Goal: Task Accomplishment & Management: Manage account settings

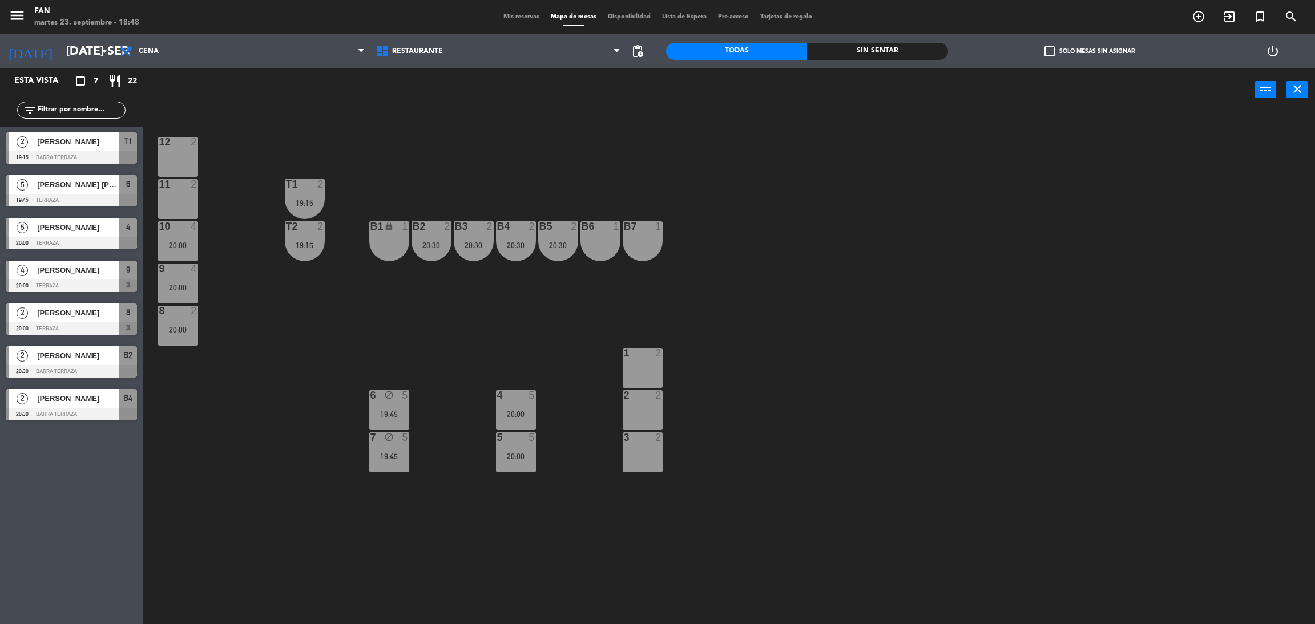
click at [510, 19] on span "Mis reservas" at bounding box center [521, 17] width 47 height 6
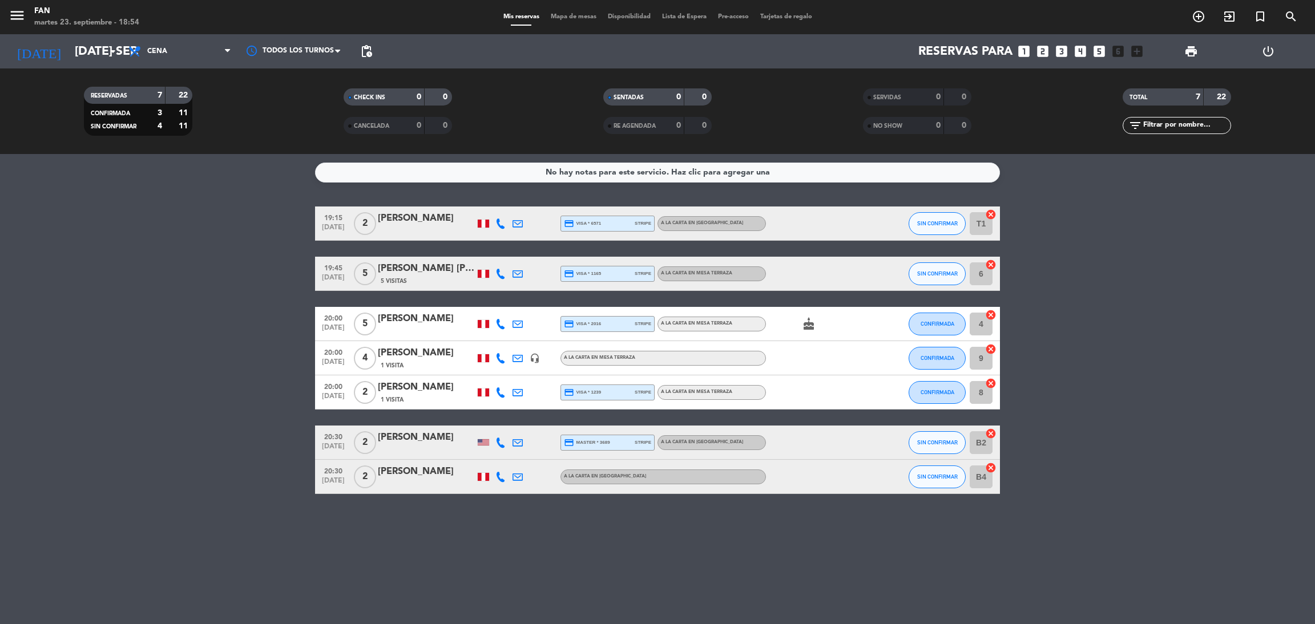
click at [567, 18] on span "Mapa de mesas" at bounding box center [573, 17] width 57 height 6
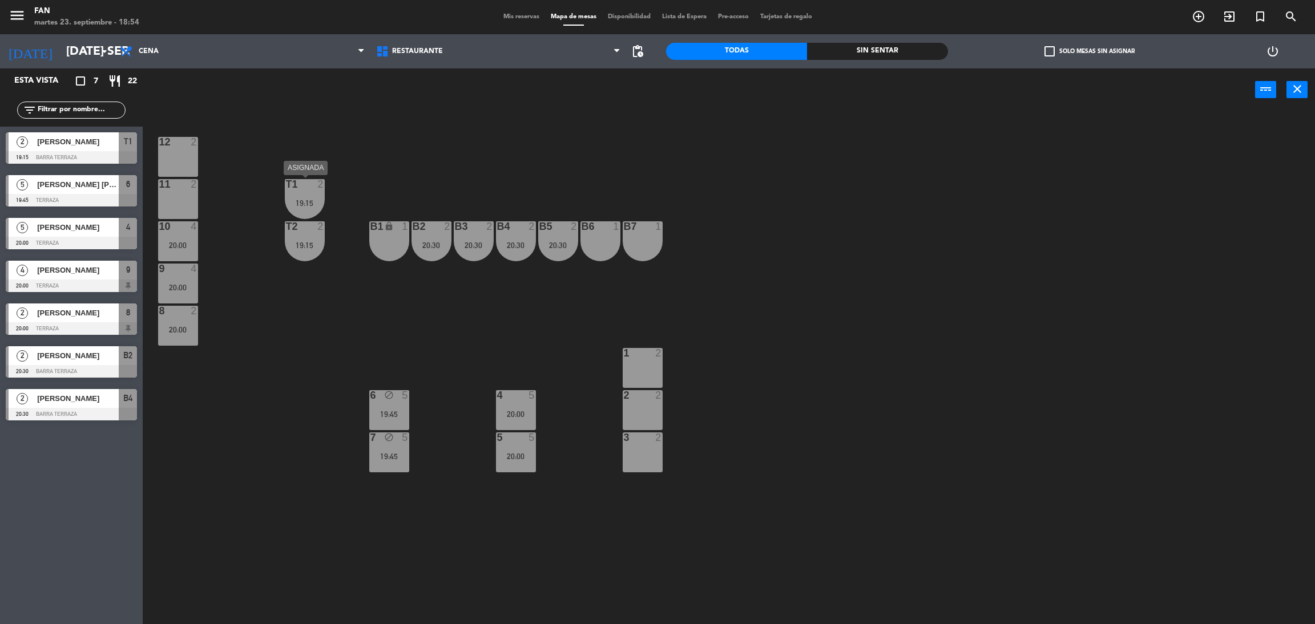
click at [309, 185] on div at bounding box center [304, 184] width 19 height 10
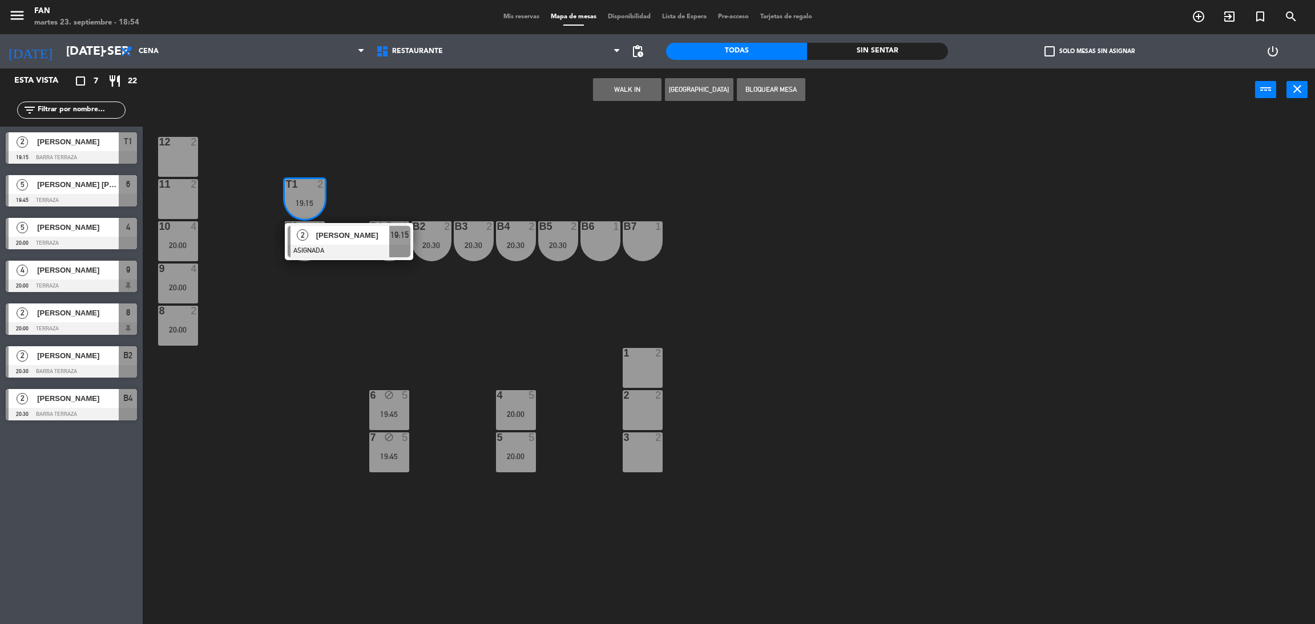
click at [382, 166] on div "12 2 11 2 T1 2 19:15 2 [PERSON_NAME] ASIGNADA 19:15 10 4 20:00 T2 2 19:15 B1 lo…" at bounding box center [735, 372] width 1159 height 513
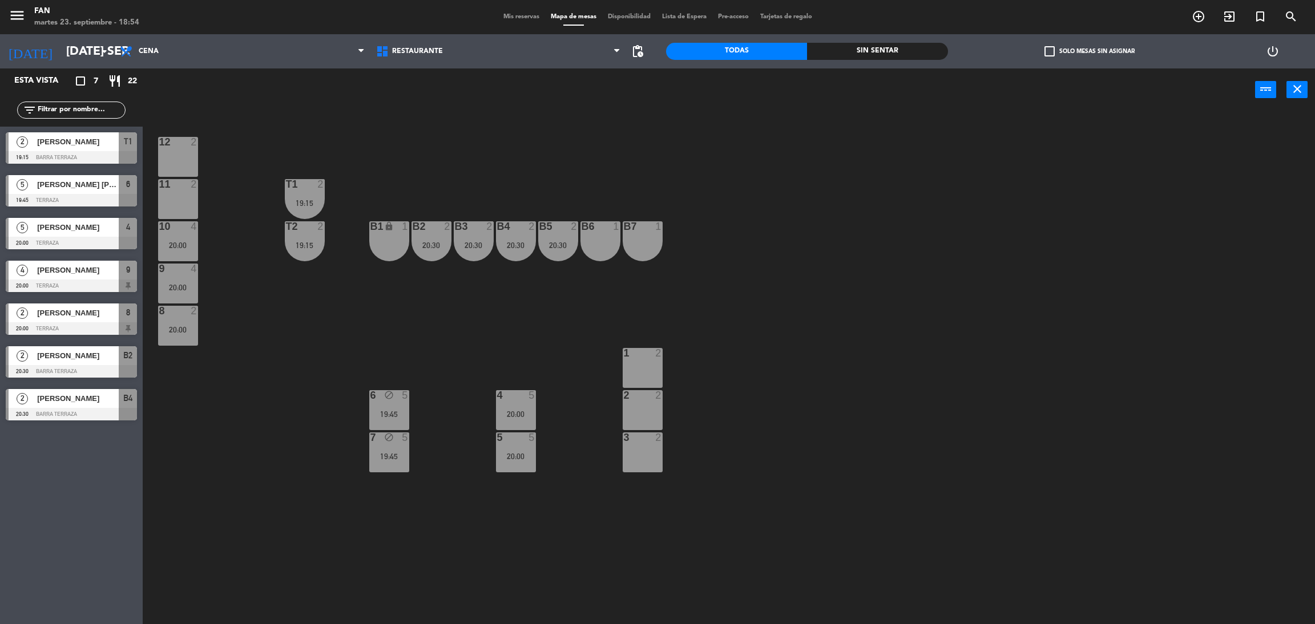
click at [388, 154] on div "12 2 11 2 T1 2 19:15 10 4 20:00 T2 2 19:15 B1 lock 1 B2 2 20:30 B3 2 20:30 B4 2…" at bounding box center [735, 372] width 1159 height 513
click at [518, 14] on span "Mis reservas" at bounding box center [521, 17] width 47 height 6
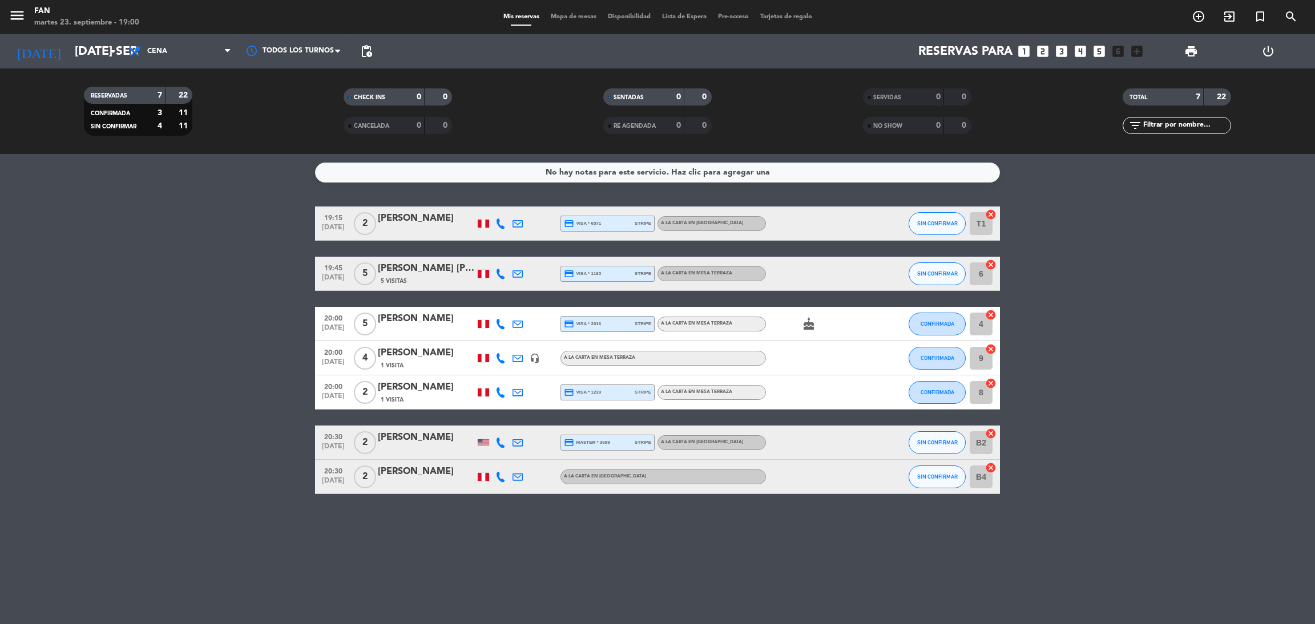
click at [565, 14] on span "Mapa de mesas" at bounding box center [573, 17] width 57 height 6
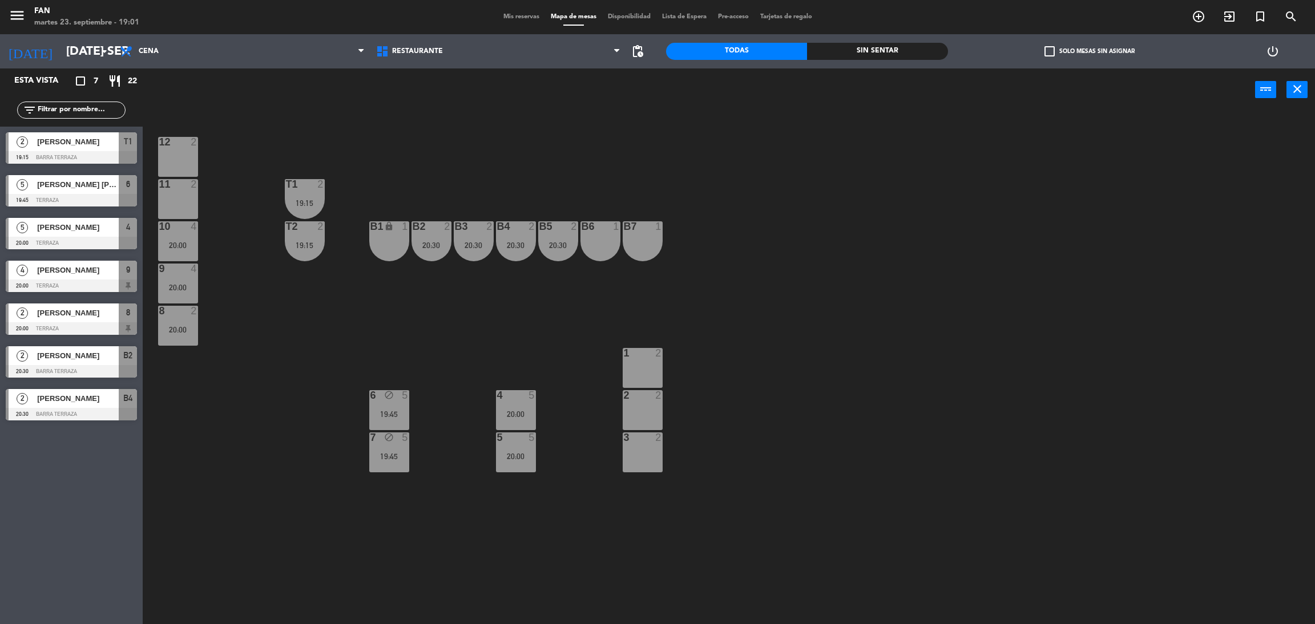
click at [169, 195] on div "11 2" at bounding box center [178, 199] width 40 height 40
click at [177, 179] on div at bounding box center [177, 184] width 19 height 10
click at [176, 188] on div at bounding box center [177, 184] width 19 height 10
click at [183, 156] on div "12 2" at bounding box center [178, 157] width 40 height 40
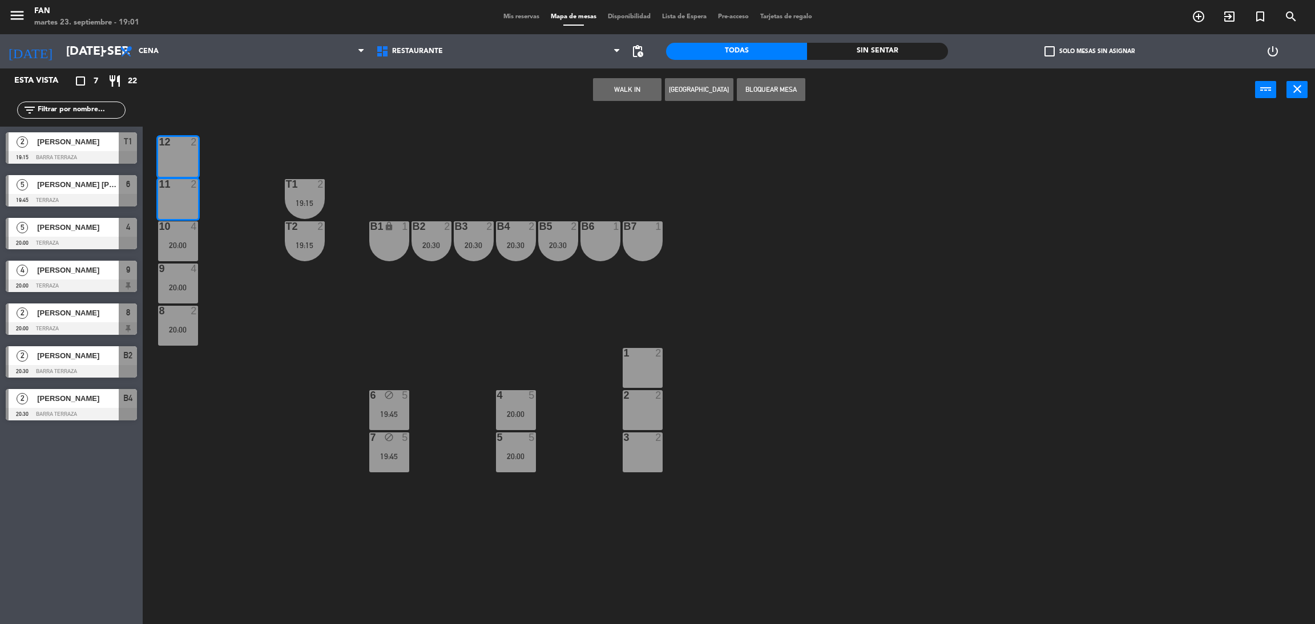
click at [781, 86] on button "Bloquear Mesa" at bounding box center [771, 89] width 68 height 23
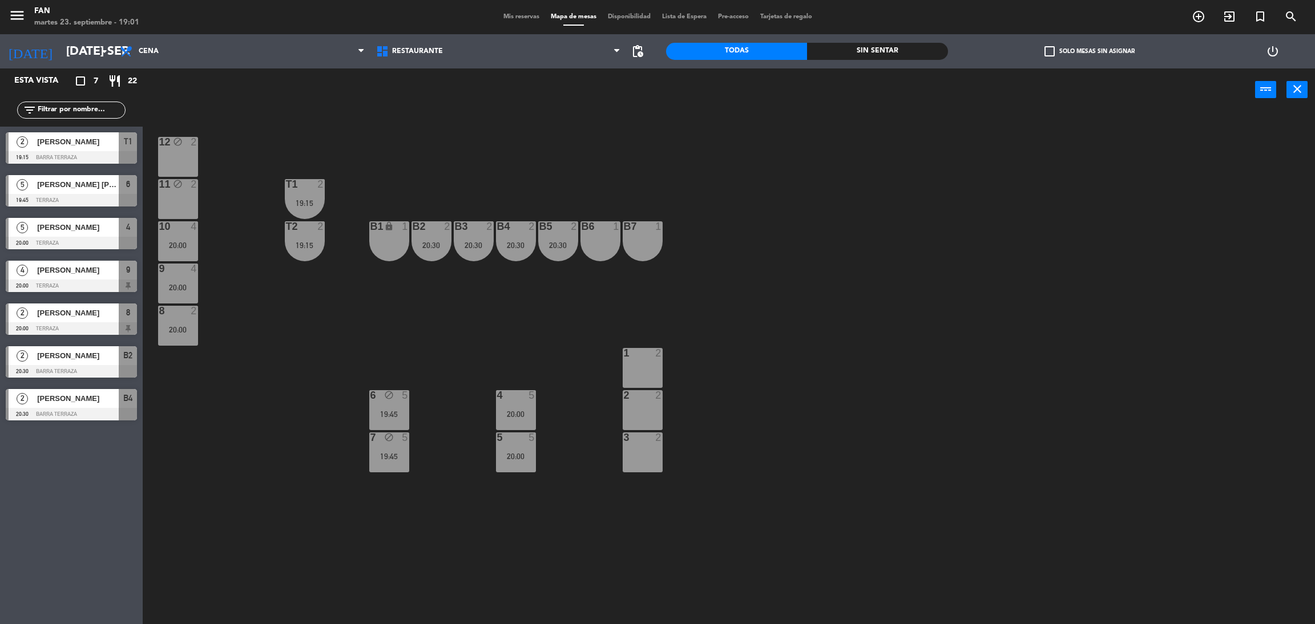
click at [179, 178] on div "12 block 2 11 block 2 T1 2 19:15 10 4 20:00 T2 2 19:15 B1 lock 1 B2 2 20:30 B3 …" at bounding box center [735, 372] width 1159 height 513
click at [167, 189] on div "11 block 2" at bounding box center [178, 184] width 40 height 11
click at [186, 150] on div "12 block 2" at bounding box center [178, 157] width 40 height 40
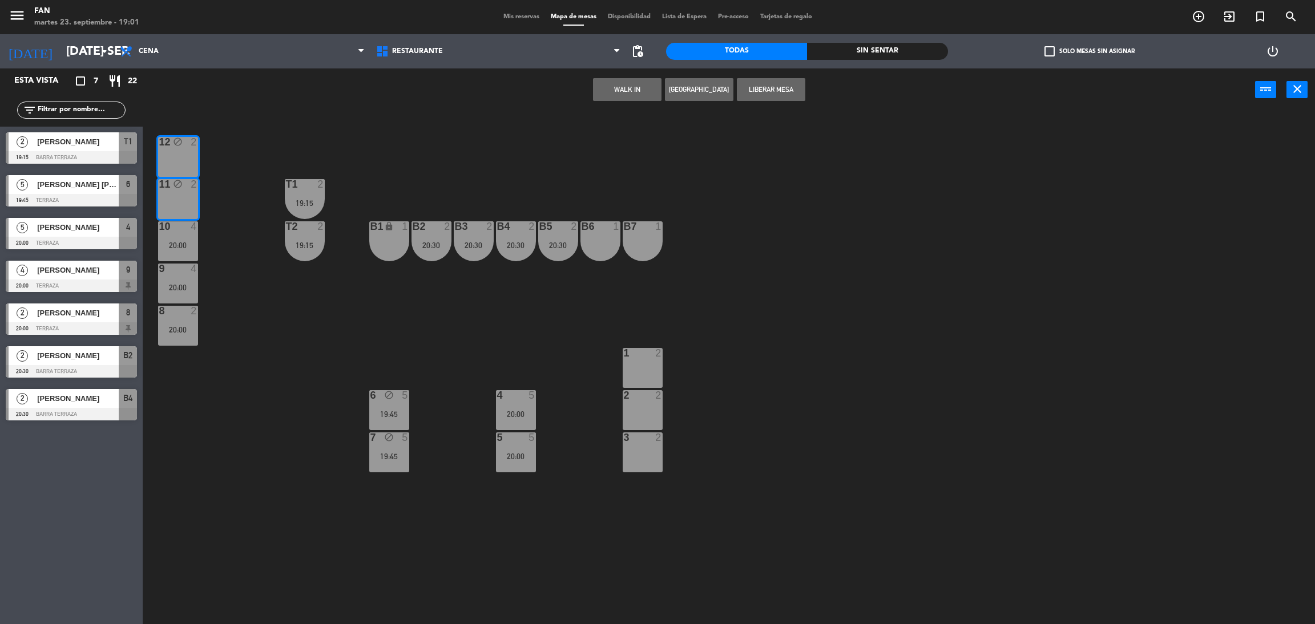
click at [701, 86] on button "[GEOGRAPHIC_DATA]" at bounding box center [699, 89] width 68 height 23
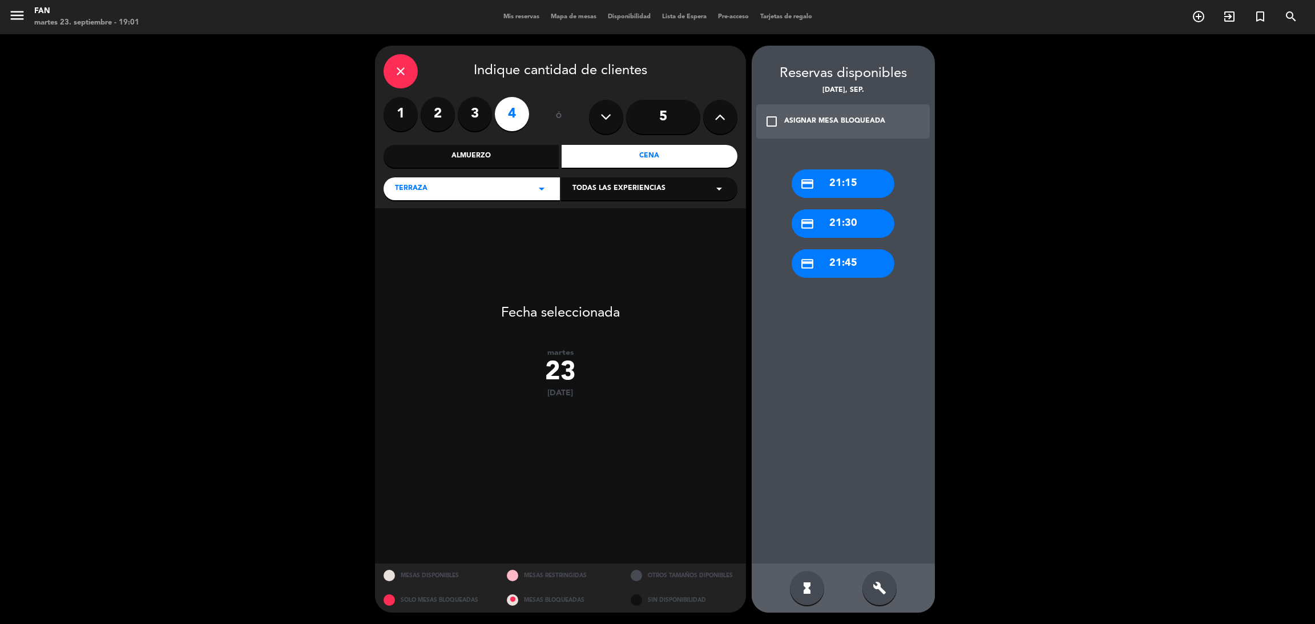
click at [482, 107] on label "3" at bounding box center [475, 114] width 34 height 34
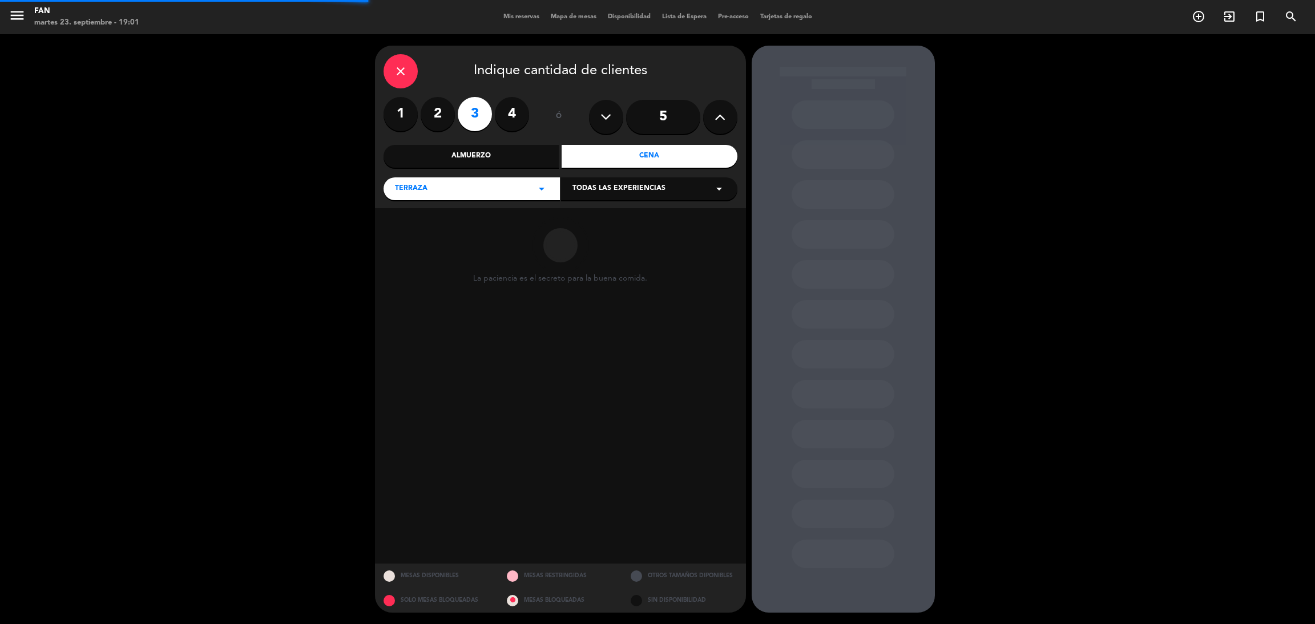
click at [628, 191] on span "Todas las experiencias" at bounding box center [618, 188] width 93 height 11
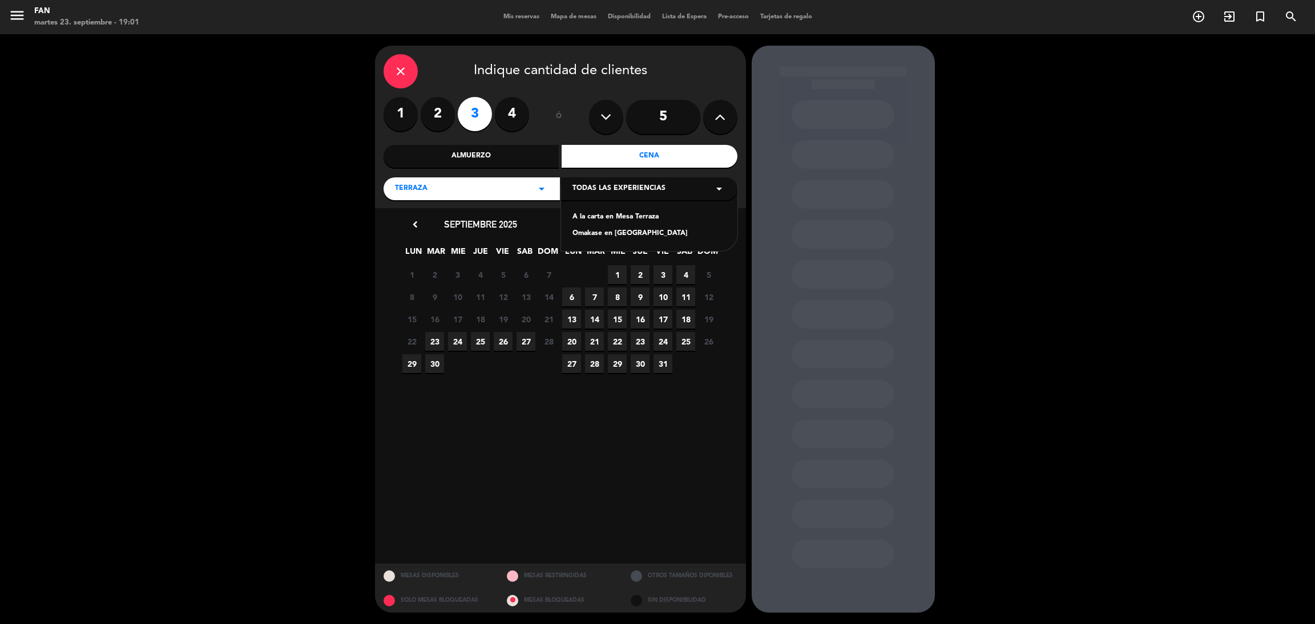
click at [607, 216] on div "A la carta en Mesa Terraza" at bounding box center [649, 217] width 154 height 11
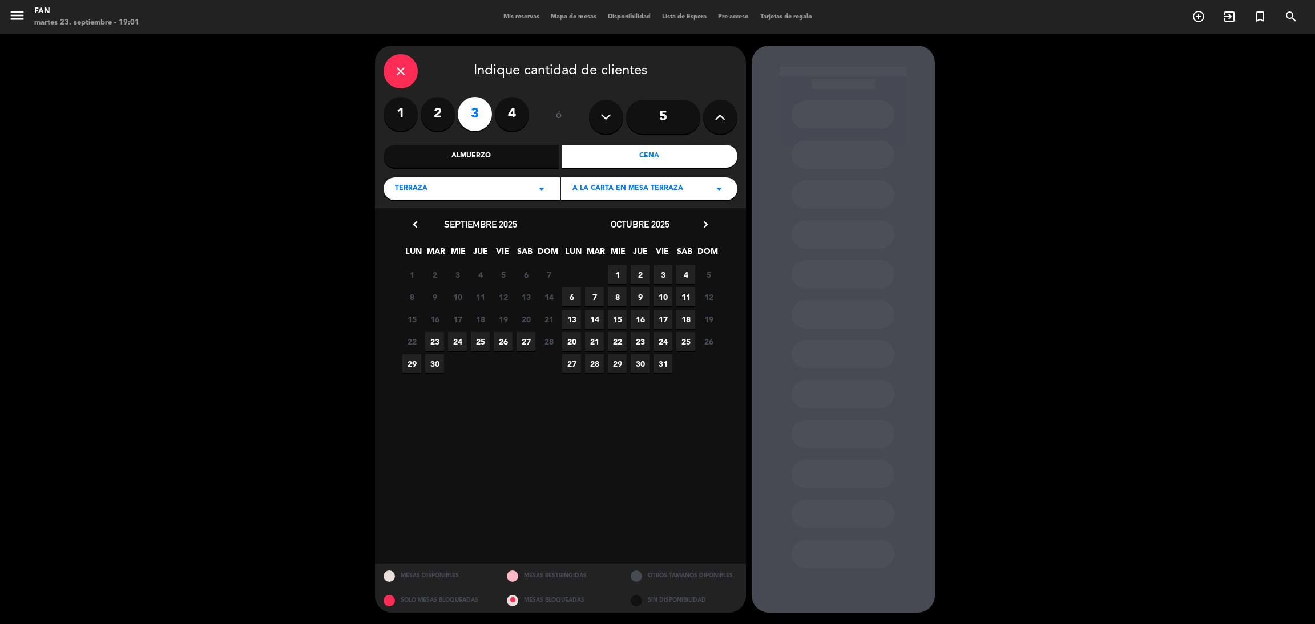
click at [438, 337] on span "23" at bounding box center [434, 341] width 19 height 19
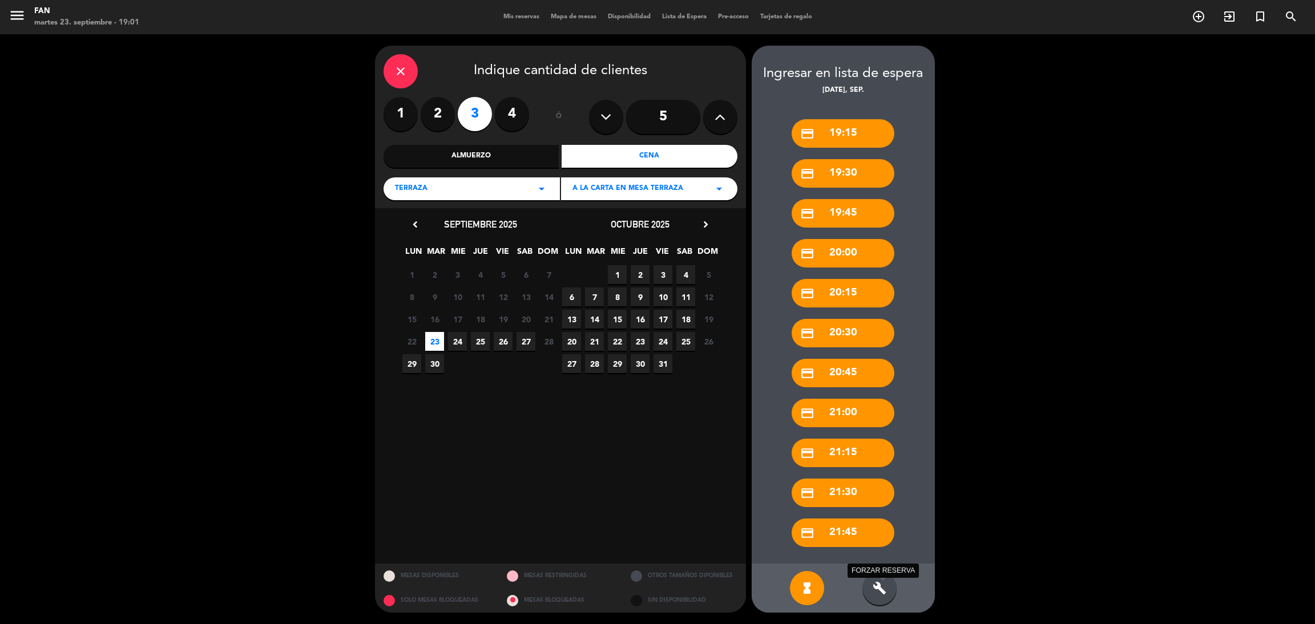
click at [878, 586] on icon "build" at bounding box center [880, 589] width 14 height 14
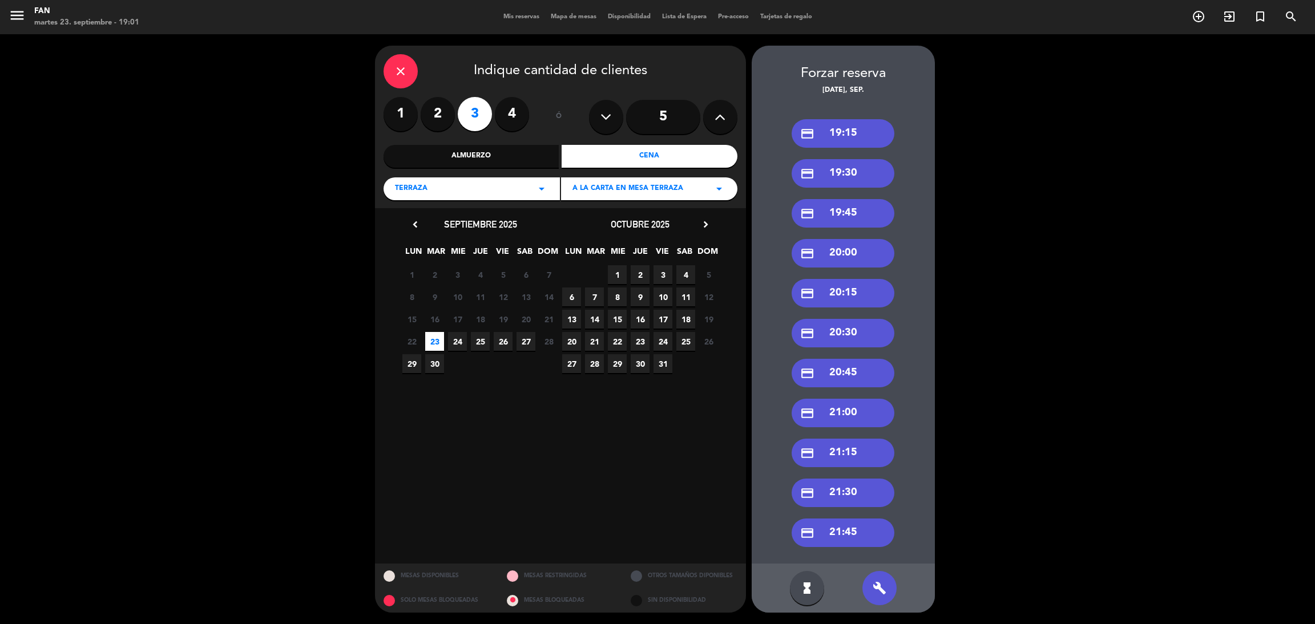
click at [881, 171] on div "credit_card 19:30" at bounding box center [843, 173] width 103 height 29
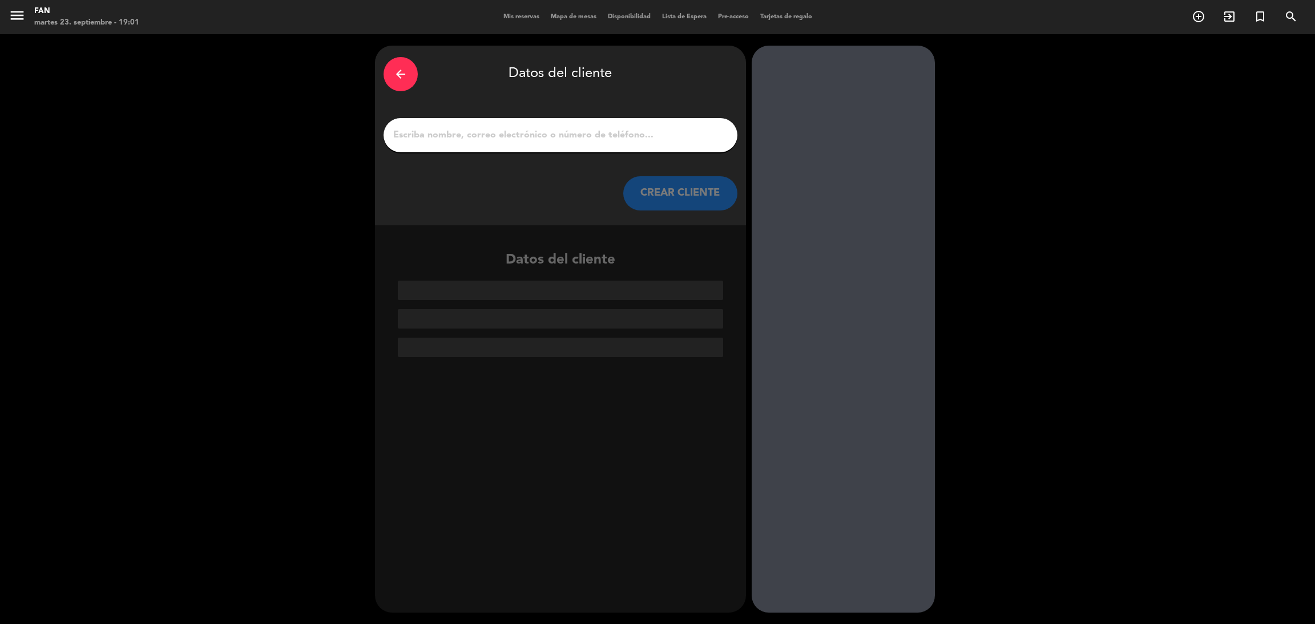
click at [621, 142] on input "1" at bounding box center [560, 135] width 337 height 16
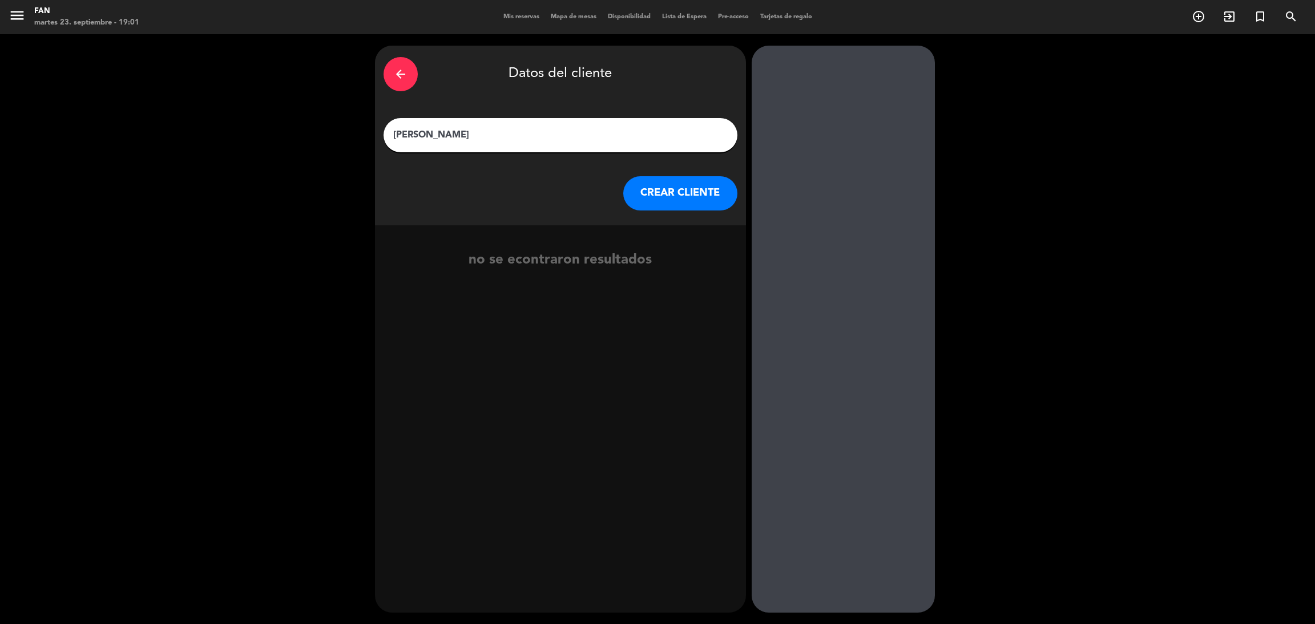
type input "[PERSON_NAME]"
click at [684, 189] on button "CREAR CLIENTE" at bounding box center [680, 193] width 114 height 34
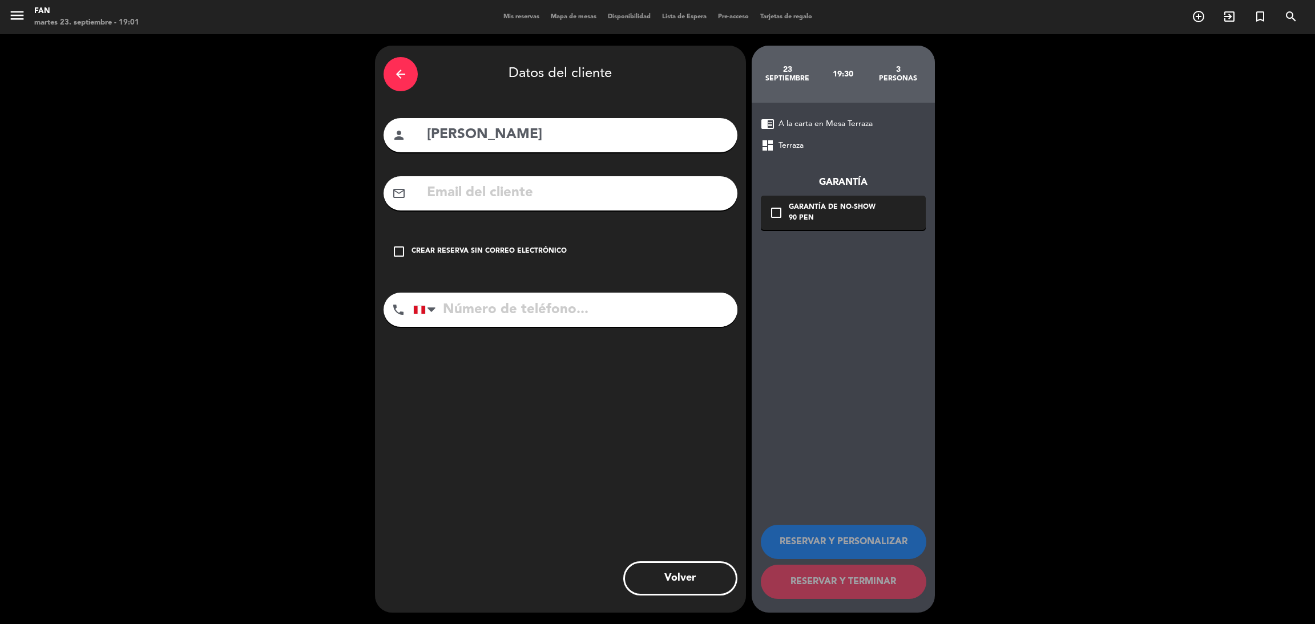
click at [537, 256] on div "Crear reserva sin correo electrónico" at bounding box center [489, 251] width 155 height 11
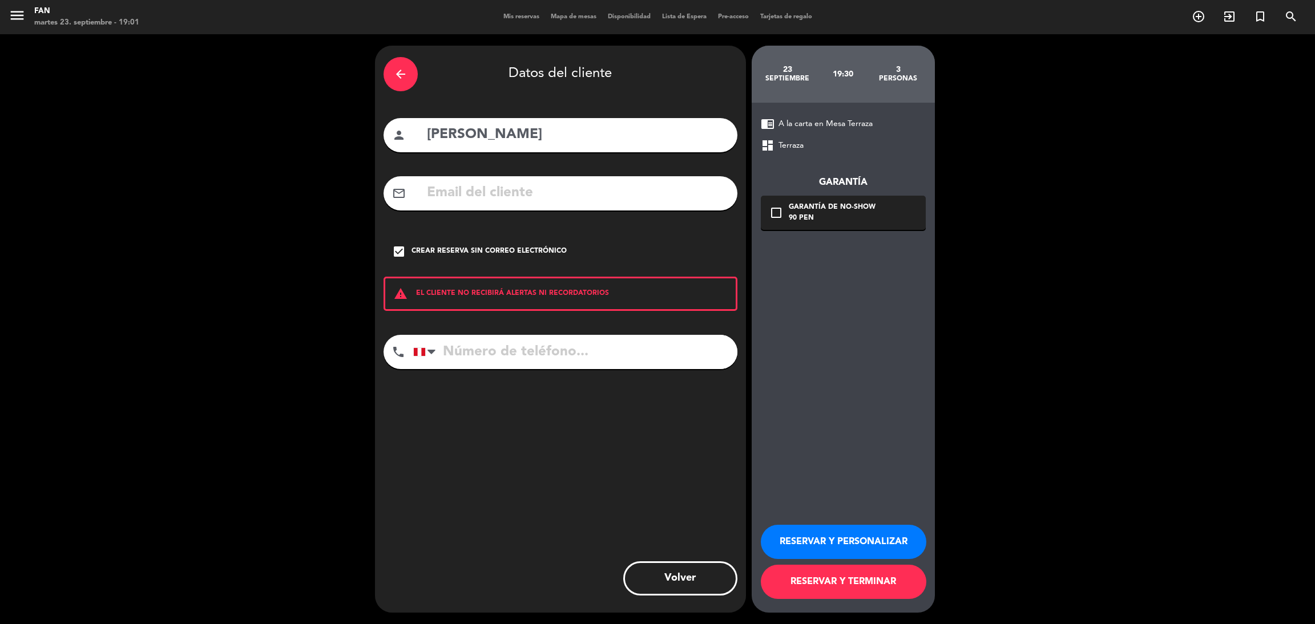
click at [498, 339] on input "tel" at bounding box center [575, 352] width 324 height 34
type input "[PHONE_NUMBER]"
click at [808, 571] on button "RESERVAR Y TERMINAR" at bounding box center [844, 582] width 166 height 34
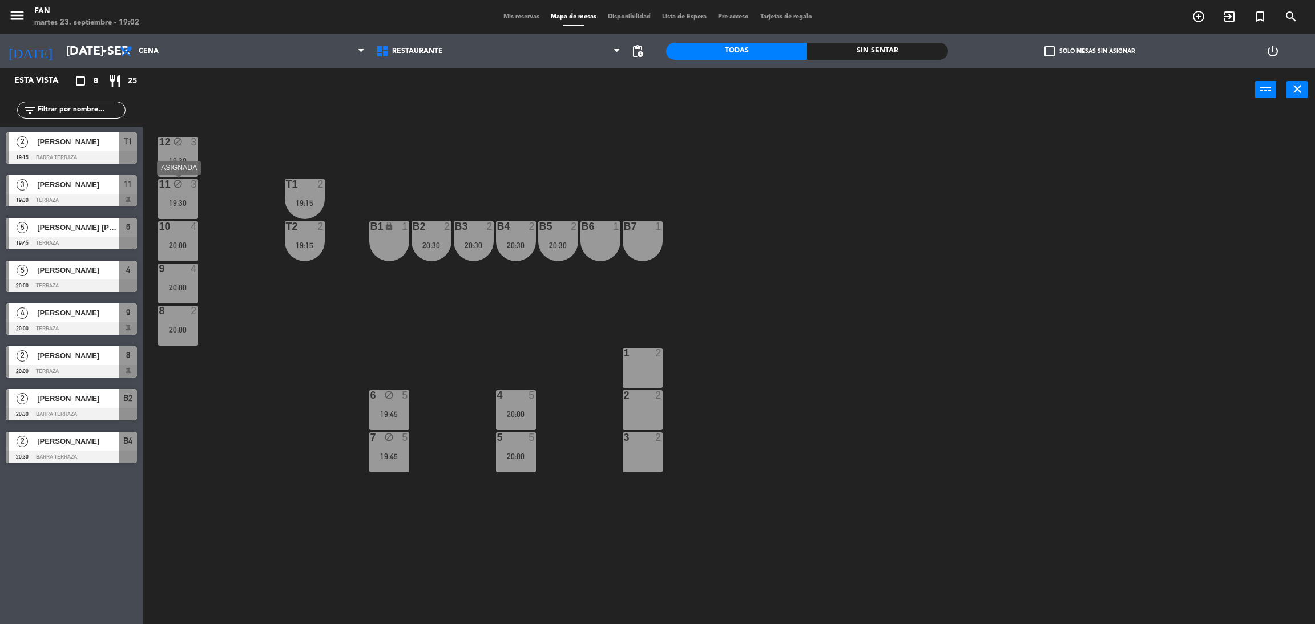
click at [190, 197] on div "11 block 3 19:30" at bounding box center [178, 199] width 40 height 40
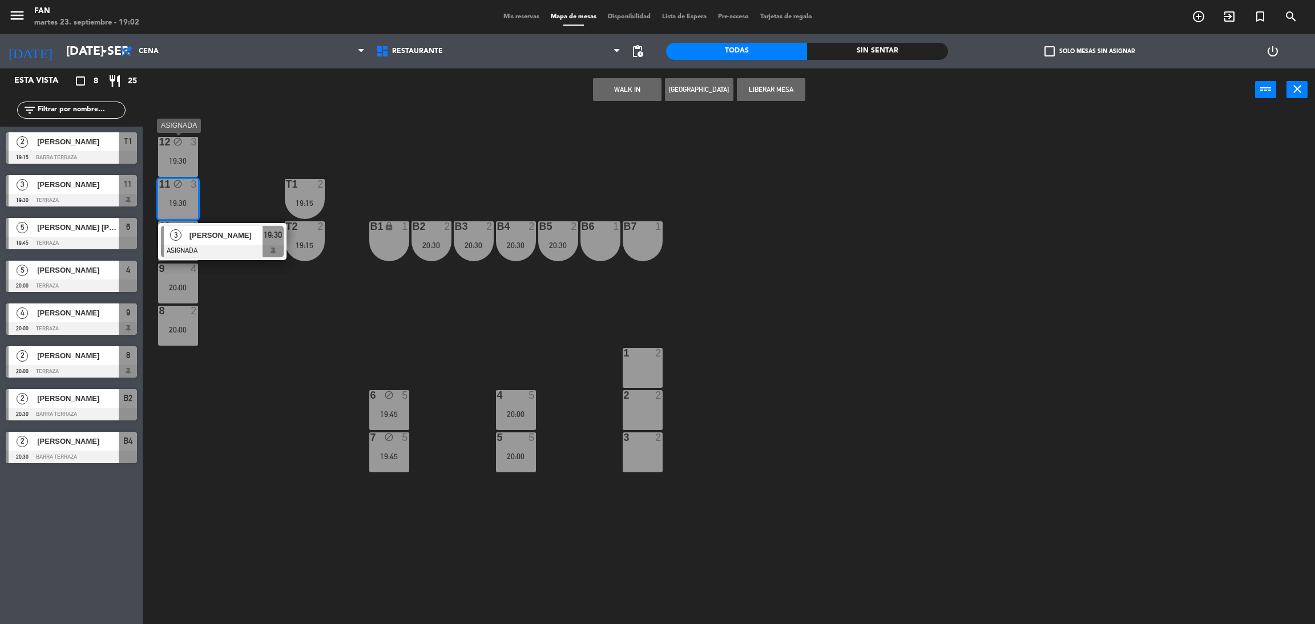
click at [182, 154] on div "12 block 3 19:30" at bounding box center [178, 157] width 40 height 40
click at [779, 86] on button "Liberar Mesa" at bounding box center [771, 89] width 68 height 23
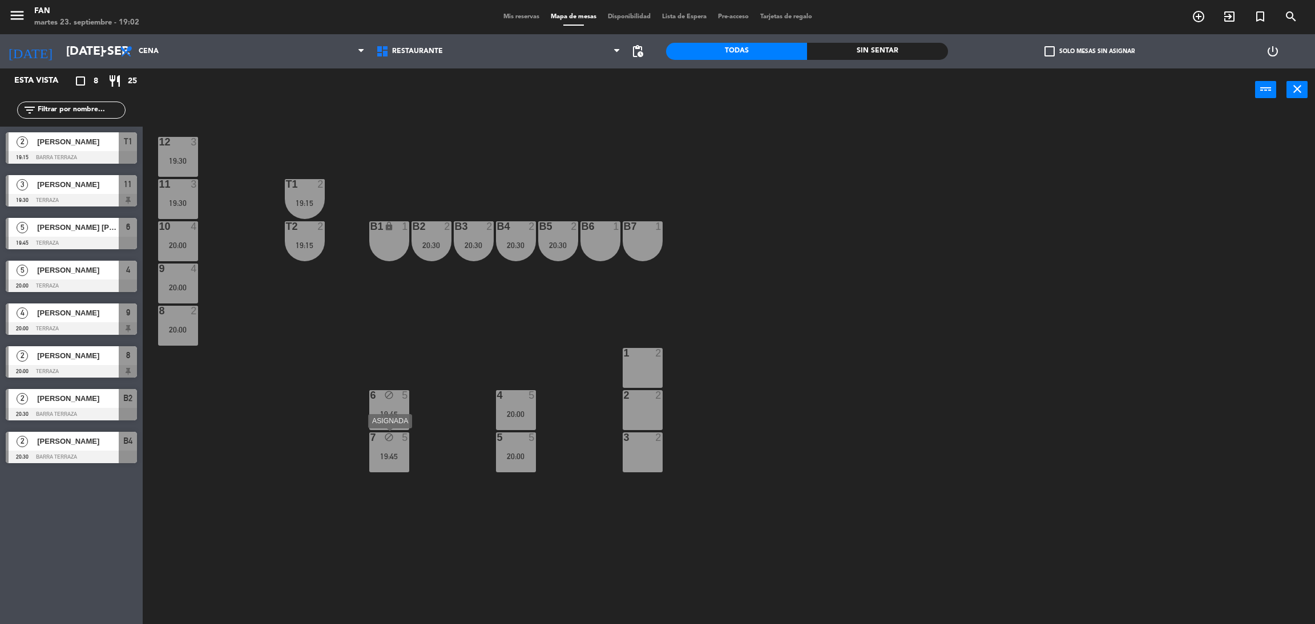
click at [385, 455] on div "19:45" at bounding box center [389, 457] width 40 height 8
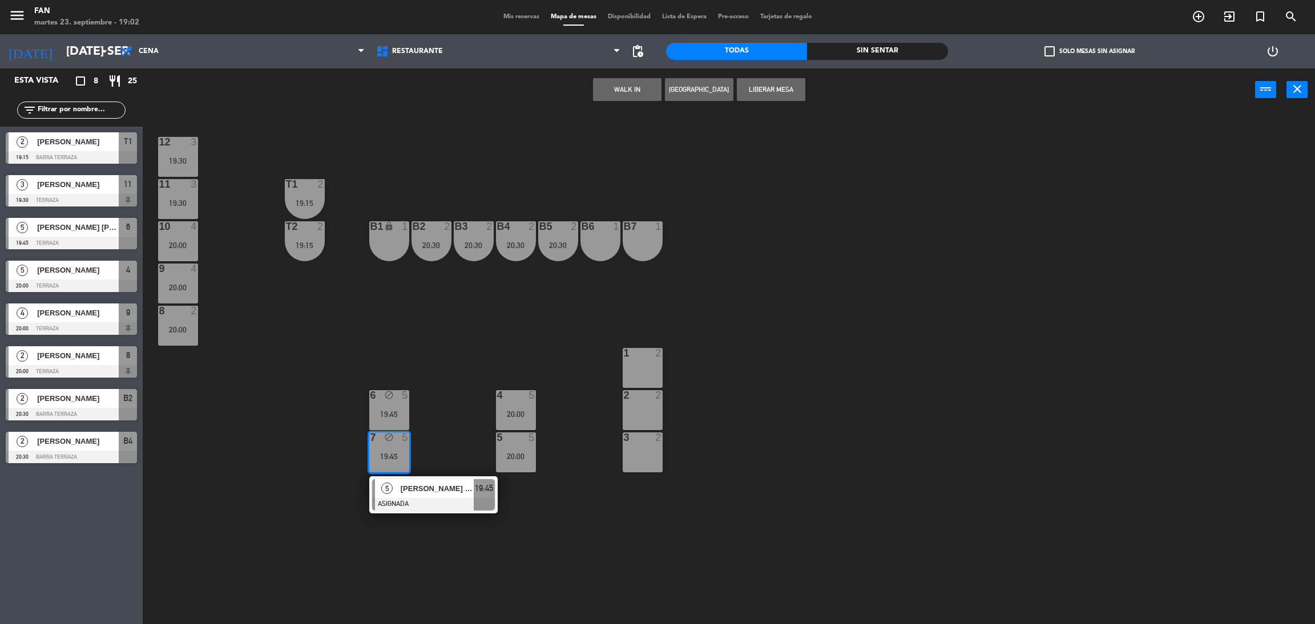
click at [382, 435] on div "block" at bounding box center [389, 438] width 19 height 11
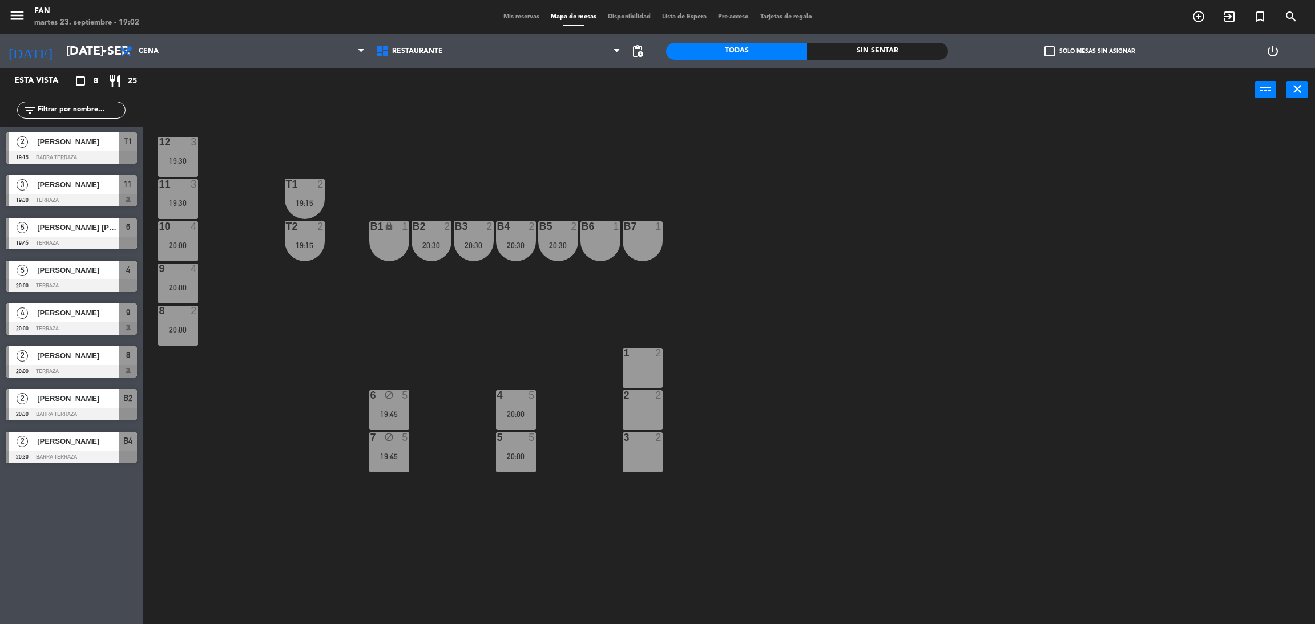
click at [402, 453] on div "19:45" at bounding box center [389, 457] width 40 height 8
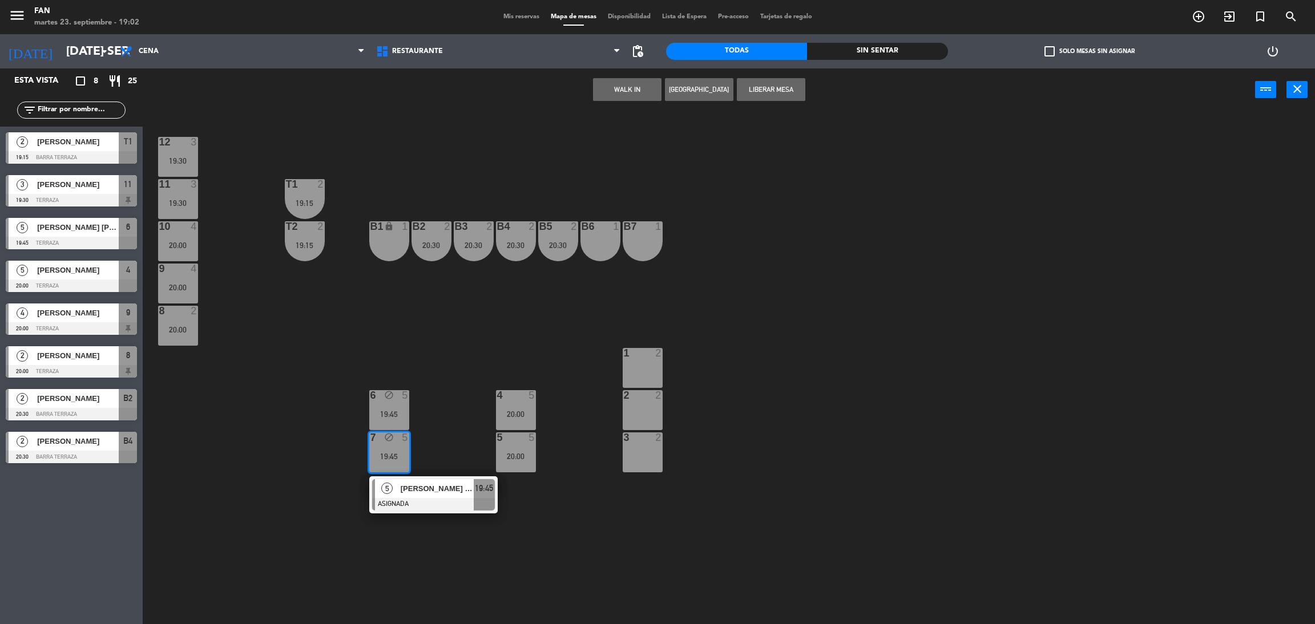
click at [803, 457] on div "12 3 19:30 11 3 19:30 T1 2 19:15 10 4 20:00 T2 2 19:15 B1 lock 1 B2 2 20:30 B3 …" at bounding box center [735, 372] width 1159 height 513
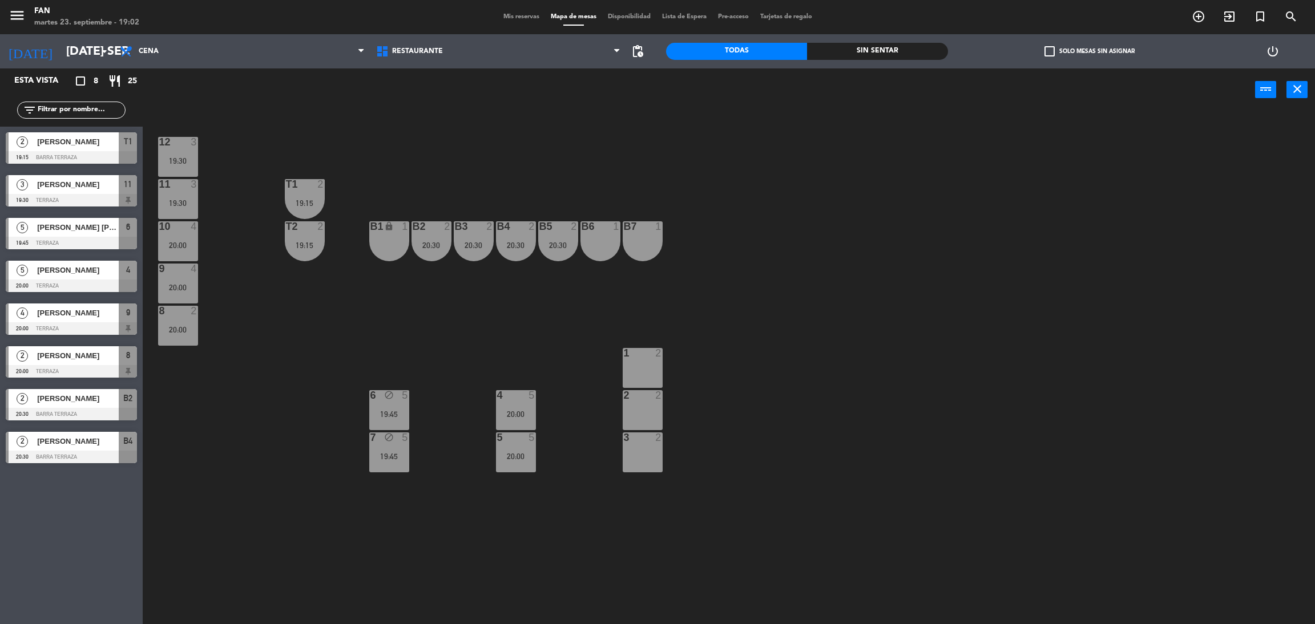
click at [186, 208] on div "11 3 19:30" at bounding box center [178, 199] width 40 height 40
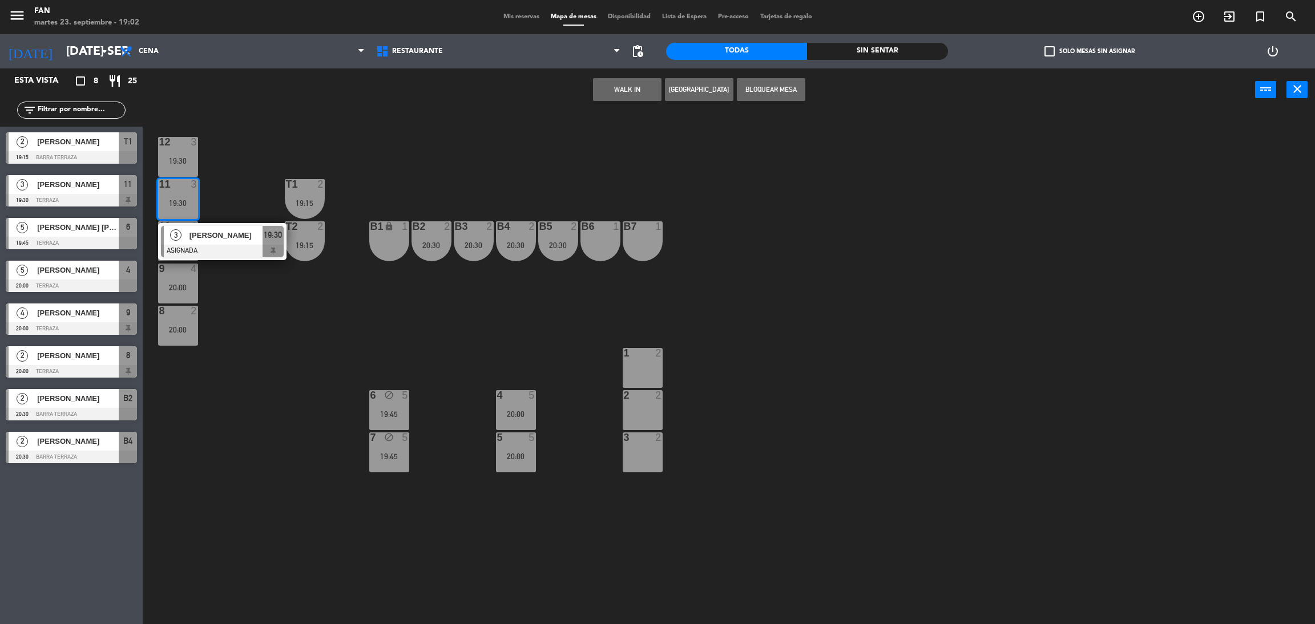
click at [218, 236] on span "[PERSON_NAME]" at bounding box center [225, 235] width 73 height 12
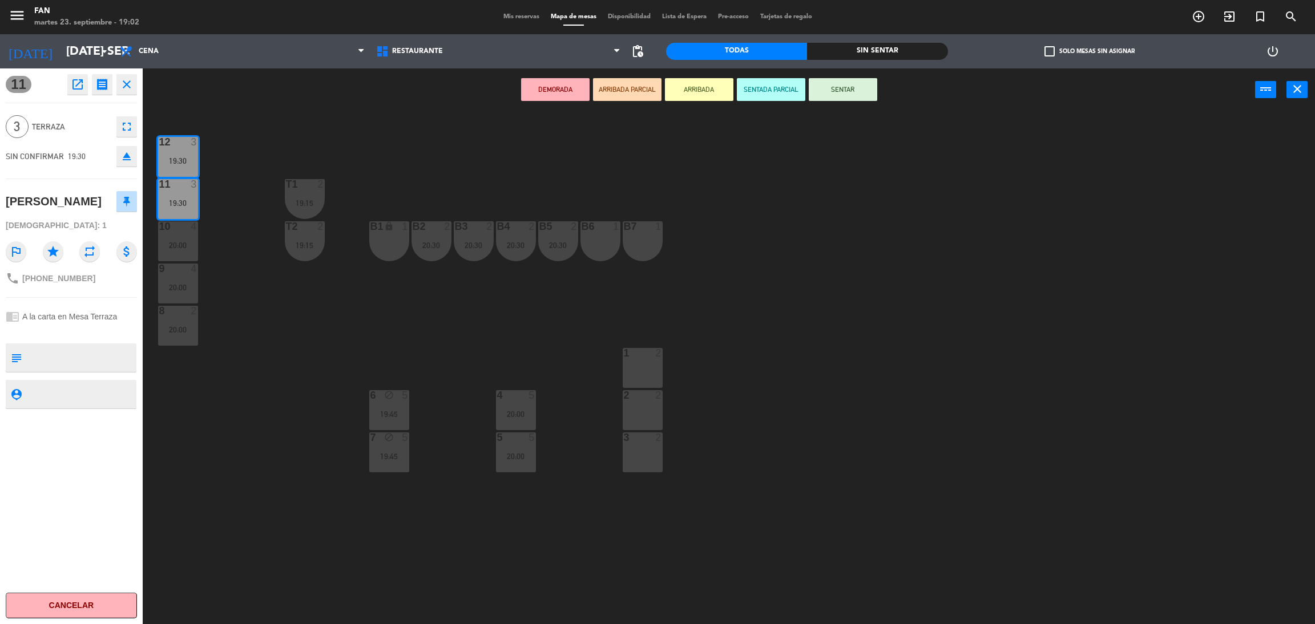
click at [644, 417] on div "2 2" at bounding box center [643, 410] width 40 height 40
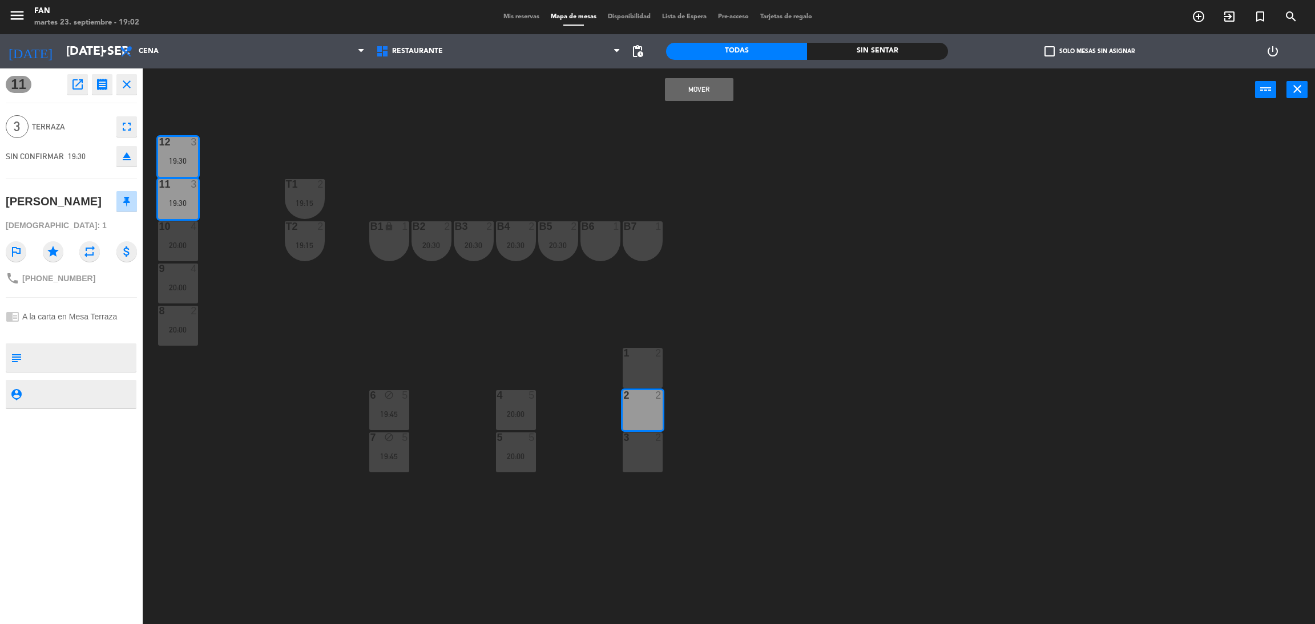
click at [650, 459] on div "3 2" at bounding box center [643, 453] width 40 height 40
click at [697, 80] on button "Mover y Unir" at bounding box center [699, 89] width 68 height 23
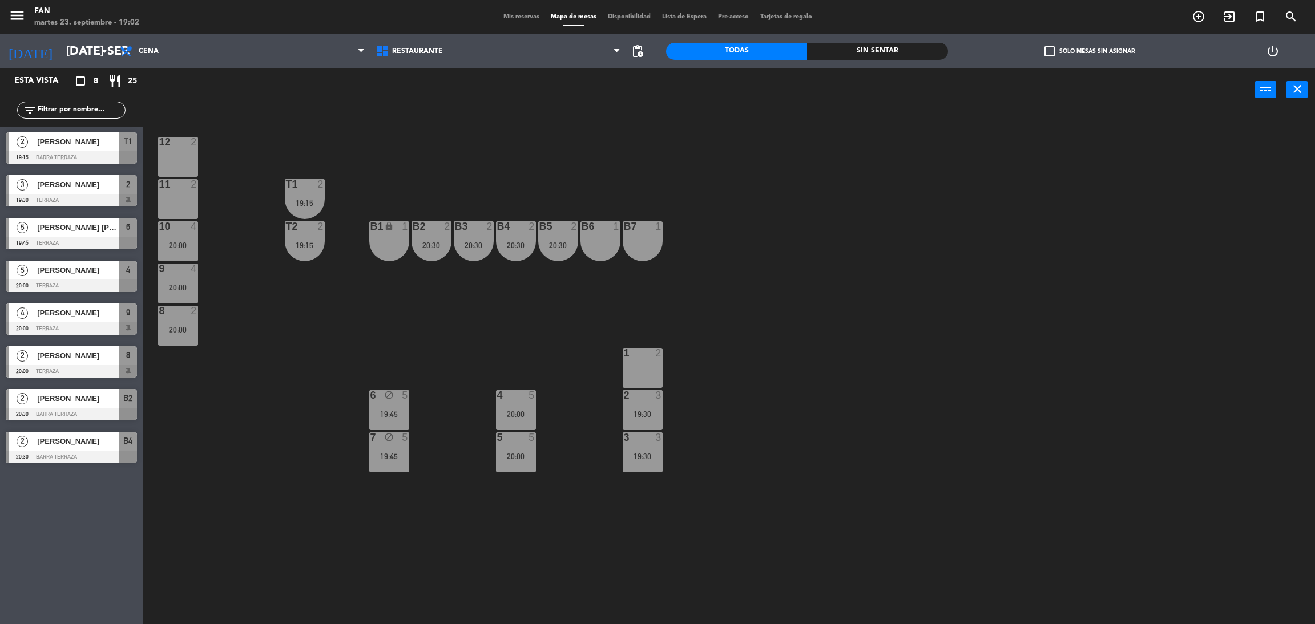
click at [517, 17] on span "Mis reservas" at bounding box center [521, 17] width 47 height 6
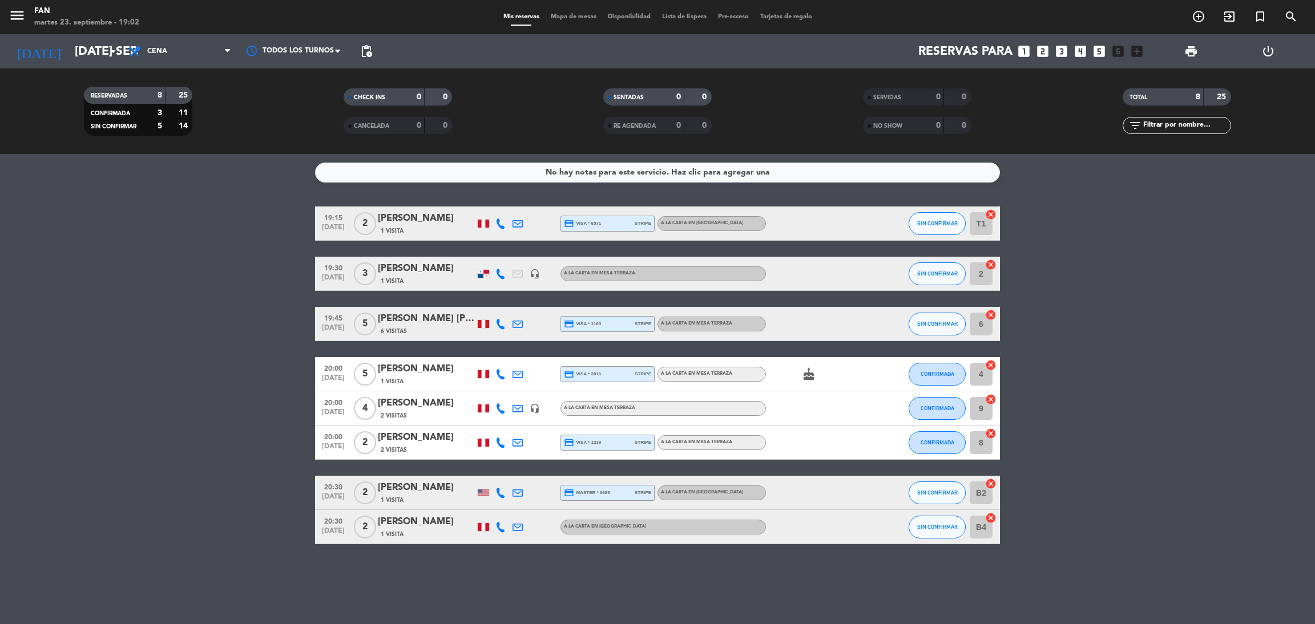
click at [1139, 319] on bookings-row "19:15 [DATE] 2 [PERSON_NAME] 1 Visita credit_card visa * 6571 stripe A la carta…" at bounding box center [657, 376] width 1315 height 338
click at [205, 317] on bookings-row "19:15 [DATE] 2 [PERSON_NAME] 1 Visita credit_card visa * 6571 stripe A la carta…" at bounding box center [657, 376] width 1315 height 338
click at [591, 17] on span "Mapa de mesas" at bounding box center [573, 17] width 57 height 6
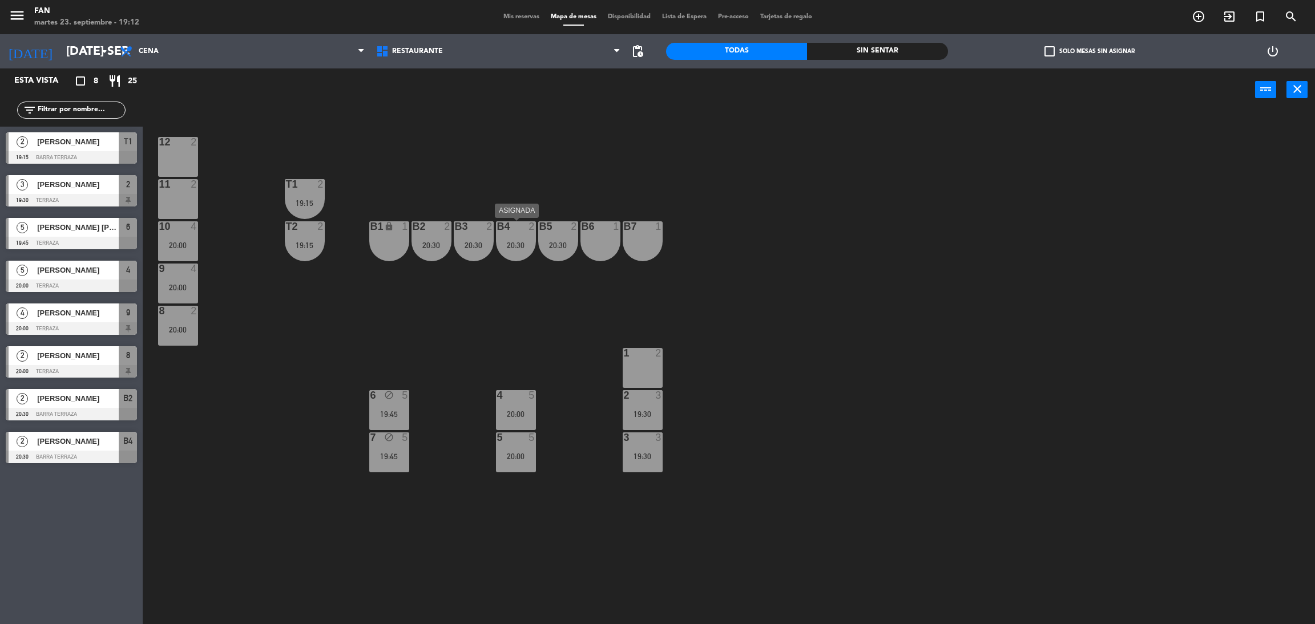
click at [513, 236] on div "B4 2 20:30" at bounding box center [516, 241] width 40 height 40
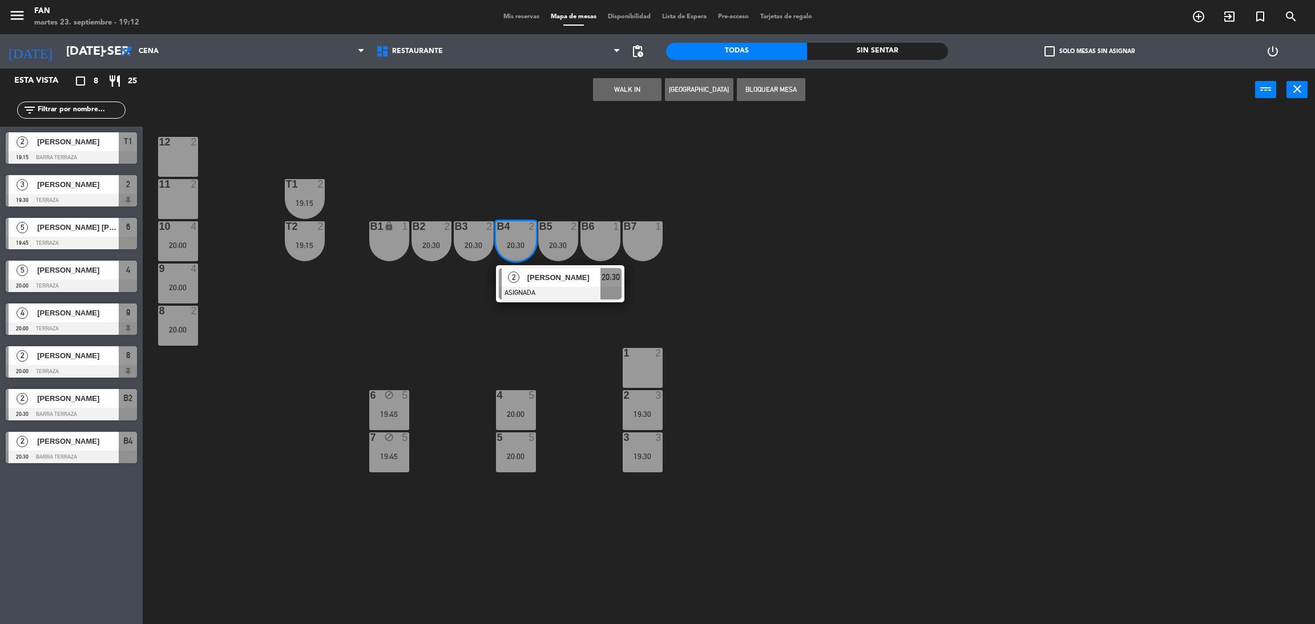
click at [533, 187] on div "12 2 11 2 T1 2 19:15 10 4 20:00 T2 2 19:15 B1 lock 1 B2 2 20:30 B3 2 20:30 B4 2…" at bounding box center [735, 372] width 1159 height 513
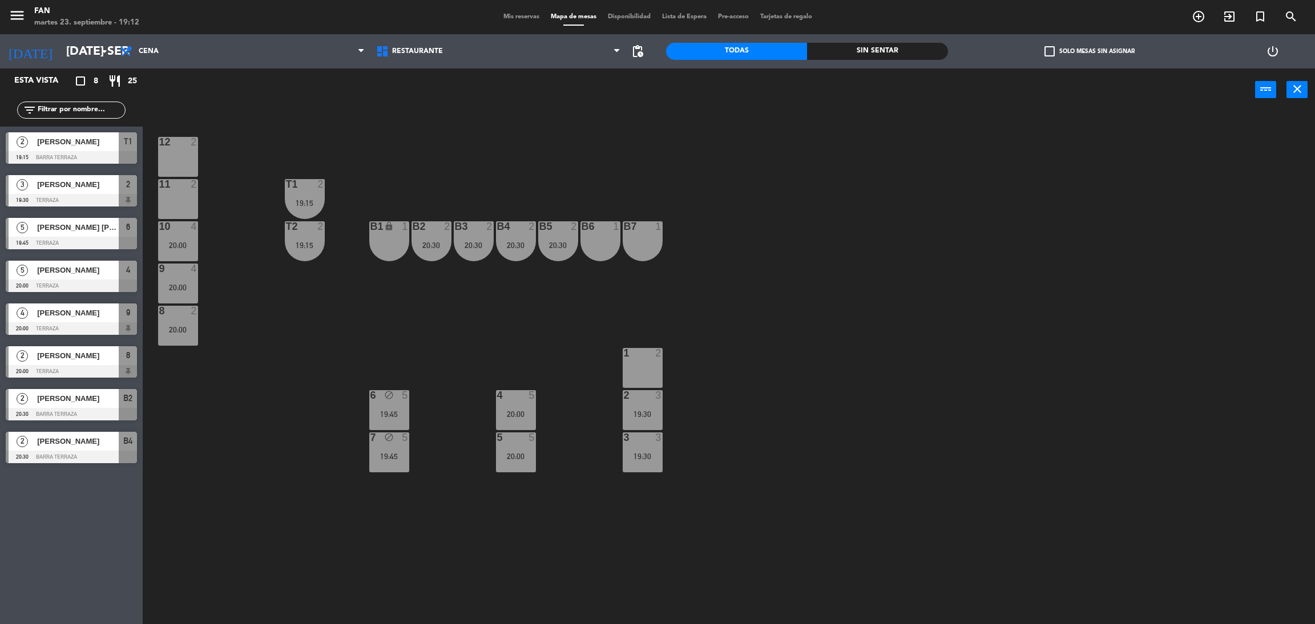
click at [472, 231] on div "B3 2" at bounding box center [474, 226] width 40 height 11
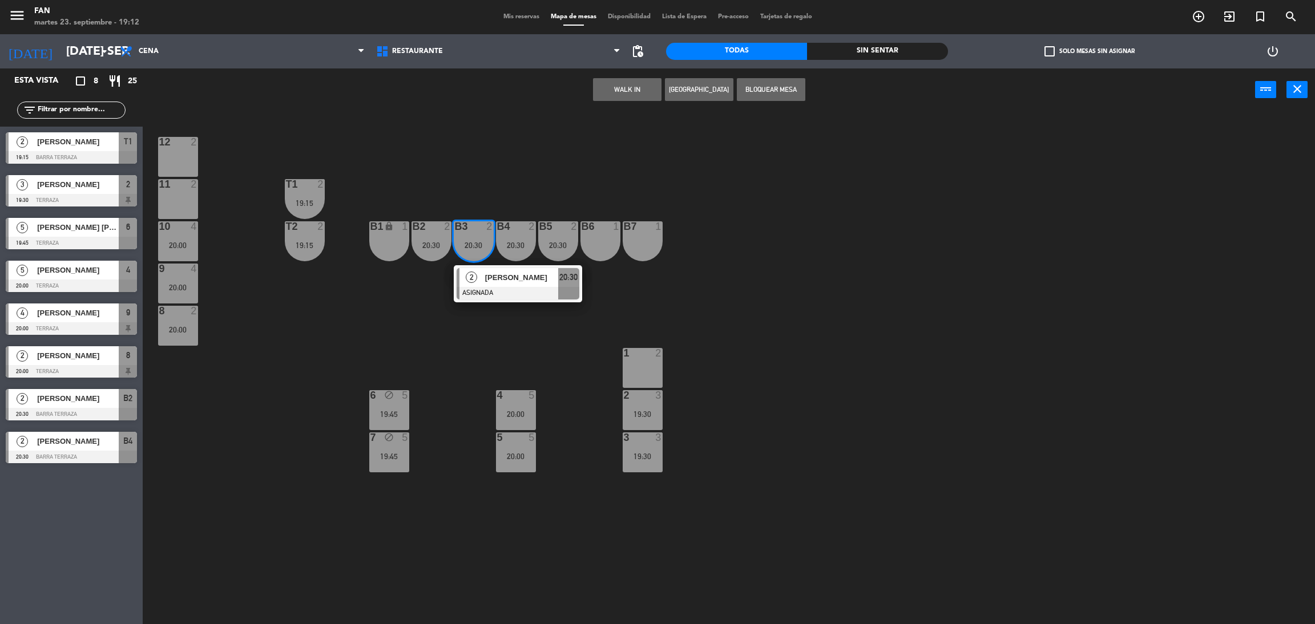
click at [506, 148] on div "12 2 11 2 T1 2 19:15 10 4 20:00 T2 2 19:15 B1 lock 1 B2 2 20:30 B3 2 20:30 2 [P…" at bounding box center [735, 372] width 1159 height 513
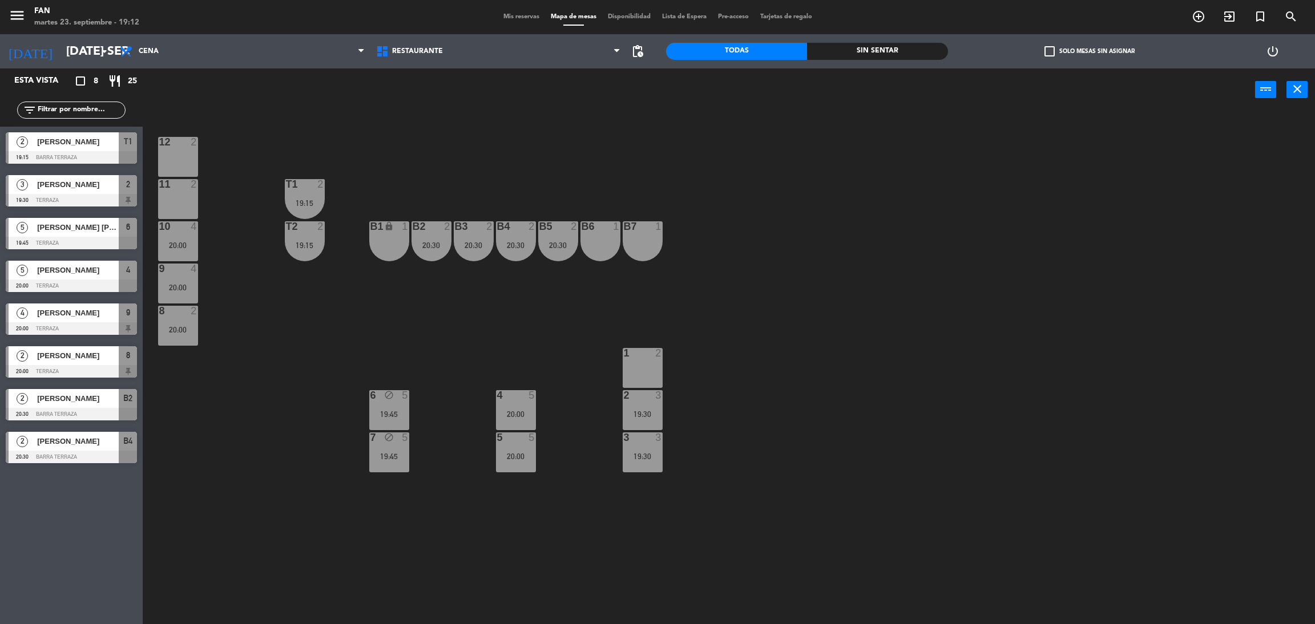
click at [481, 208] on div "12 2 11 2 T1 2 19:15 10 4 20:00 T2 2 19:15 B1 lock 1 B2 2 20:30 B3 2 20:30 B4 2…" at bounding box center [735, 372] width 1159 height 513
click at [481, 227] on div at bounding box center [473, 226] width 19 height 10
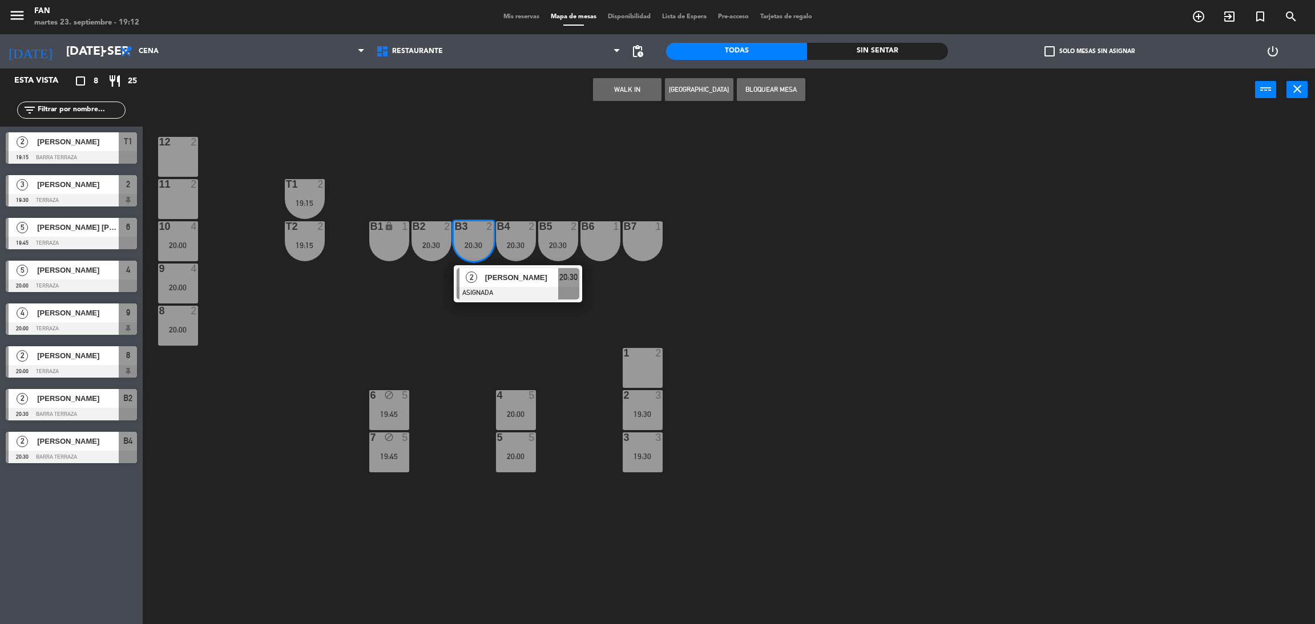
click at [511, 166] on div "12 2 11 2 T1 2 19:15 10 4 20:00 T2 2 19:15 B1 lock 1 B2 2 20:30 B3 2 20:30 2 [P…" at bounding box center [735, 372] width 1159 height 513
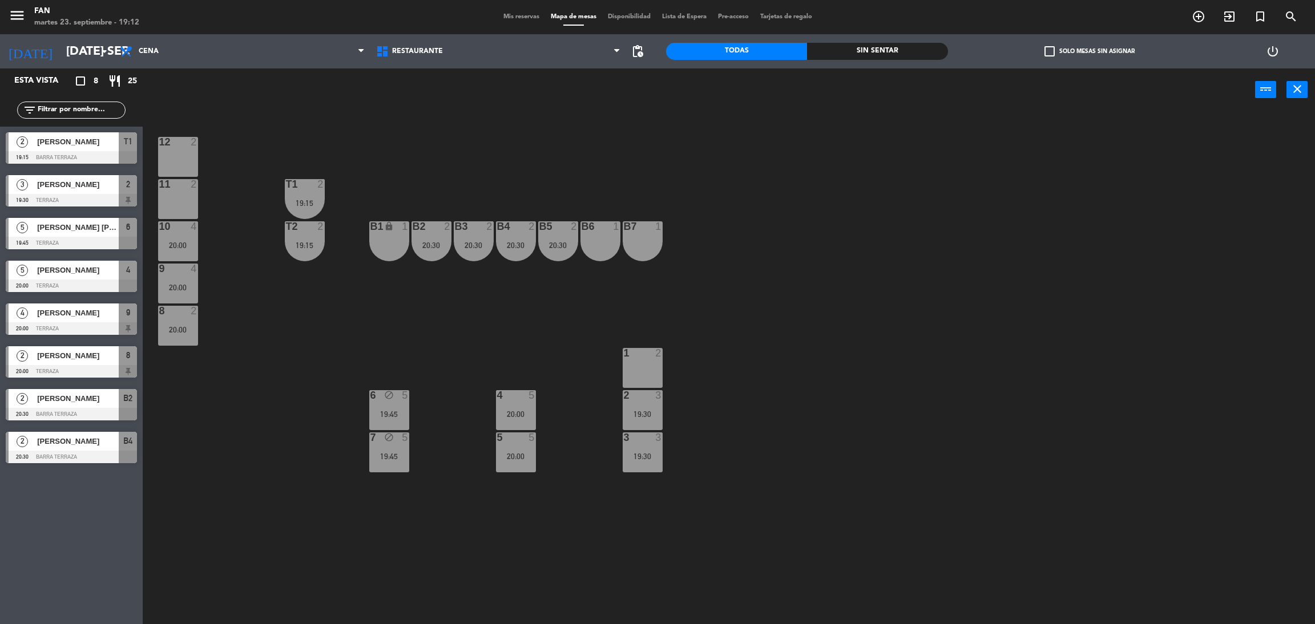
click at [526, 7] on div "menu Fan martes 23. septiembre - 19:12 Mis reservas Mapa de mesas Disponibilida…" at bounding box center [657, 17] width 1315 height 34
click at [514, 23] on div "menu Fan martes 23. septiembre - 19:12 Mis reservas Mapa de mesas Disponibilida…" at bounding box center [657, 17] width 1315 height 34
click at [519, 24] on div "menu Fan martes 23. septiembre - 19:12 Mis reservas Mapa de mesas Disponibilida…" at bounding box center [657, 17] width 1315 height 34
click at [520, 15] on span "Mis reservas" at bounding box center [521, 17] width 47 height 6
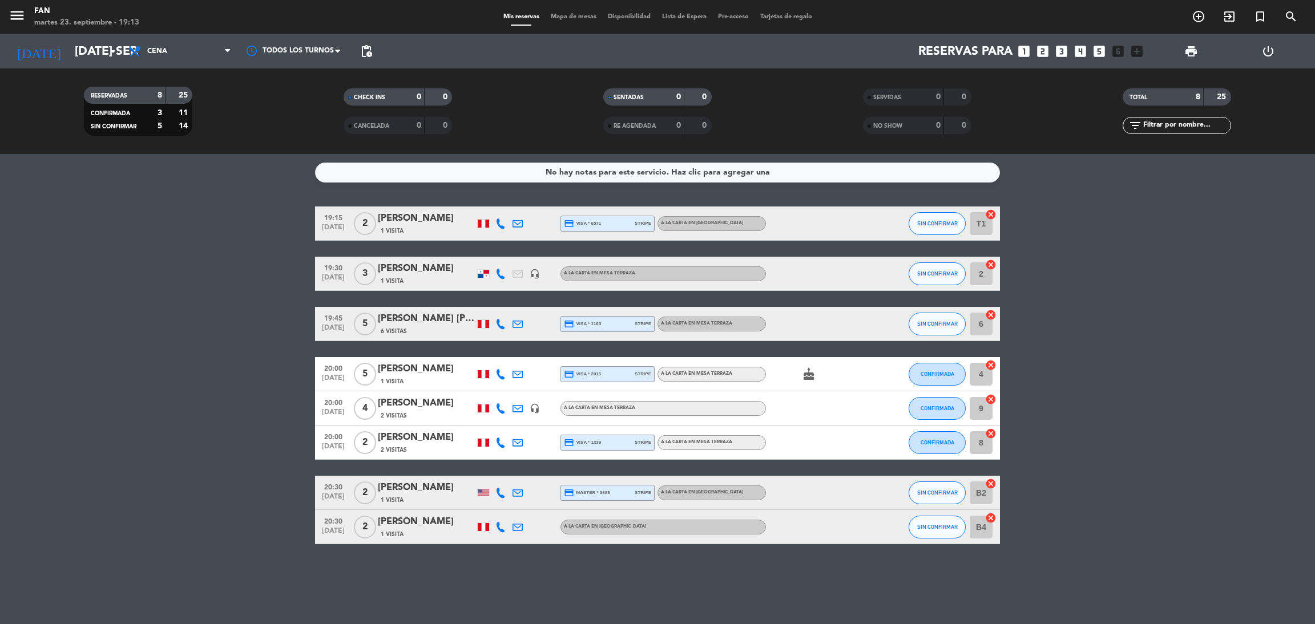
click at [982, 228] on input "T1" at bounding box center [981, 223] width 23 height 23
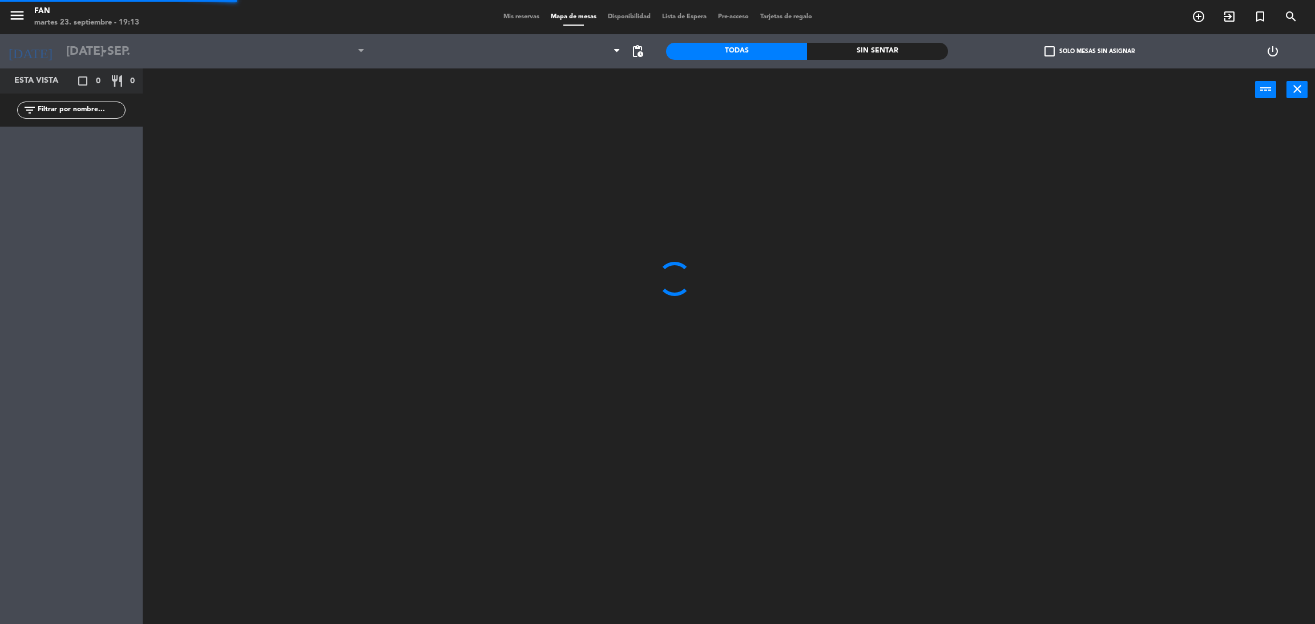
click at [982, 228] on div at bounding box center [735, 372] width 1159 height 513
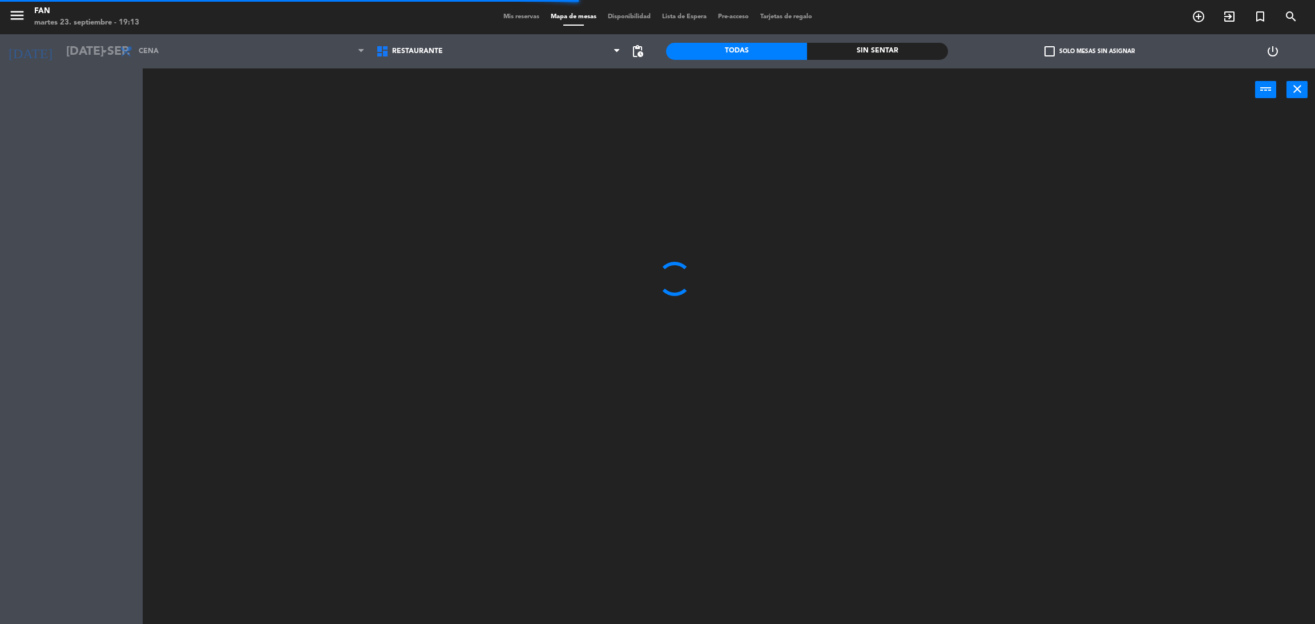
click at [531, 17] on span "Mis reservas" at bounding box center [521, 17] width 47 height 6
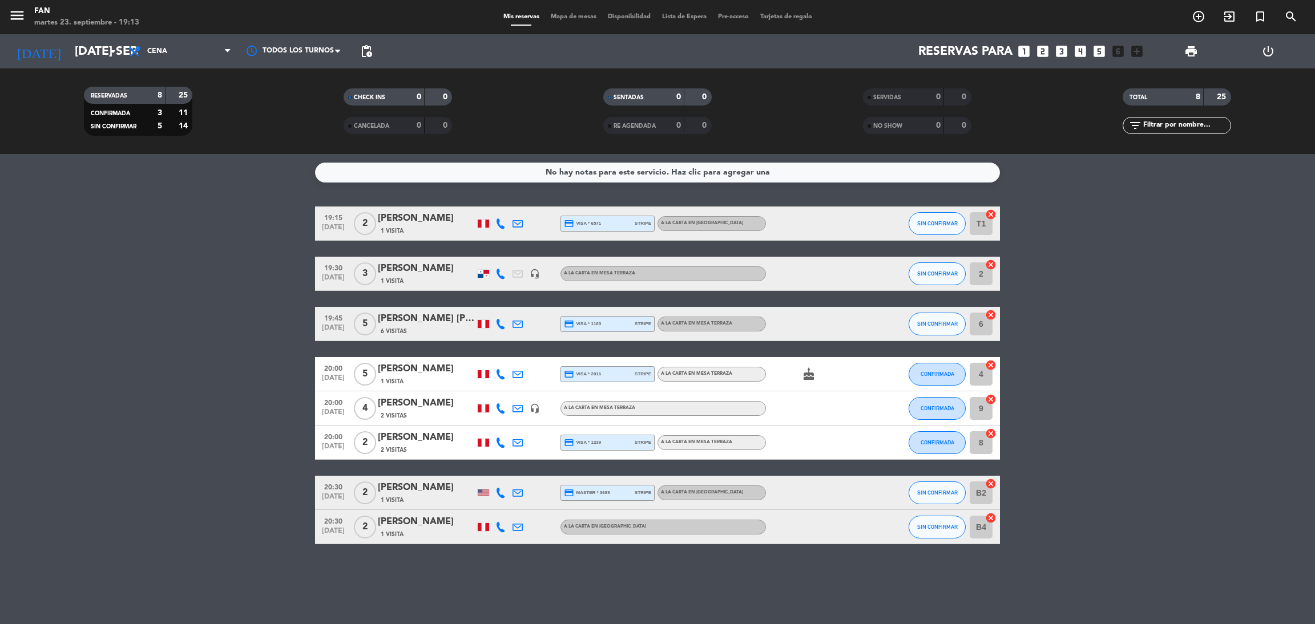
click at [1133, 350] on bookings-row "19:15 [DATE] 2 [PERSON_NAME] 1 Visita credit_card visa * 6571 stripe A la carta…" at bounding box center [657, 376] width 1315 height 338
click at [231, 234] on bookings-row "19:15 [DATE] 2 [PERSON_NAME] 1 Visita credit_card visa * 6571 stripe A la carta…" at bounding box center [657, 376] width 1315 height 338
click at [570, 15] on span "Mapa de mesas" at bounding box center [573, 17] width 57 height 6
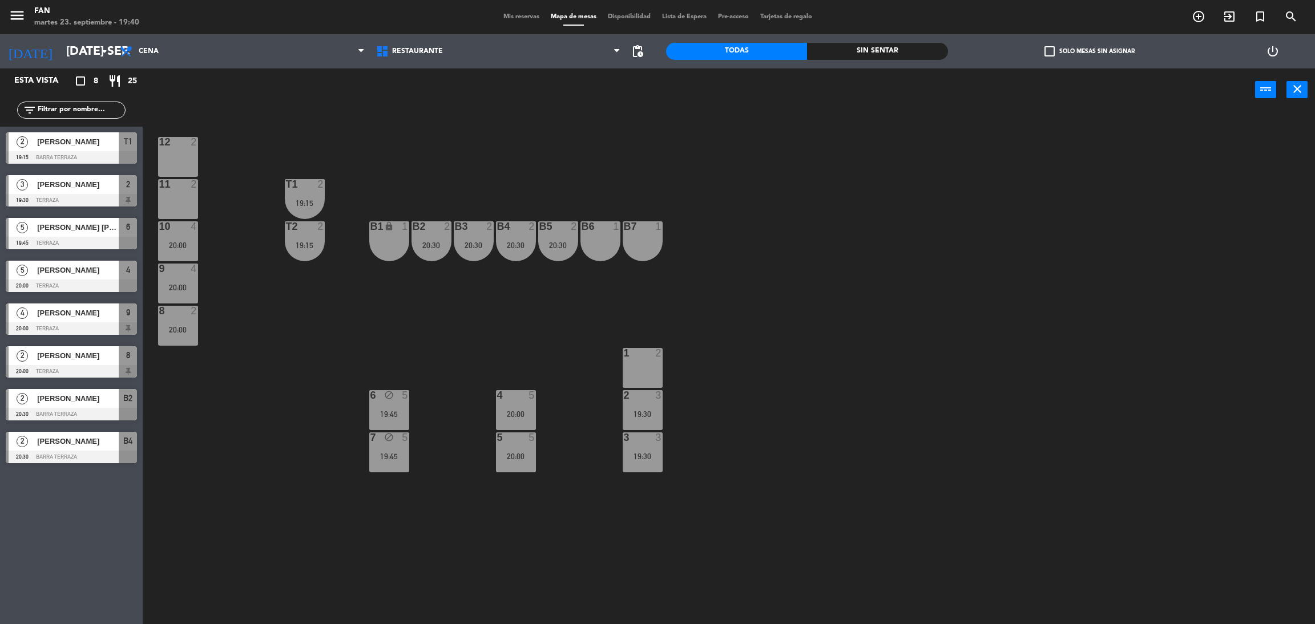
click at [182, 155] on div "12 2" at bounding box center [178, 157] width 40 height 40
click at [757, 84] on button "Bloquear Mesa" at bounding box center [771, 89] width 68 height 23
click at [195, 140] on div "2" at bounding box center [194, 142] width 7 height 10
click at [763, 87] on button "Liberar Mesa" at bounding box center [771, 89] width 68 height 23
click at [299, 199] on div "19:15" at bounding box center [305, 203] width 40 height 8
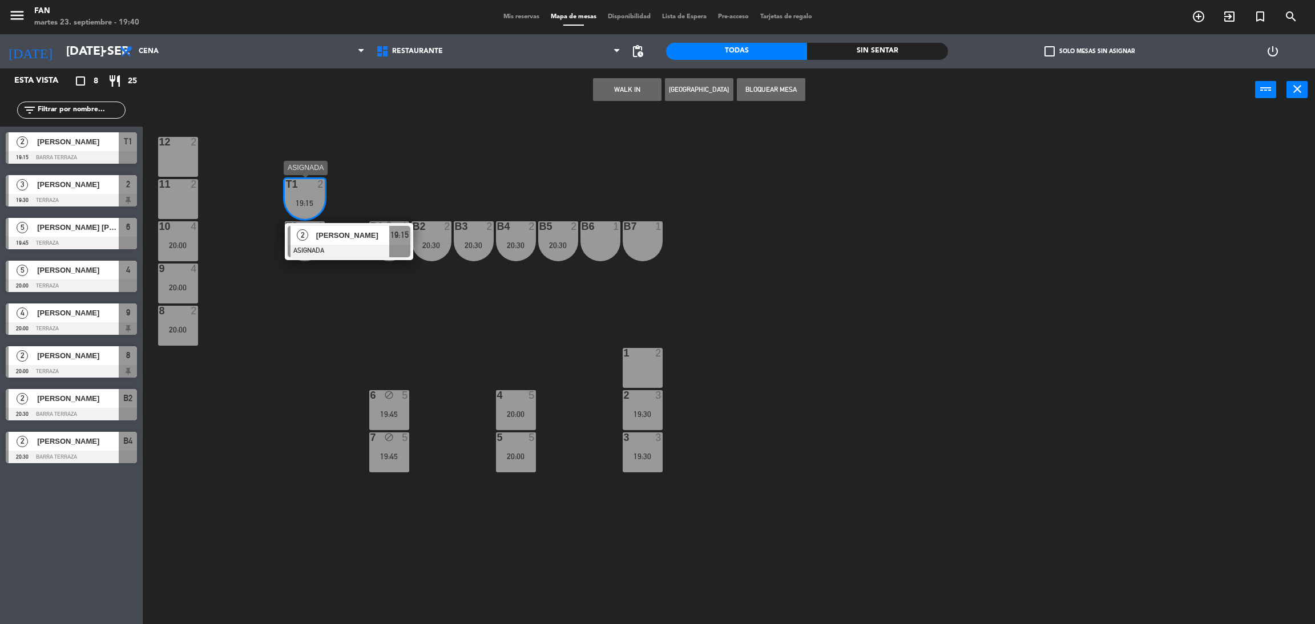
click at [320, 233] on span "[PERSON_NAME]" at bounding box center [352, 235] width 73 height 12
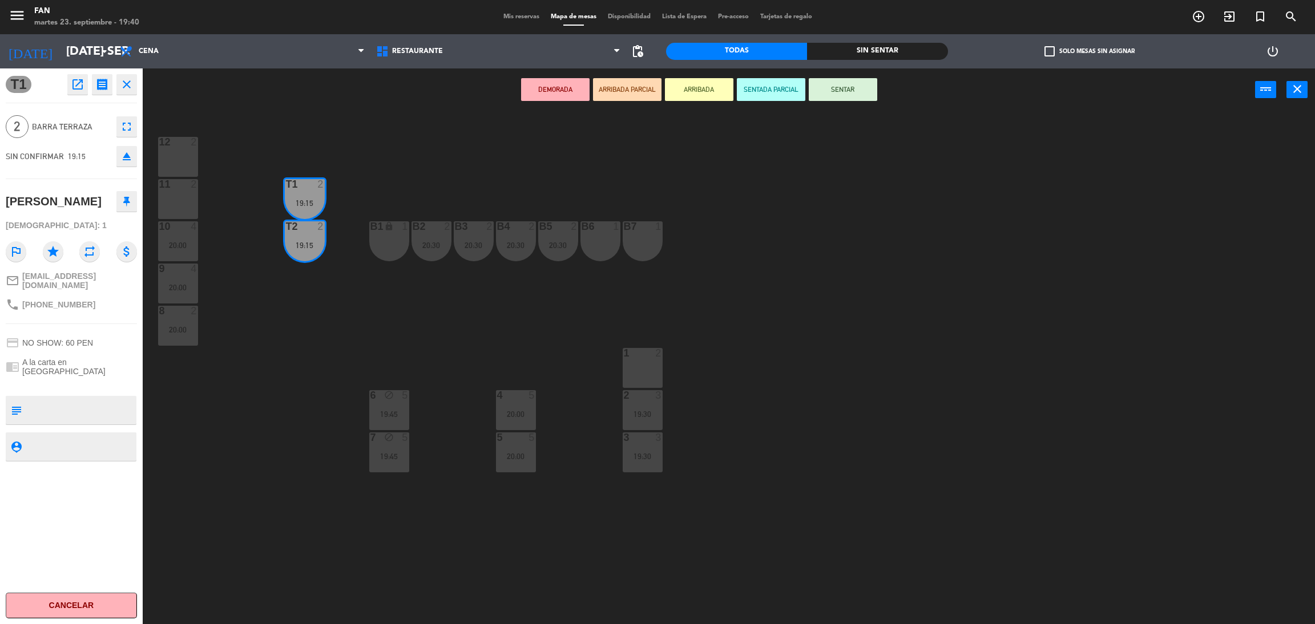
click at [856, 72] on div "DEMORADA ARRIBADA PARCIAL ARRIBADA SENTADA PARCIAL SENTAR power_input close" at bounding box center [699, 89] width 1112 height 43
click at [854, 82] on button "SENTAR" at bounding box center [843, 89] width 68 height 23
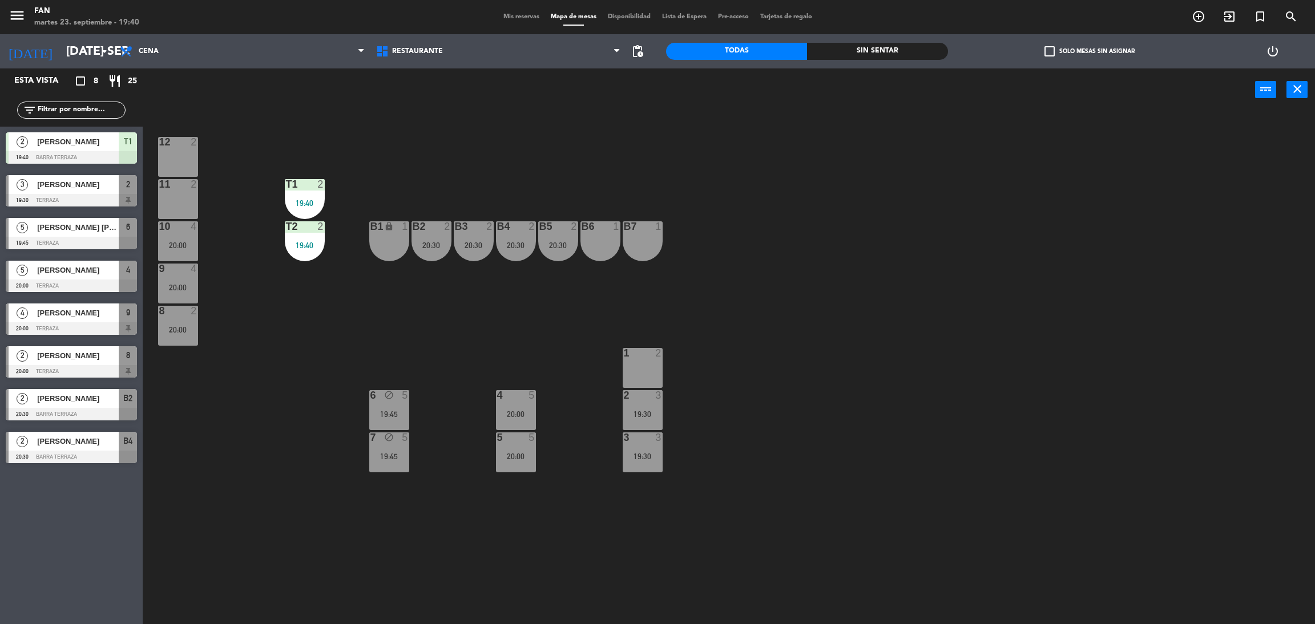
click at [933, 240] on div "12 2 11 2 T1 2 19:40 10 4 20:00 T2 2 19:40 B1 lock 1 B2 2 20:30 B3 2 20:30 B4 2…" at bounding box center [735, 372] width 1159 height 513
click at [388, 417] on div "19:45" at bounding box center [389, 414] width 40 height 8
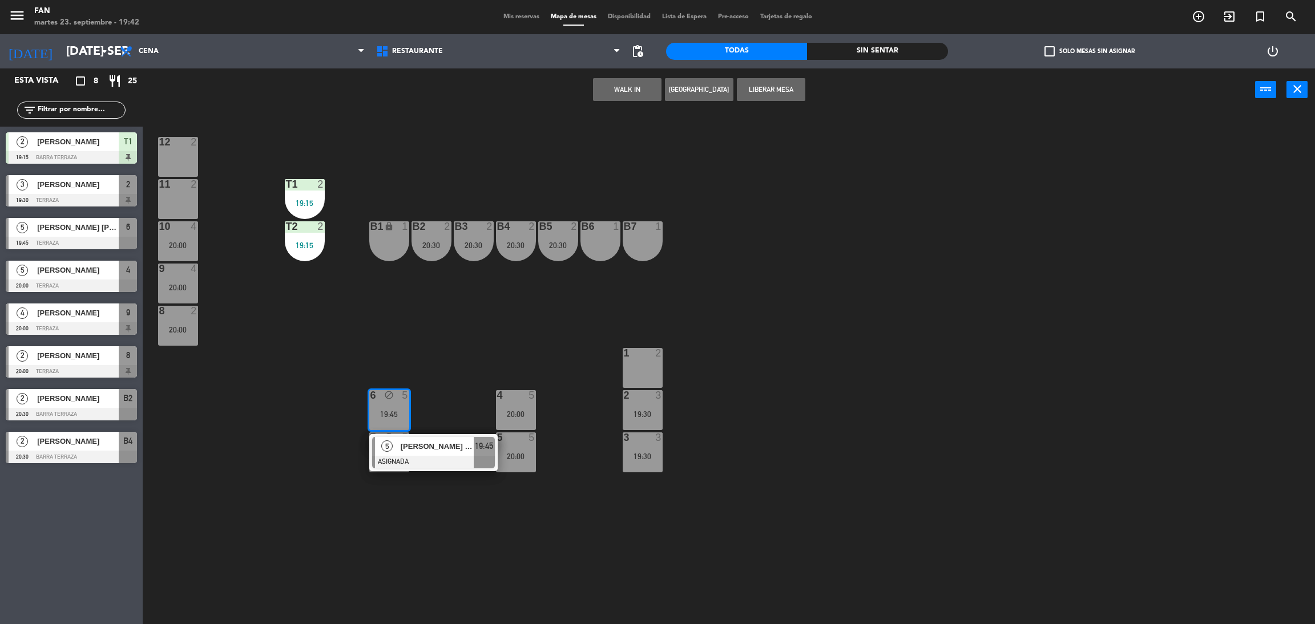
click at [433, 374] on div "12 2 11 2 T1 2 19:15 10 4 20:00 T2 2 19:15 B1 lock 1 B2 2 20:30 B3 2 20:30 B4 2…" at bounding box center [735, 372] width 1159 height 513
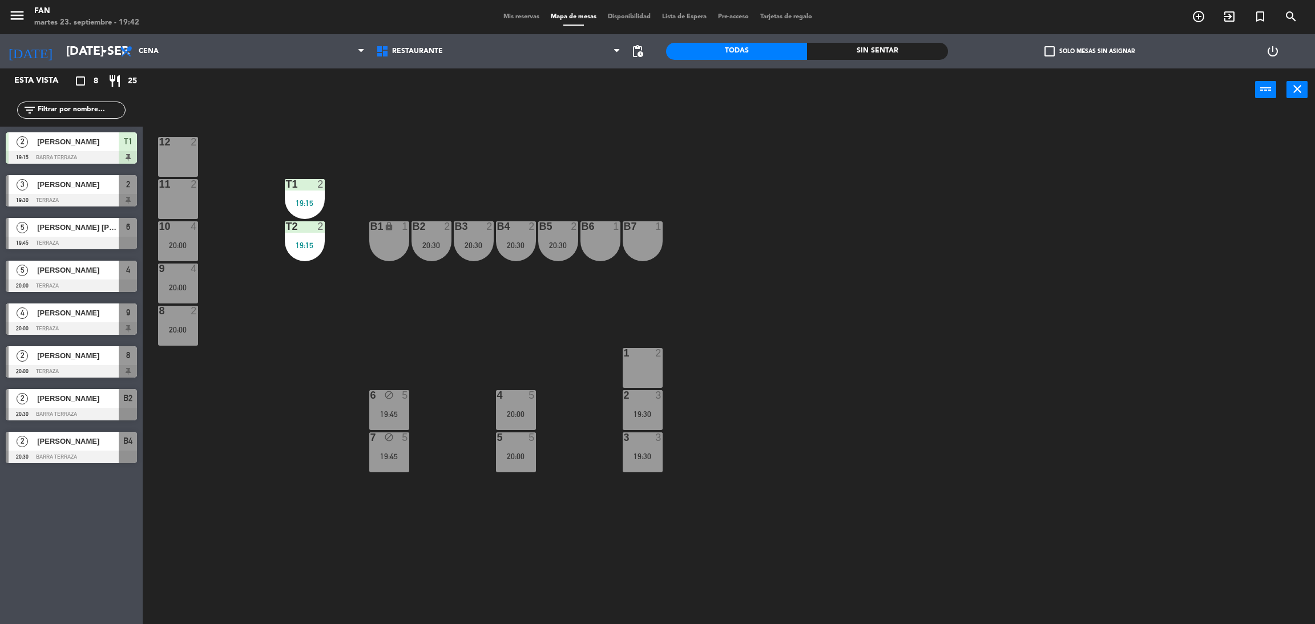
click at [491, 402] on div "12 2 11 2 T1 2 19:15 10 4 20:00 T2 2 19:15 B1 lock 1 B2 2 20:30 B3 2 20:30 B4 2…" at bounding box center [735, 372] width 1159 height 513
click at [506, 405] on div "4 5 20:00" at bounding box center [516, 410] width 40 height 40
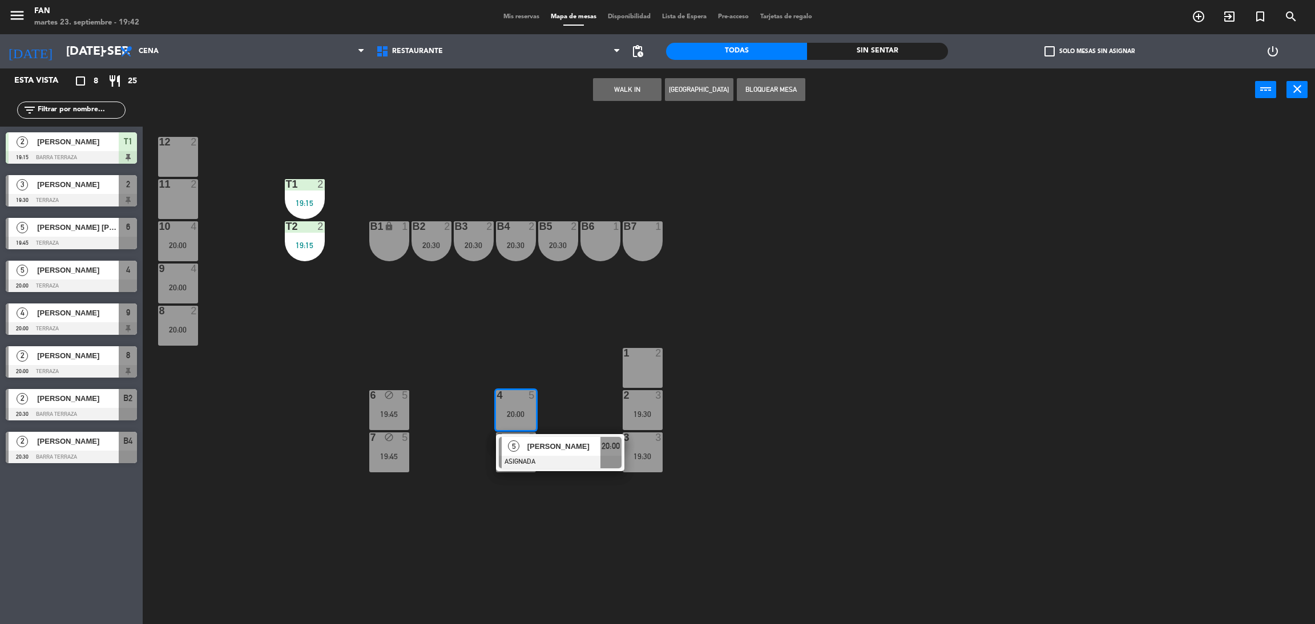
click at [565, 447] on span "[PERSON_NAME]" at bounding box center [563, 447] width 73 height 12
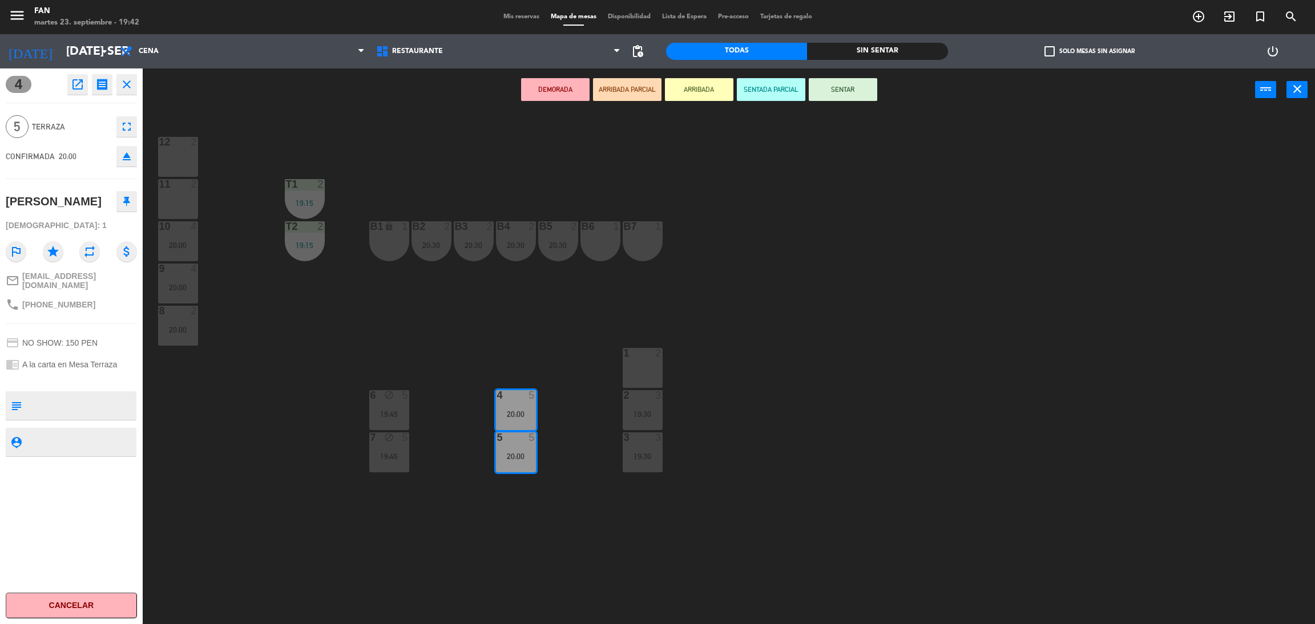
click at [852, 90] on button "SENTAR" at bounding box center [843, 89] width 68 height 23
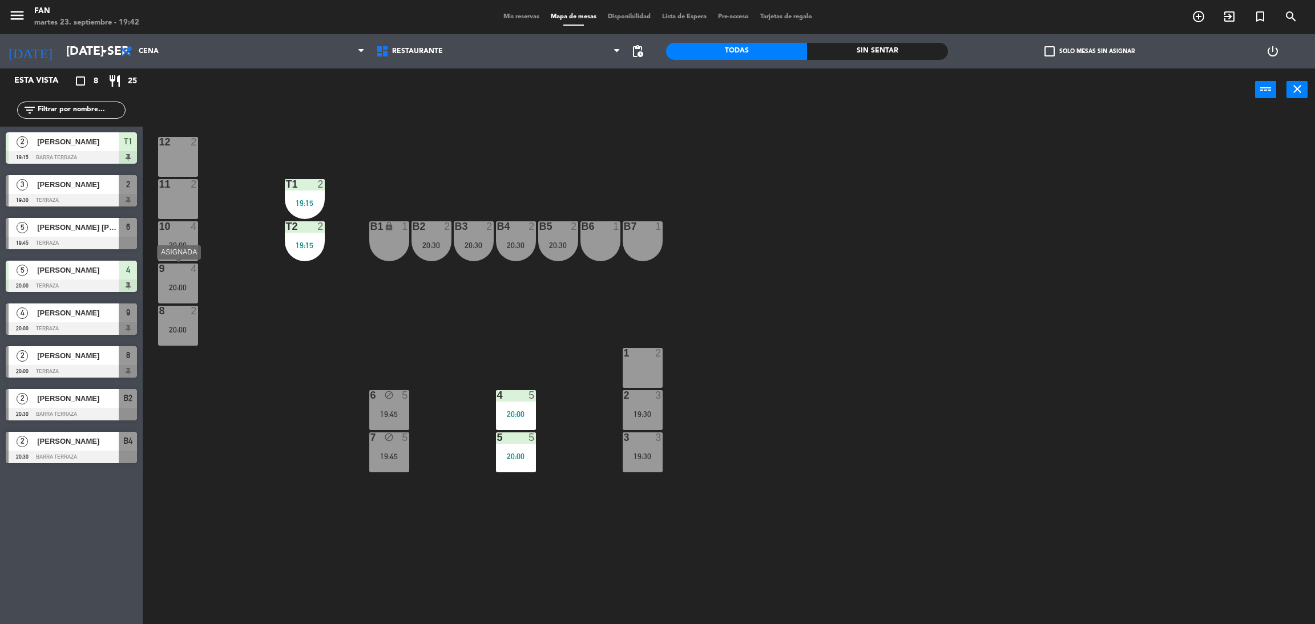
click at [187, 273] on div "4" at bounding box center [196, 269] width 19 height 10
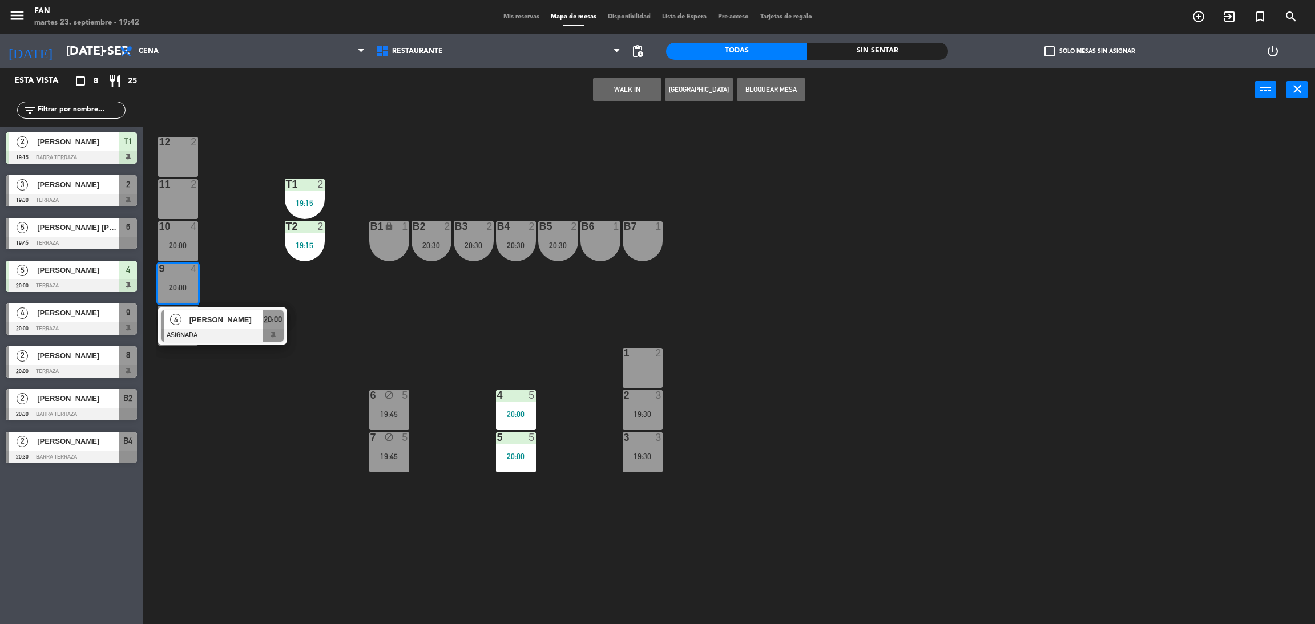
click at [230, 372] on div "12 2 11 2 T1 2 19:15 10 4 20:00 T2 2 19:15 B1 lock 1 B2 2 20:30 B3 2 20:30 B4 2…" at bounding box center [735, 372] width 1159 height 513
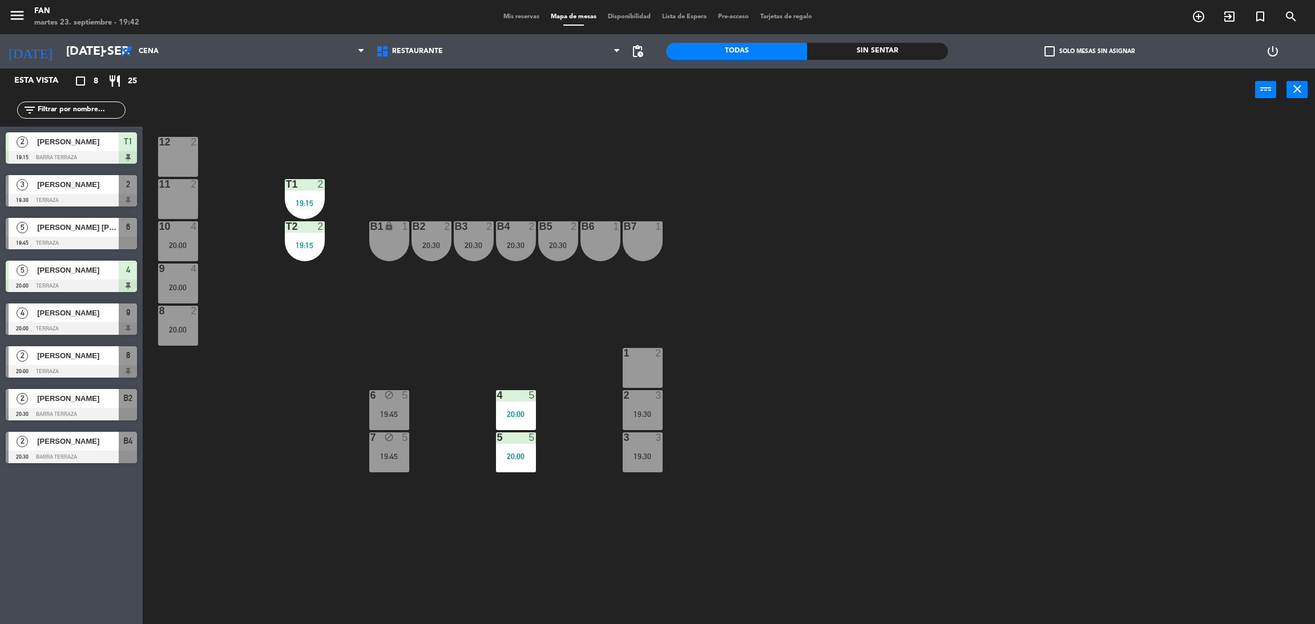
click at [189, 339] on div "8 2 20:00" at bounding box center [178, 326] width 40 height 40
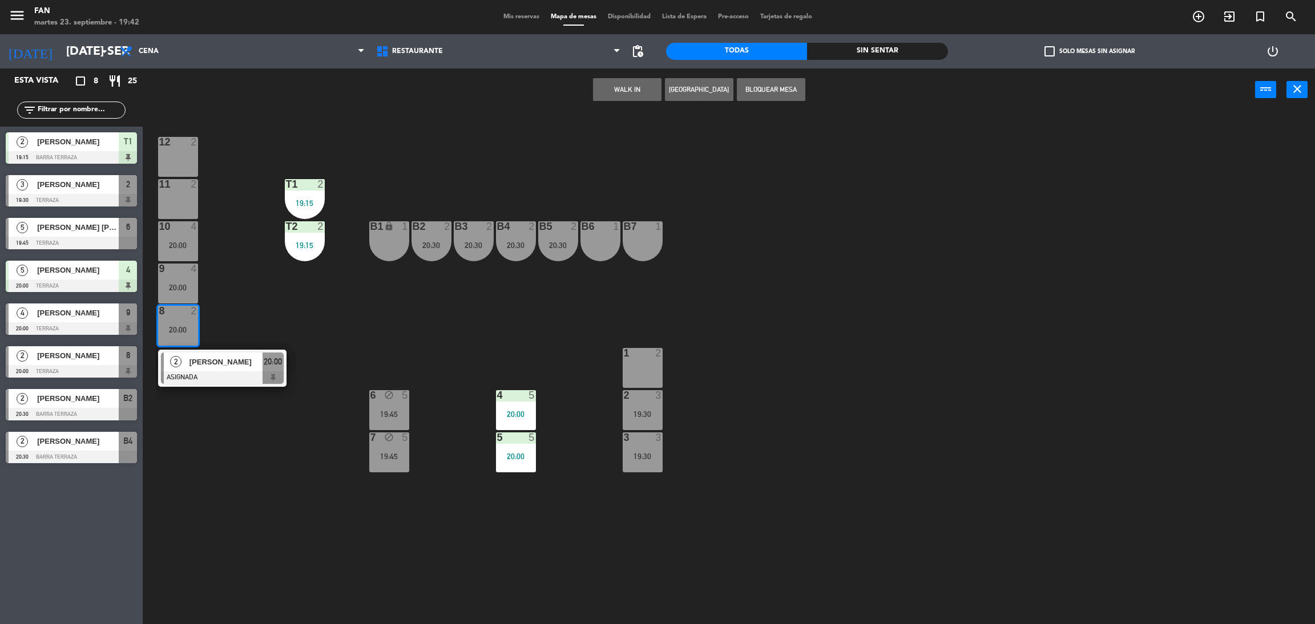
click at [234, 287] on div "12 2 11 2 T1 2 19:15 10 4 20:00 T2 2 19:15 B1 lock 1 B2 2 20:30 B3 2 20:30 B4 2…" at bounding box center [735, 372] width 1159 height 513
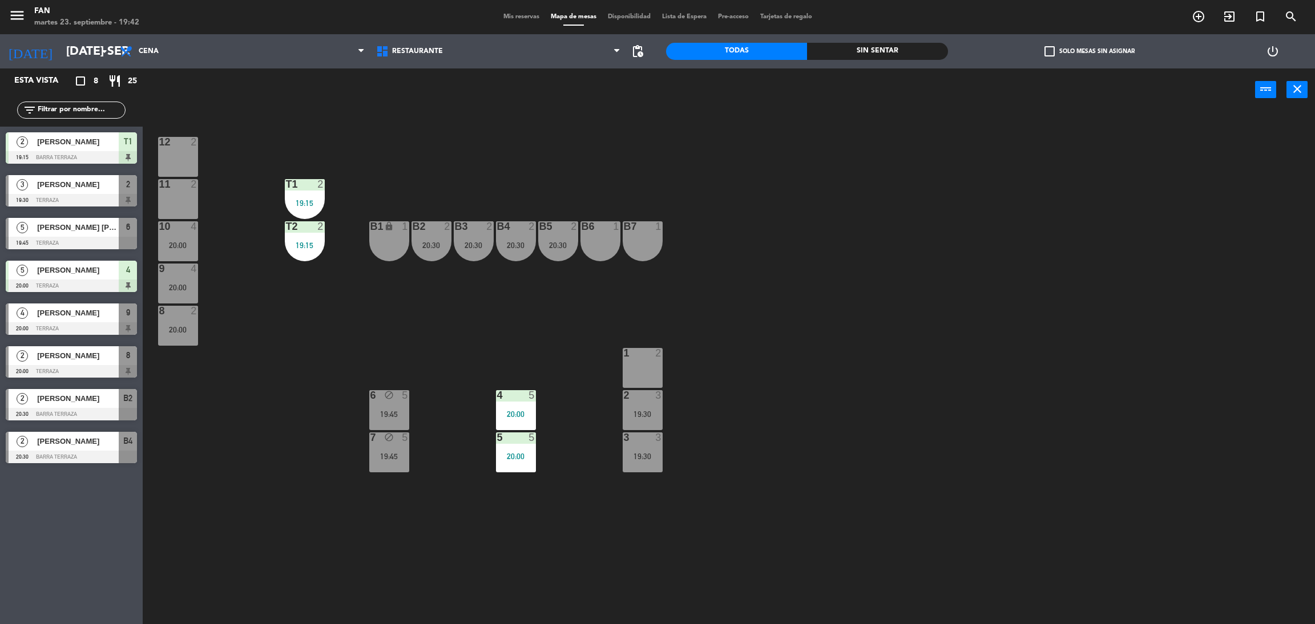
click at [186, 284] on div "20:00" at bounding box center [178, 288] width 40 height 8
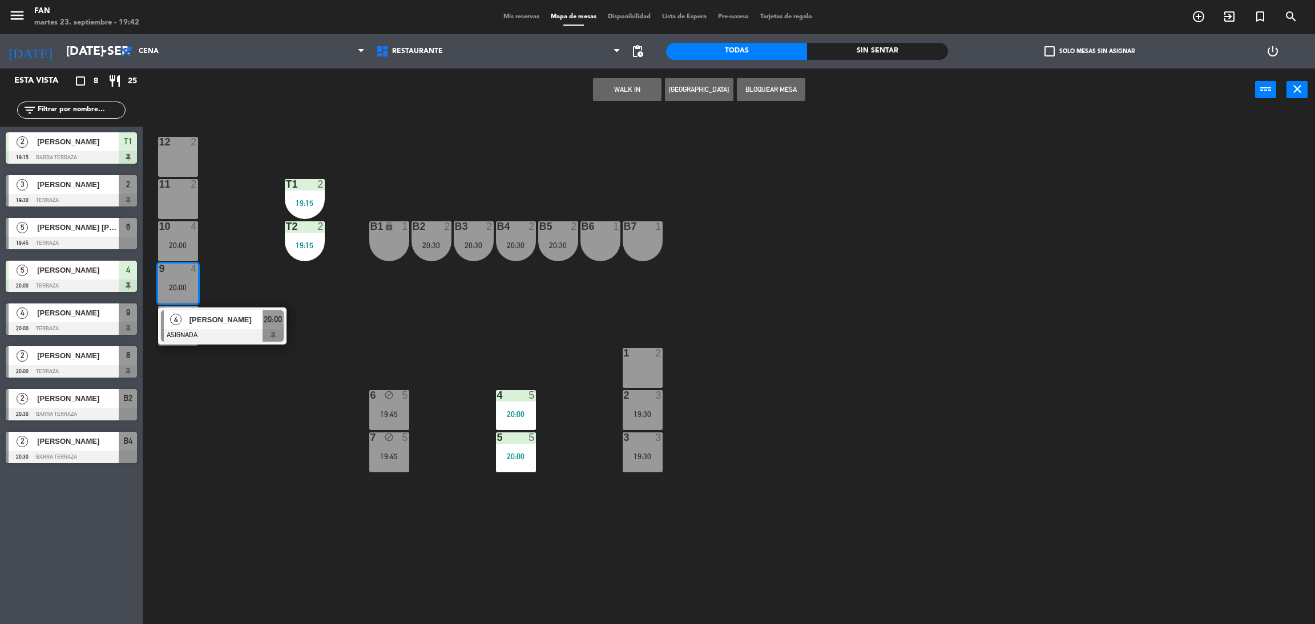
click at [244, 314] on span "[PERSON_NAME]" at bounding box center [225, 320] width 73 height 12
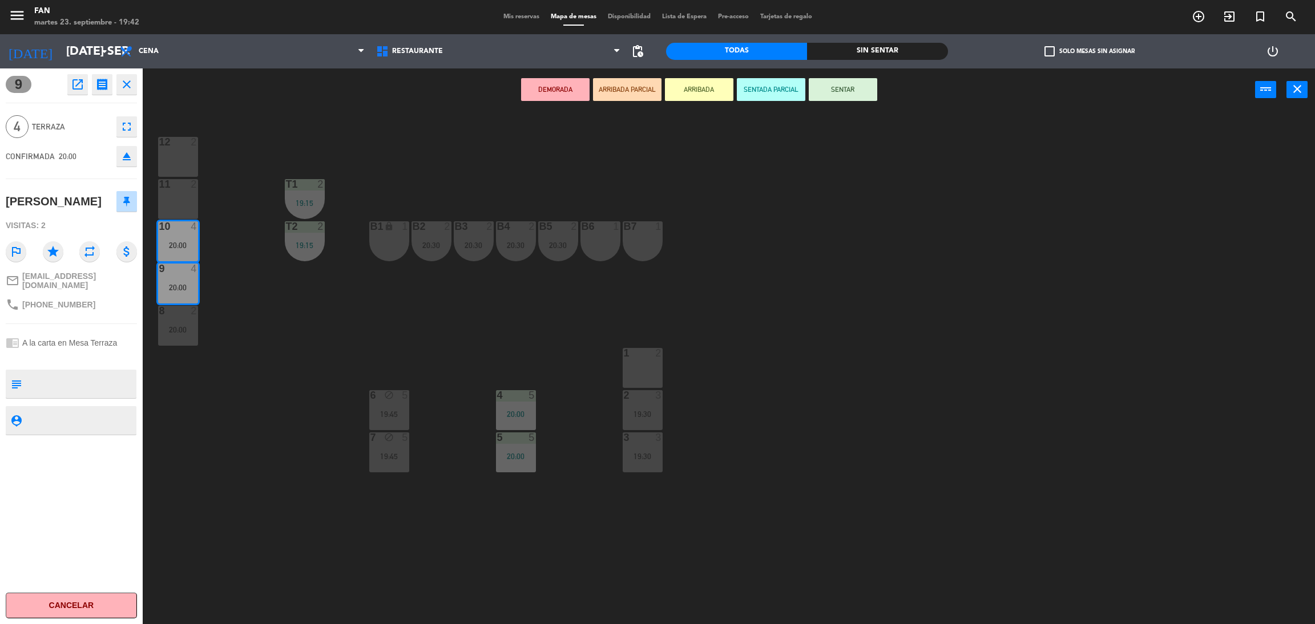
click at [856, 89] on button "SENTAR" at bounding box center [843, 89] width 68 height 23
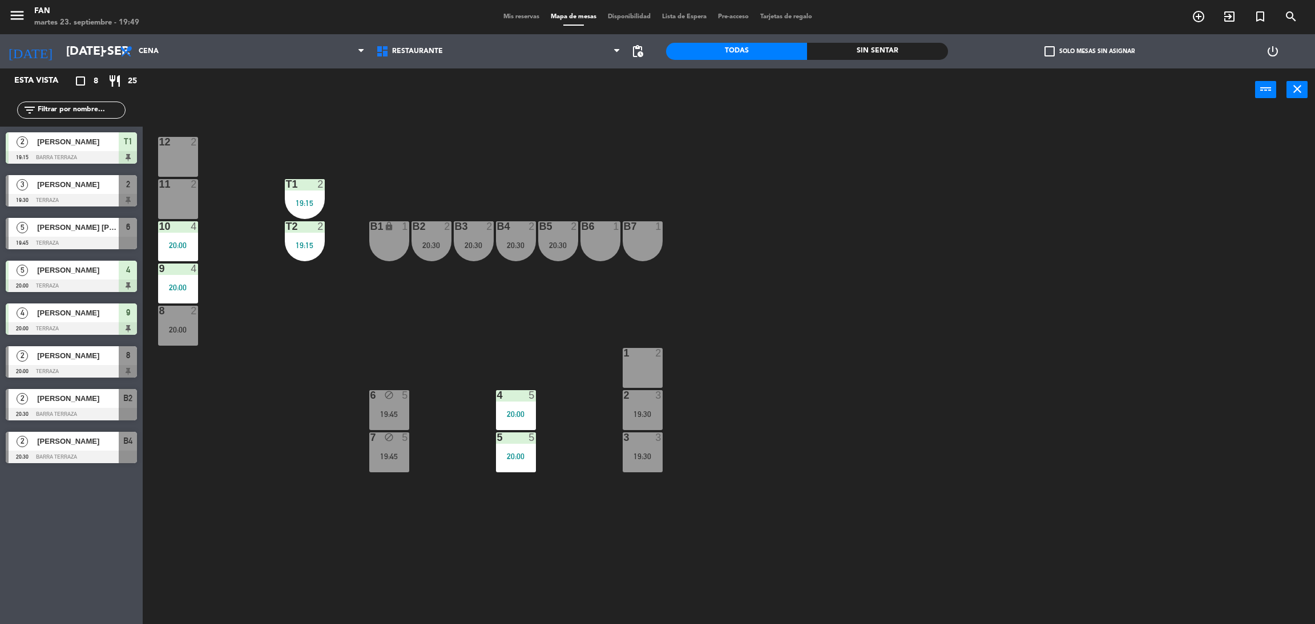
click at [643, 357] on div at bounding box center [642, 353] width 19 height 10
click at [773, 90] on button "Bloquear Mesa" at bounding box center [771, 89] width 68 height 23
click at [753, 305] on div "12 2 11 2 T1 2 19:15 10 4 20:00 T2 2 19:15 B1 lock 1 B2 2 20:30 B3 2 20:30 B4 2…" at bounding box center [735, 372] width 1159 height 513
click at [646, 416] on div "19:30" at bounding box center [643, 414] width 40 height 8
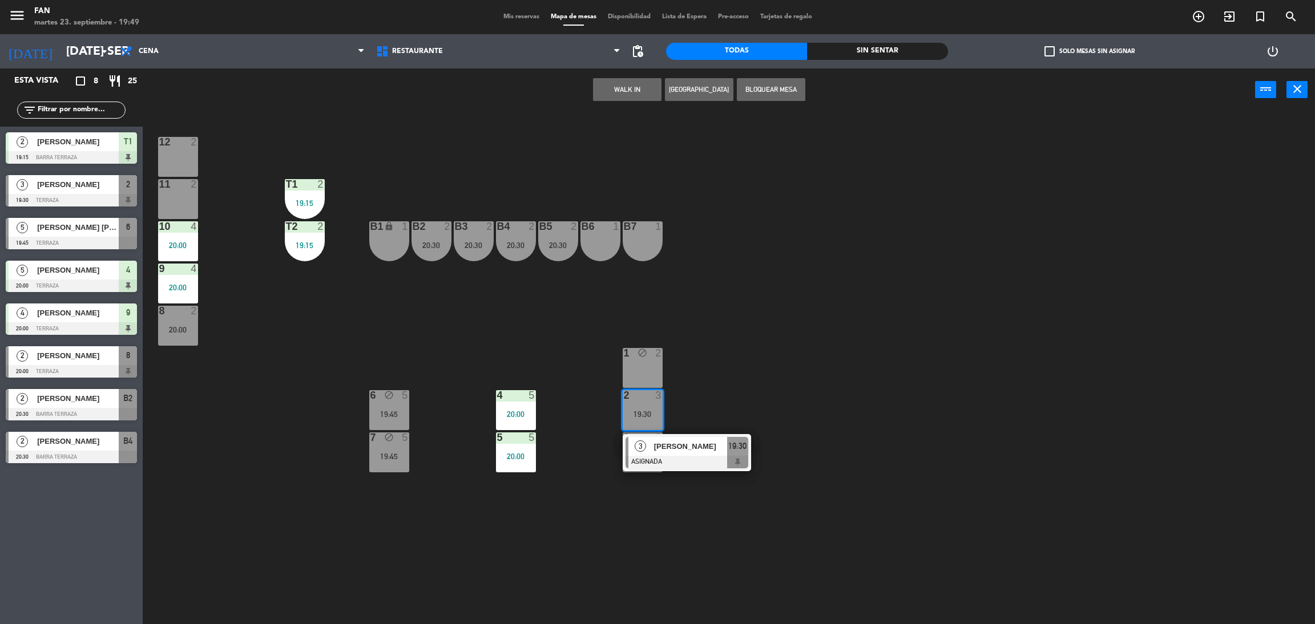
click at [686, 450] on span "[PERSON_NAME]" at bounding box center [690, 447] width 73 height 12
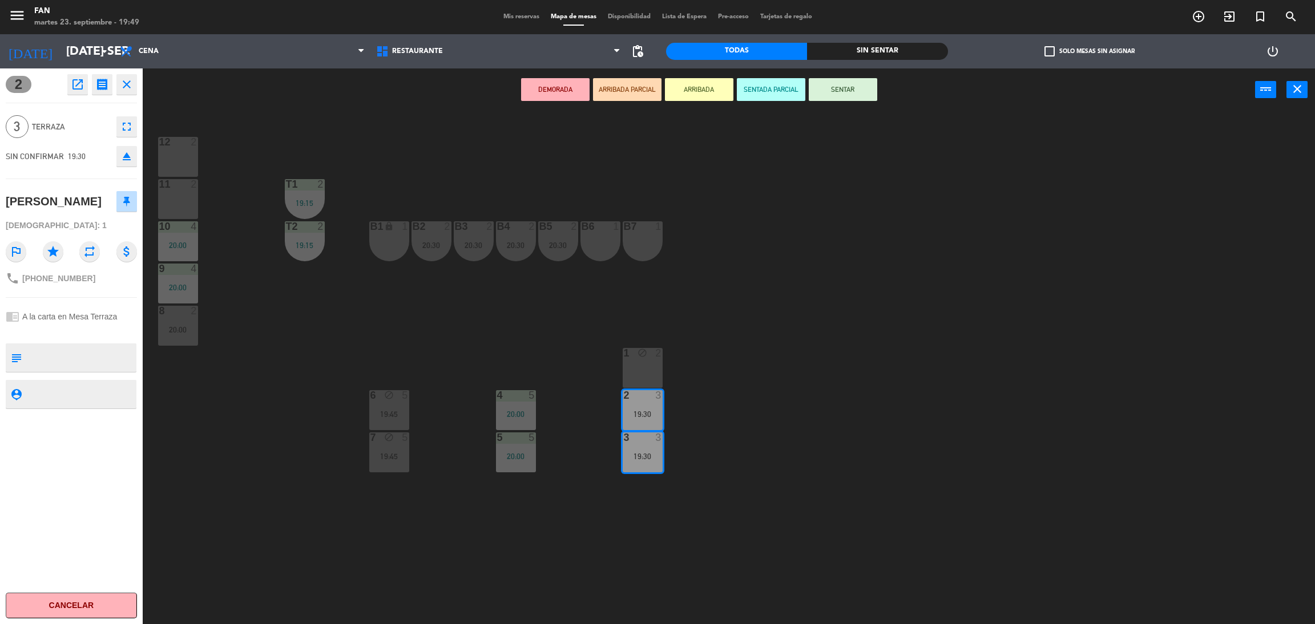
click at [851, 89] on button "SENTAR" at bounding box center [843, 89] width 68 height 23
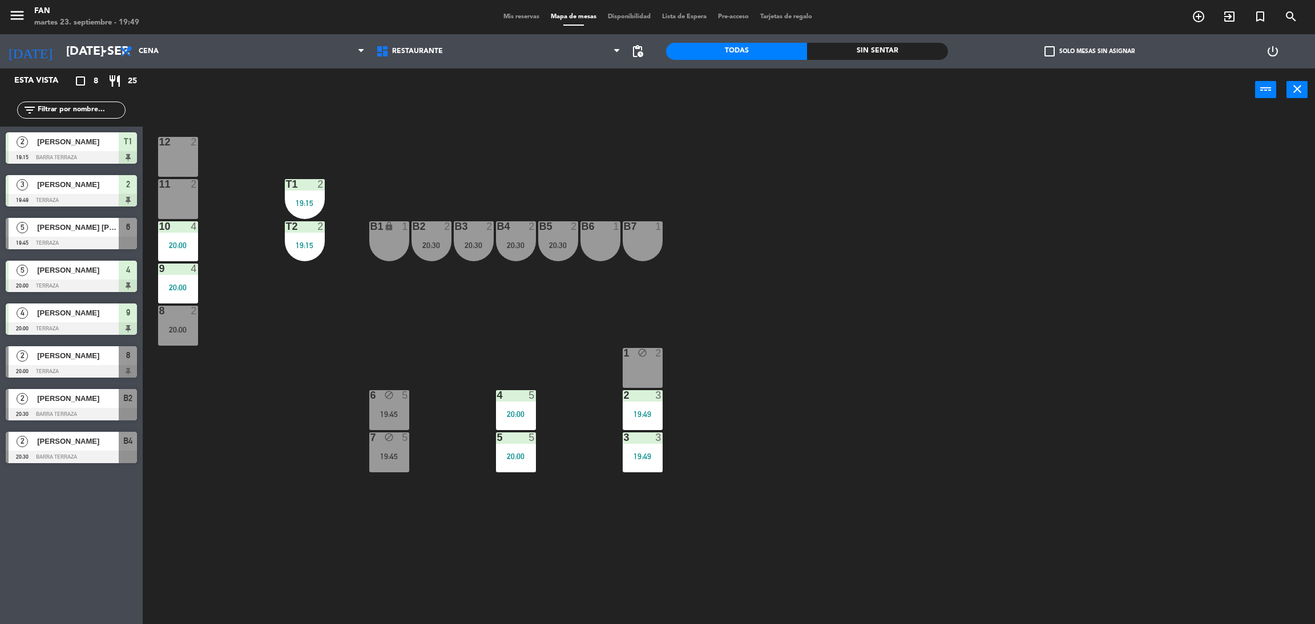
click at [171, 326] on div "20:00" at bounding box center [178, 330] width 40 height 8
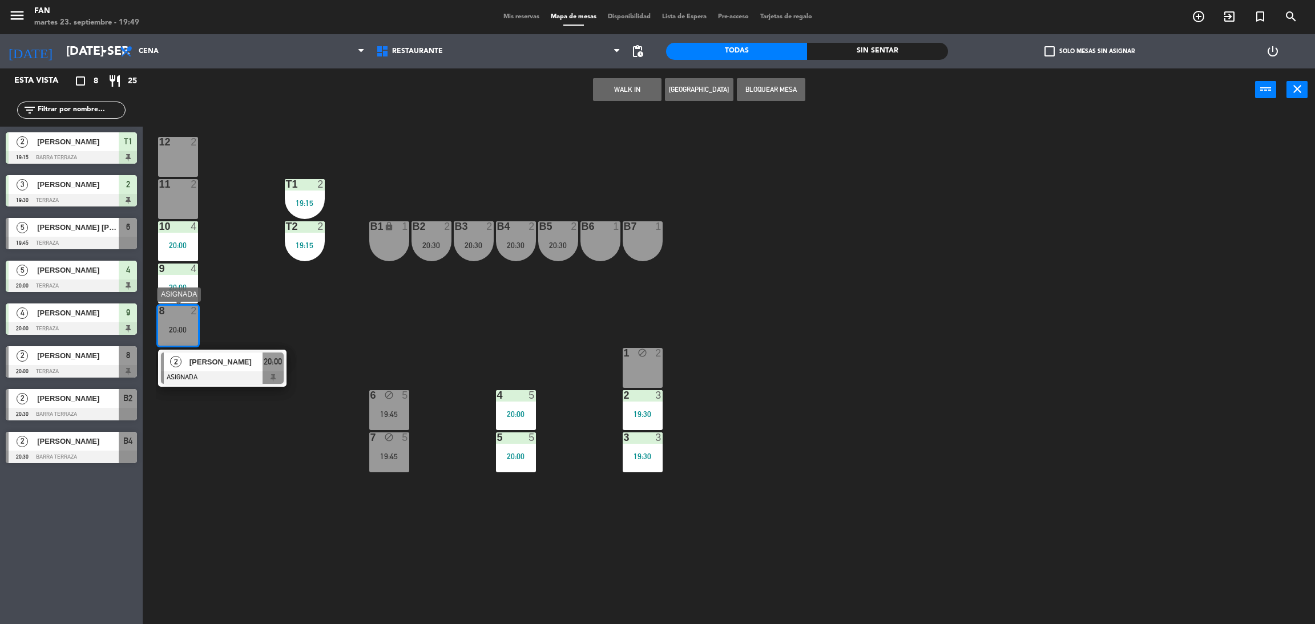
click at [209, 374] on div at bounding box center [222, 378] width 123 height 13
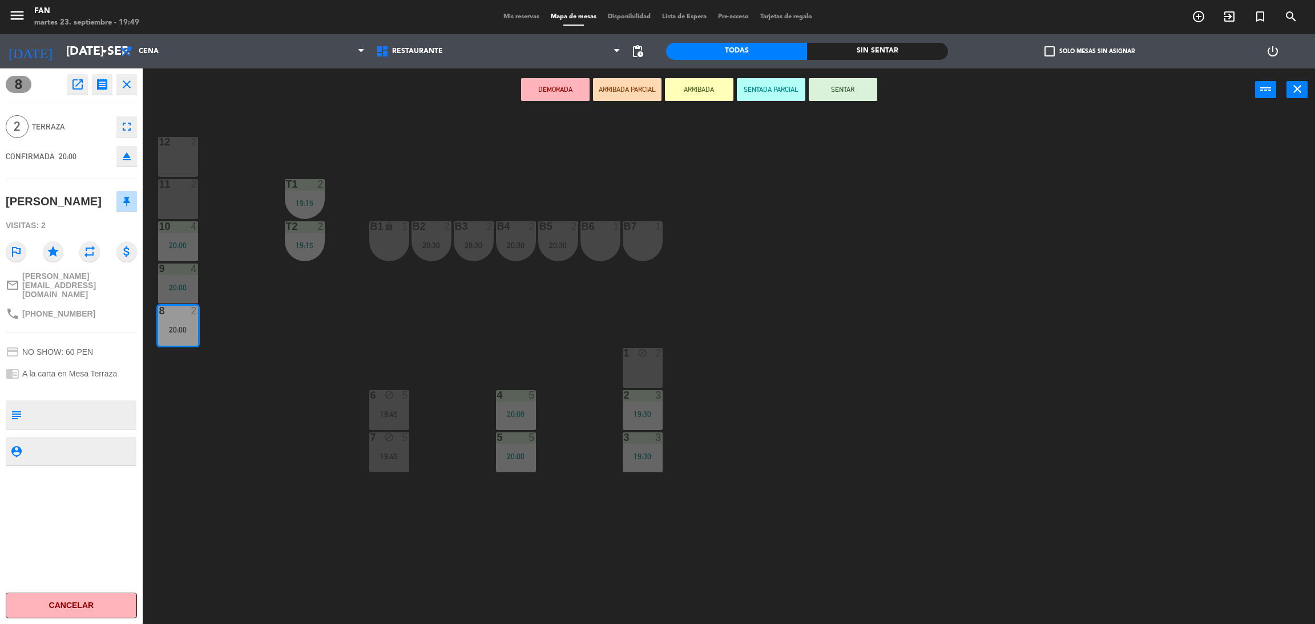
click at [184, 154] on div "12 2" at bounding box center [178, 157] width 40 height 40
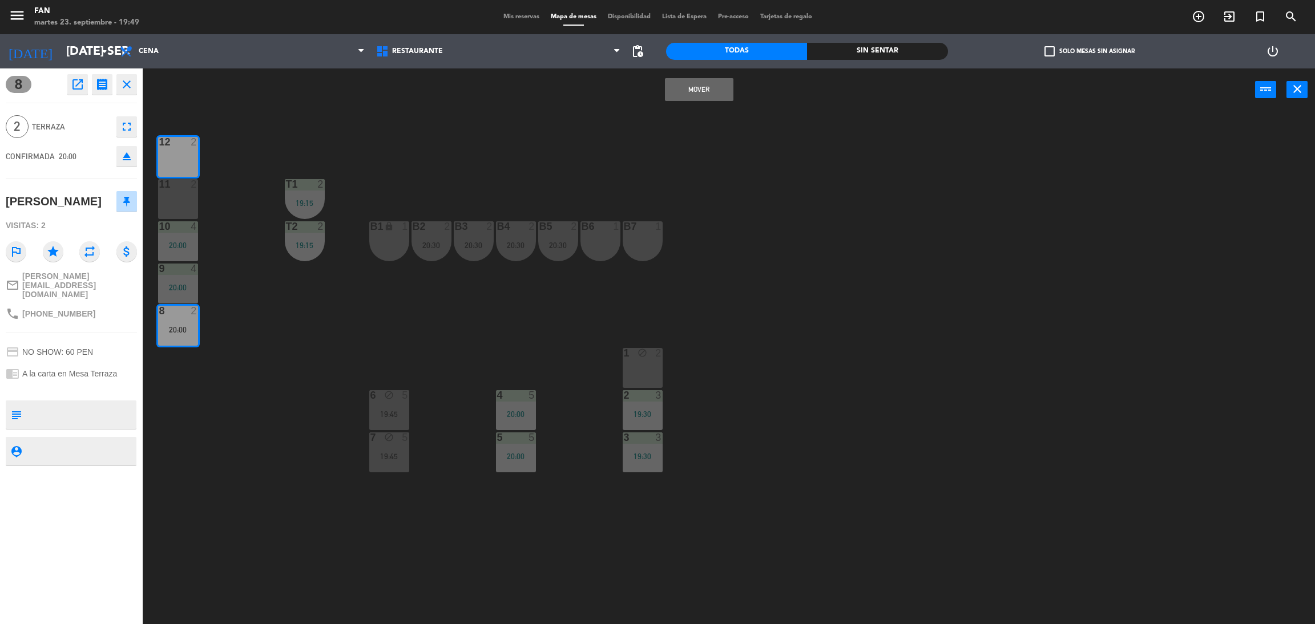
click at [700, 78] on button "Mover" at bounding box center [699, 89] width 68 height 23
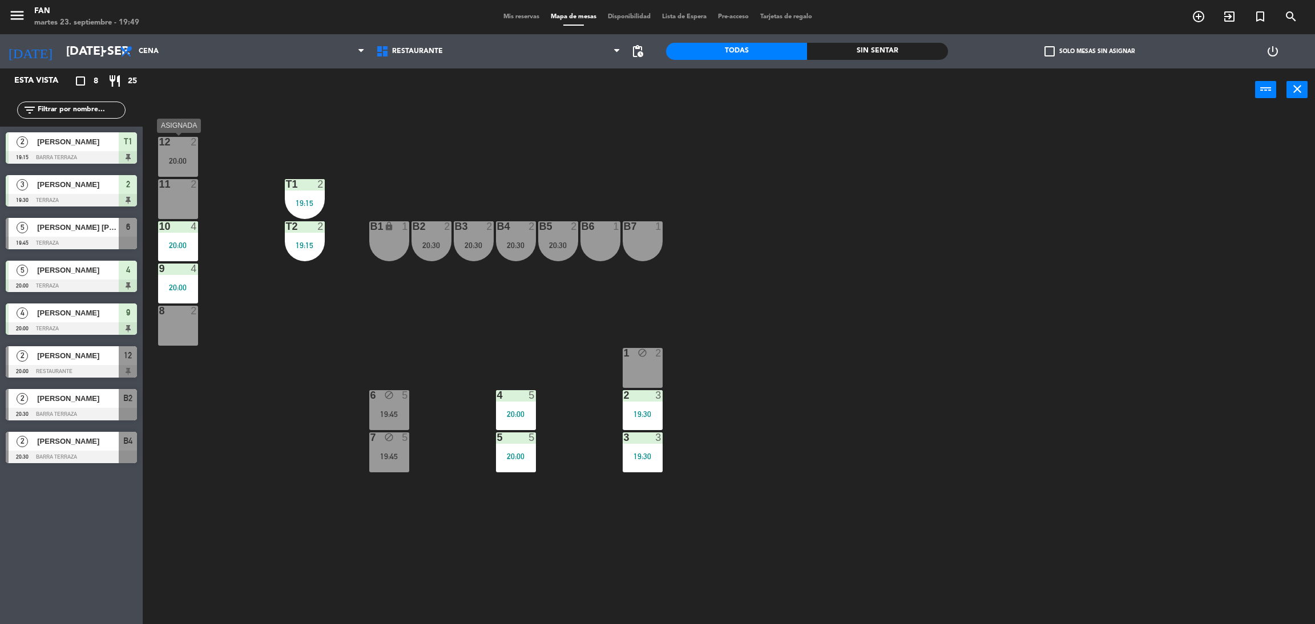
click at [184, 157] on div "20:00" at bounding box center [178, 161] width 40 height 8
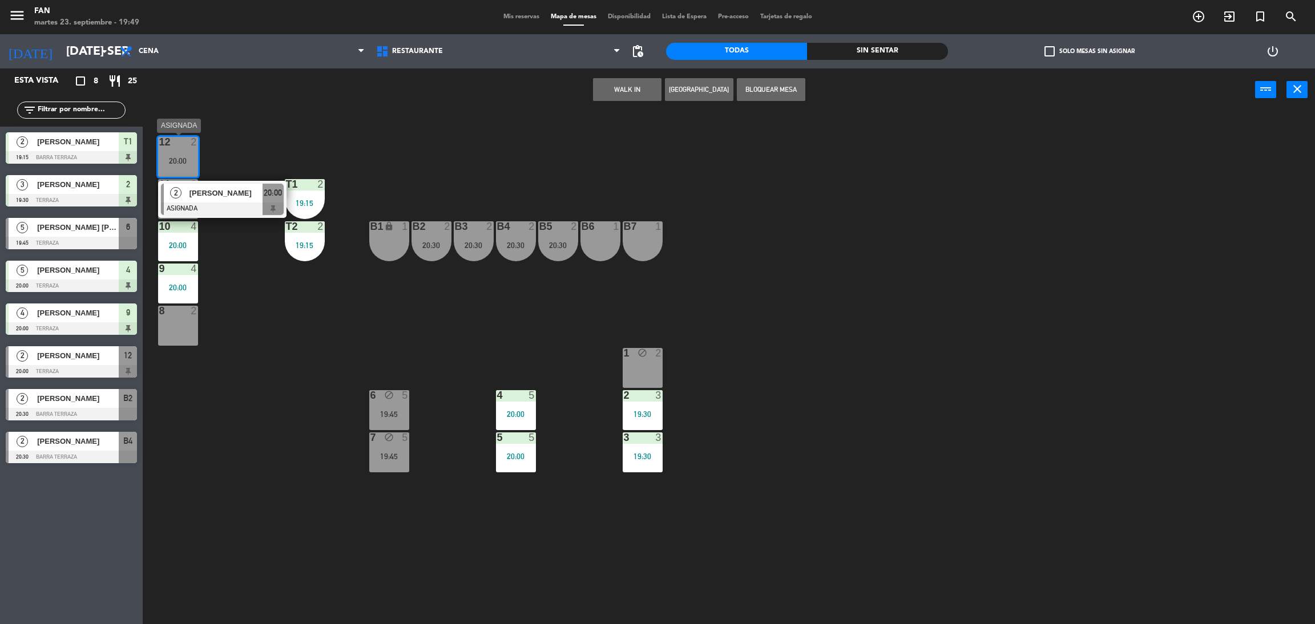
click at [215, 190] on span "[PERSON_NAME]" at bounding box center [225, 193] width 73 height 12
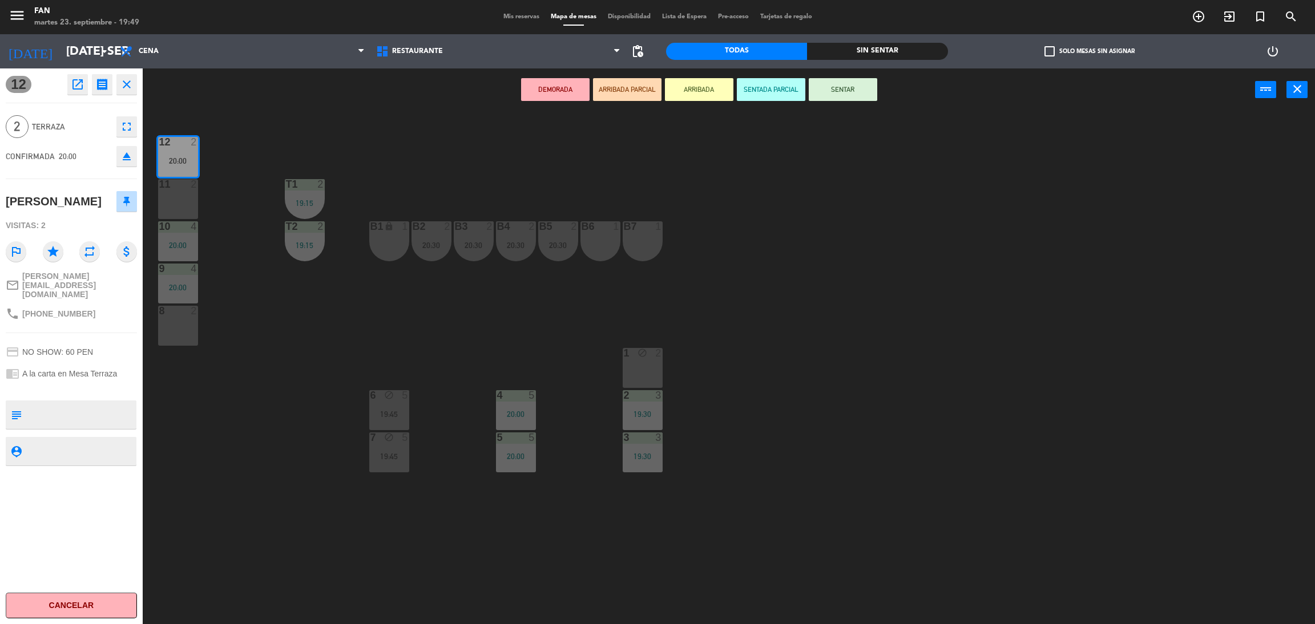
click at [874, 93] on button "SENTAR" at bounding box center [843, 89] width 68 height 23
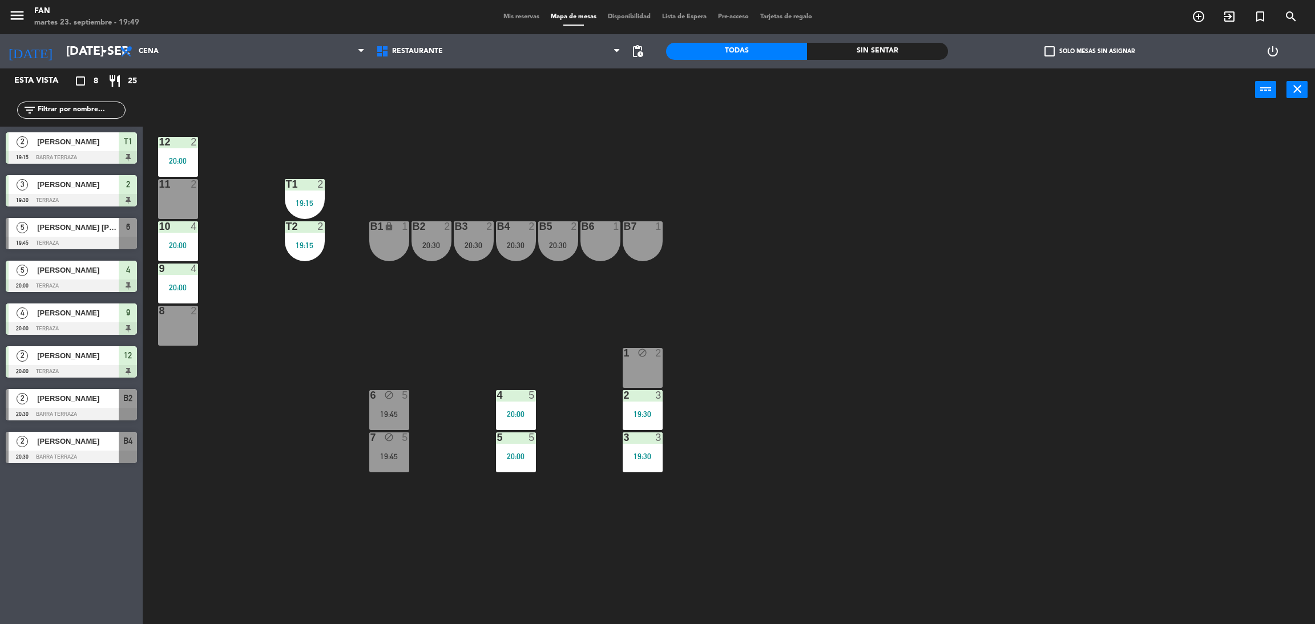
click at [639, 360] on div "1 block 2" at bounding box center [643, 368] width 40 height 40
click at [635, 91] on button "WALK IN" at bounding box center [627, 89] width 68 height 23
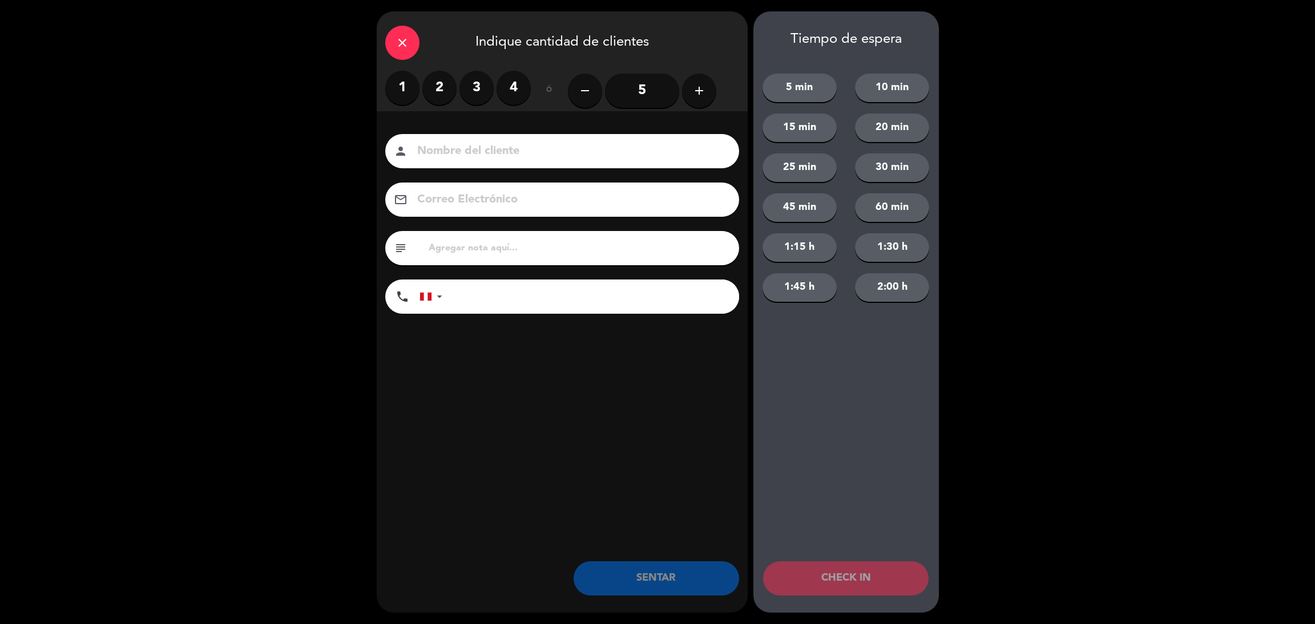
click at [430, 92] on label "2" at bounding box center [439, 88] width 34 height 34
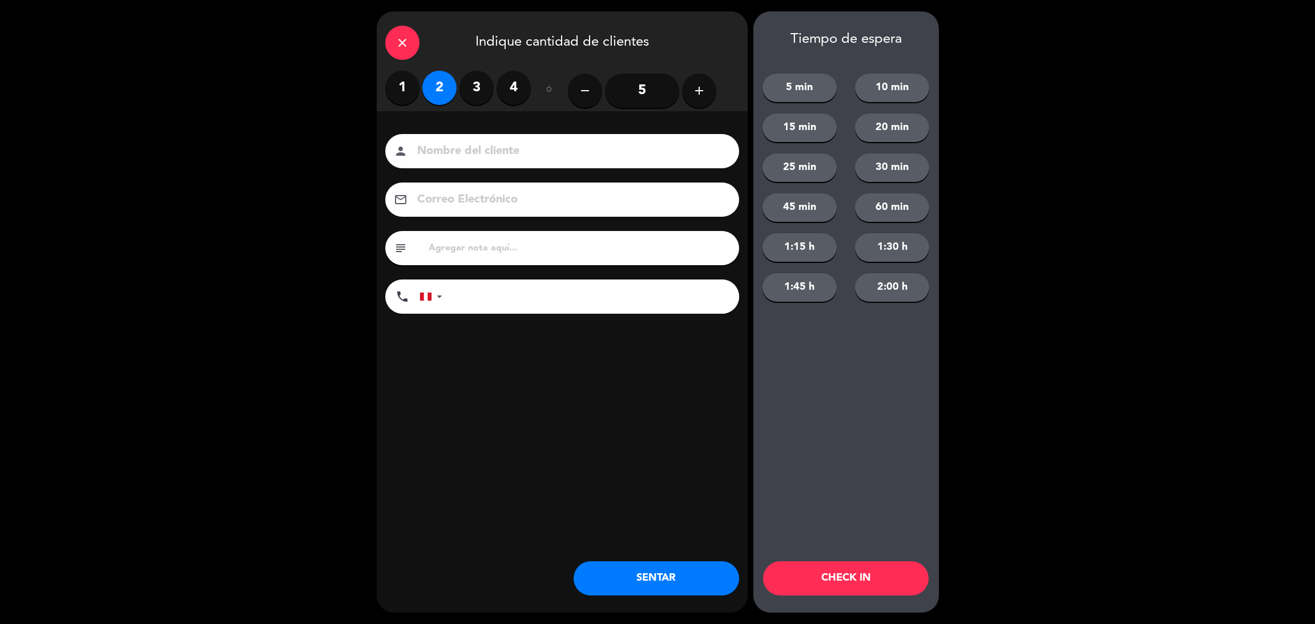
click at [612, 584] on button "SENTAR" at bounding box center [657, 579] width 166 height 34
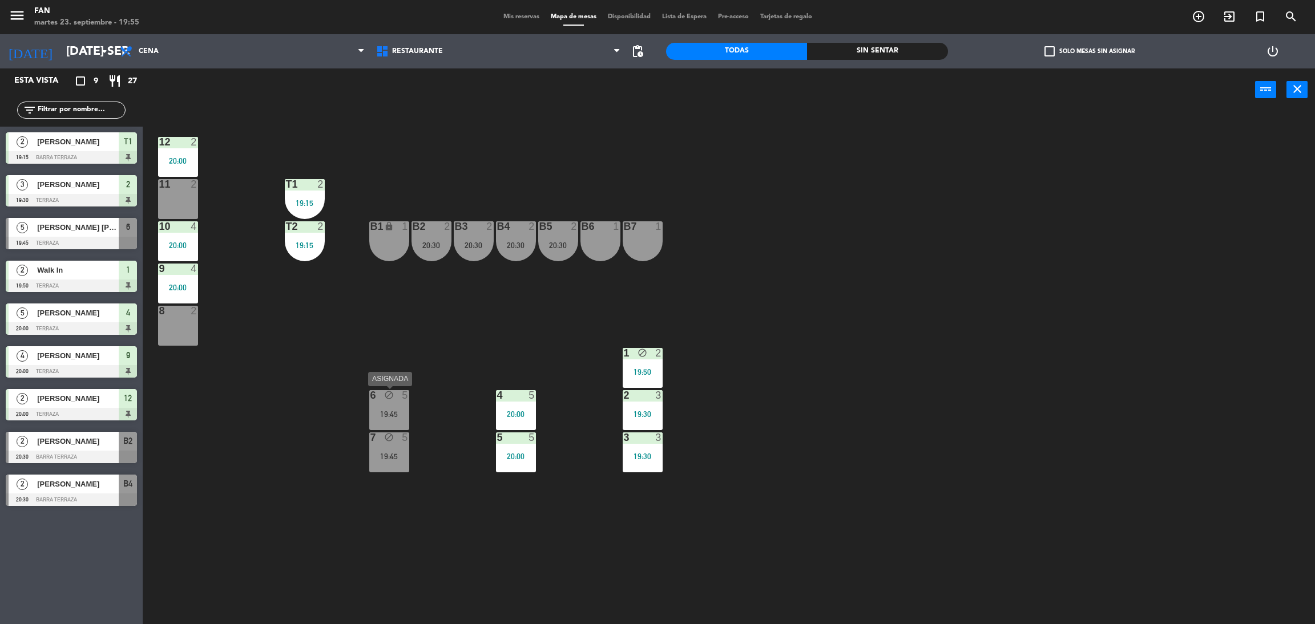
click at [379, 401] on div "6 block 5 19:45" at bounding box center [389, 410] width 40 height 40
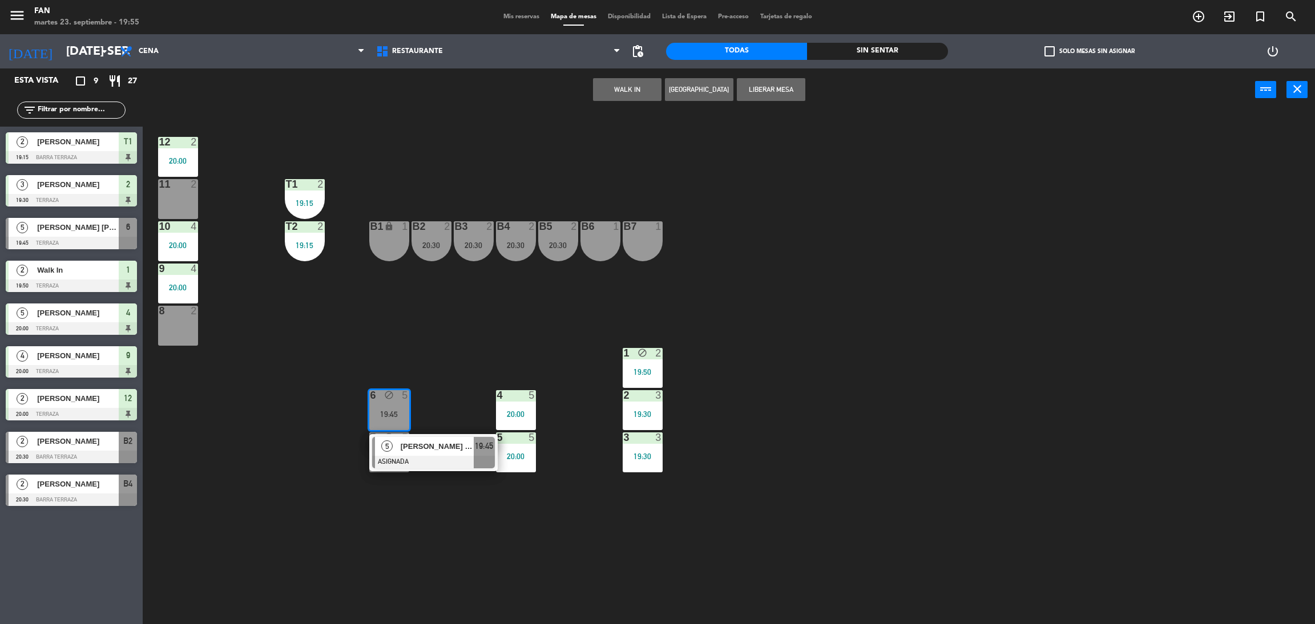
click at [413, 458] on div at bounding box center [433, 462] width 123 height 13
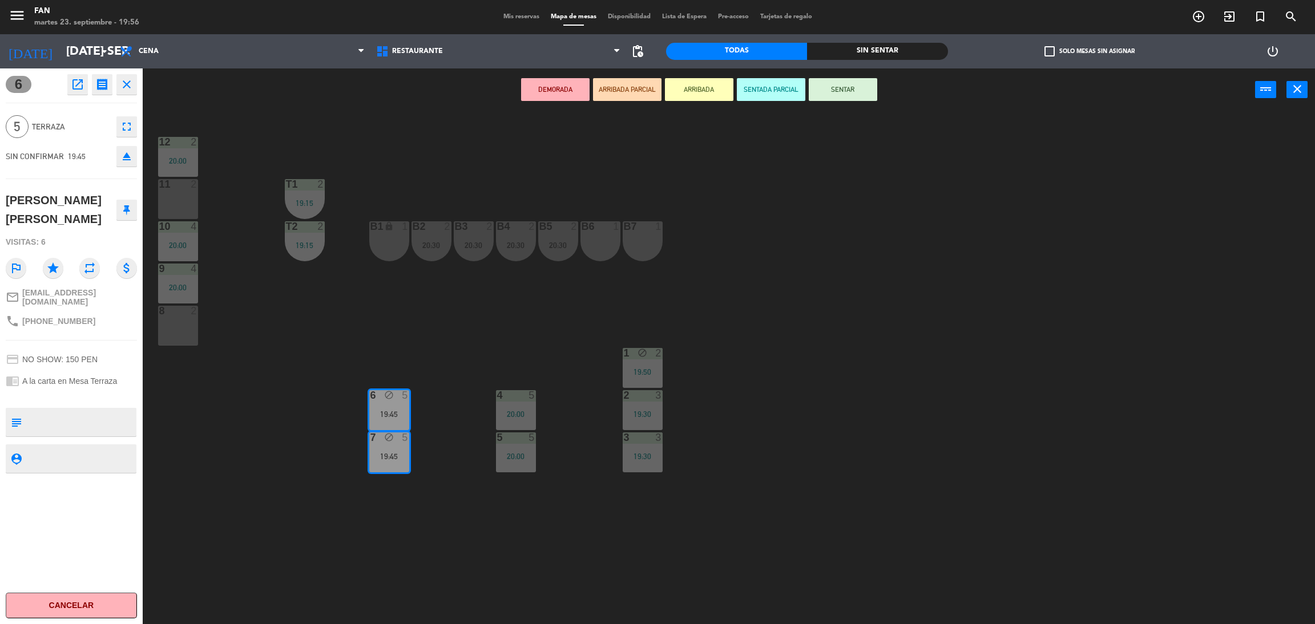
click at [857, 92] on button "SENTAR" at bounding box center [843, 89] width 68 height 23
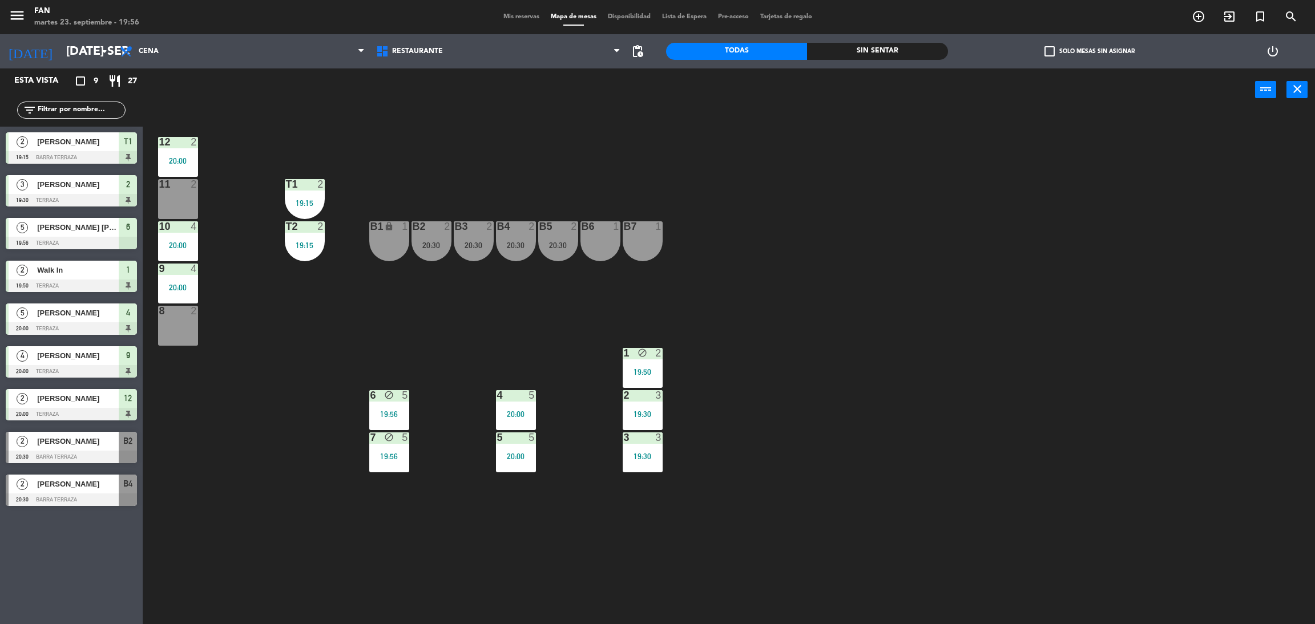
click at [837, 285] on div "12 2 20:00 11 2 T1 2 19:15 10 4 20:00 T2 2 19:15 B1 lock 1 B2 2 20:30 B3 2 20:3…" at bounding box center [735, 372] width 1159 height 513
click at [826, 279] on div "12 2 20:00 11 2 T1 2 19:15 10 4 20:00 T2 2 19:15 B1 lock 1 B2 2 20:30 B3 2 20:3…" at bounding box center [735, 372] width 1159 height 513
click at [355, 284] on div "12 2 20:00 11 2 T1 2 19:15 10 4 20:00 T2 2 19:15 B1 lock 1 B2 2 20:30 B3 2 20:3…" at bounding box center [735, 372] width 1159 height 513
click at [187, 326] on div "8 2" at bounding box center [178, 326] width 40 height 40
click at [617, 88] on button "WALK IN" at bounding box center [627, 89] width 68 height 23
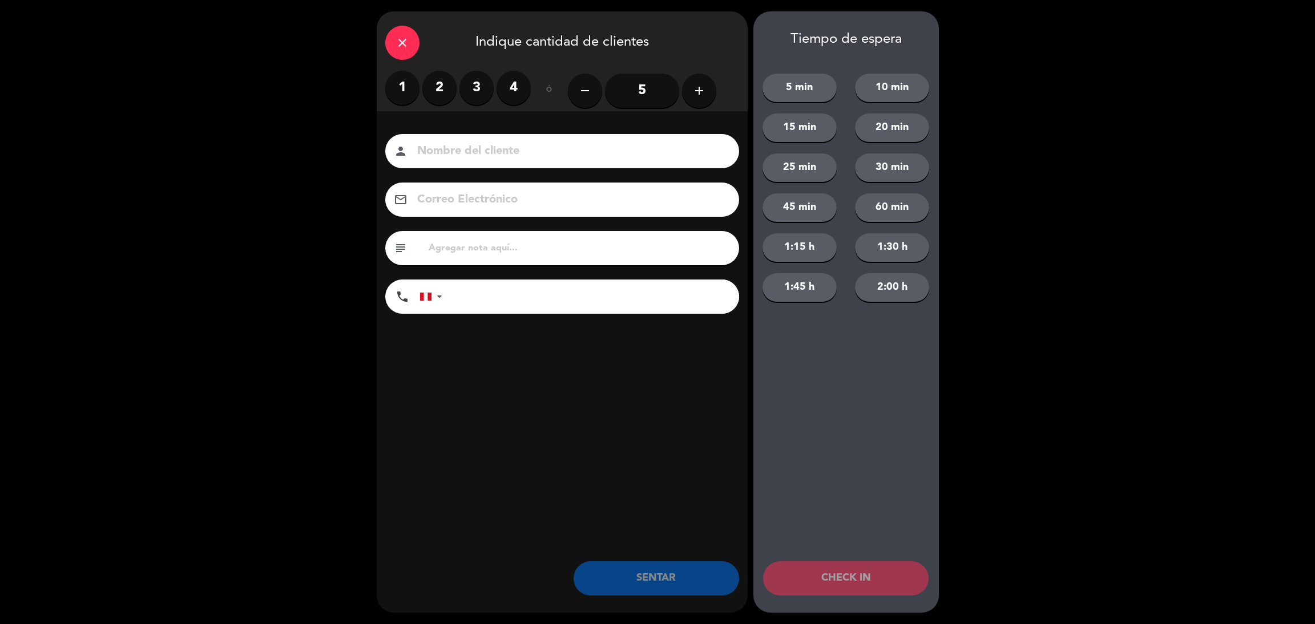
click at [461, 92] on label "3" at bounding box center [476, 88] width 34 height 34
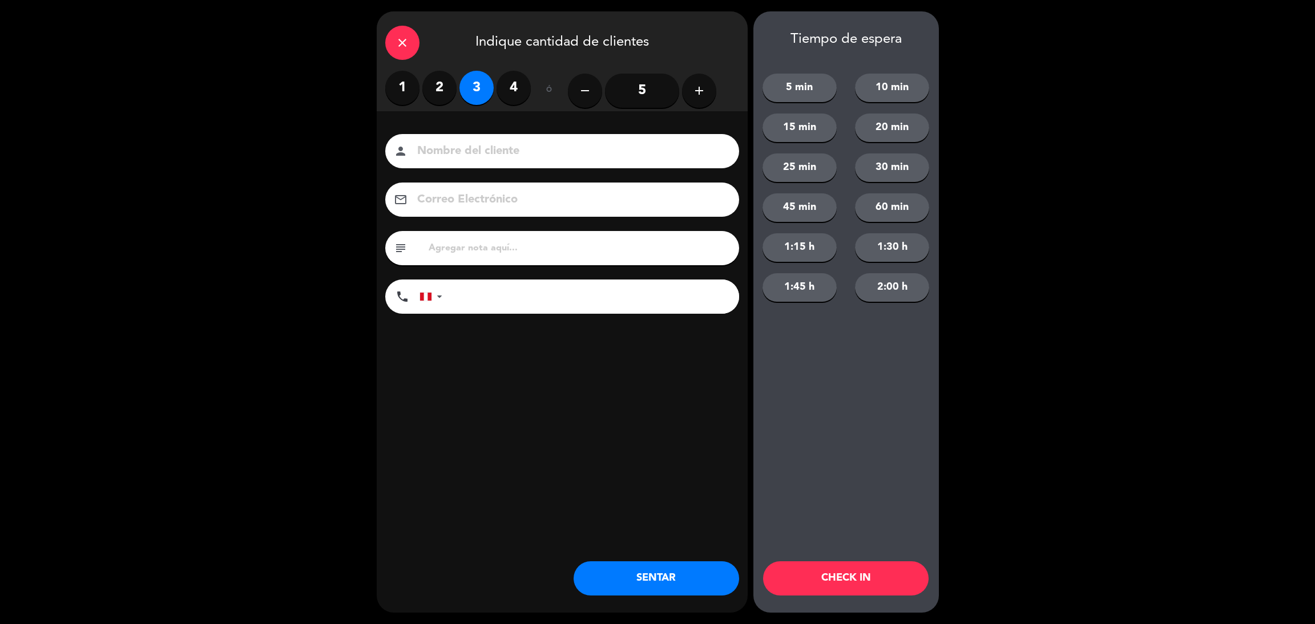
click at [446, 87] on label "2" at bounding box center [439, 88] width 34 height 34
click at [650, 576] on button "SENTAR" at bounding box center [657, 579] width 166 height 34
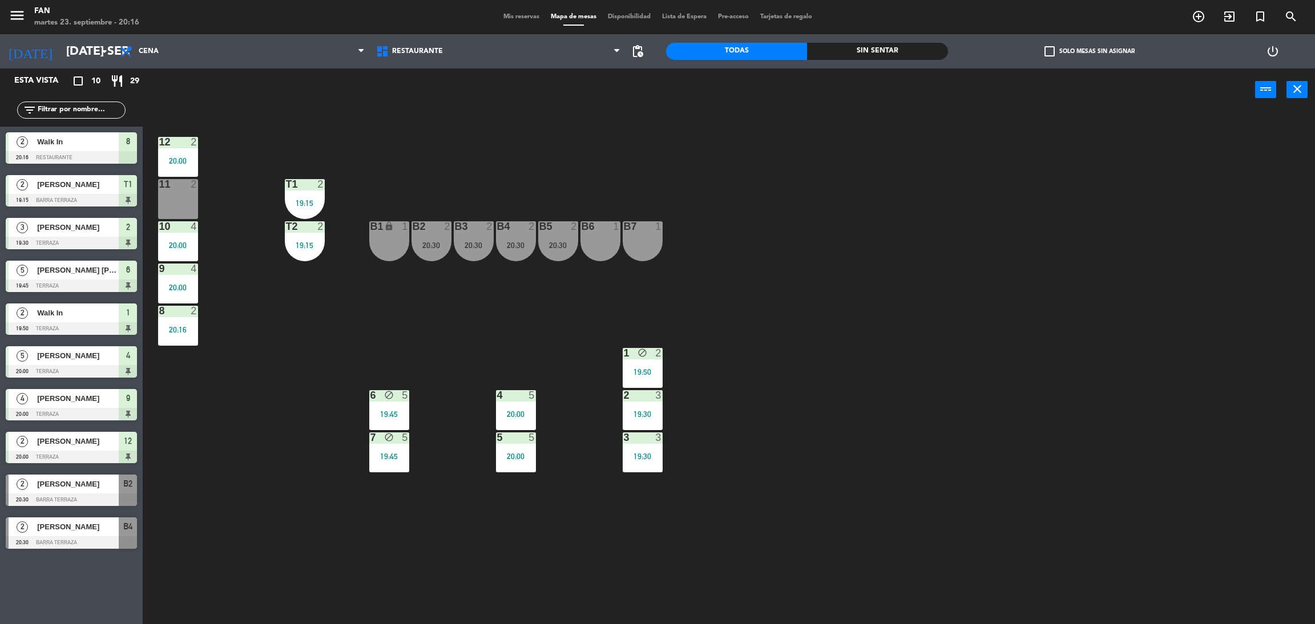
click at [890, 373] on div "12 2 20:00 11 2 T1 2 19:15 10 4 20:00 T2 2 19:15 B1 lock 1 B2 2 20:30 B3 2 20:3…" at bounding box center [735, 372] width 1159 height 513
click at [596, 245] on div "B6 1" at bounding box center [600, 241] width 40 height 40
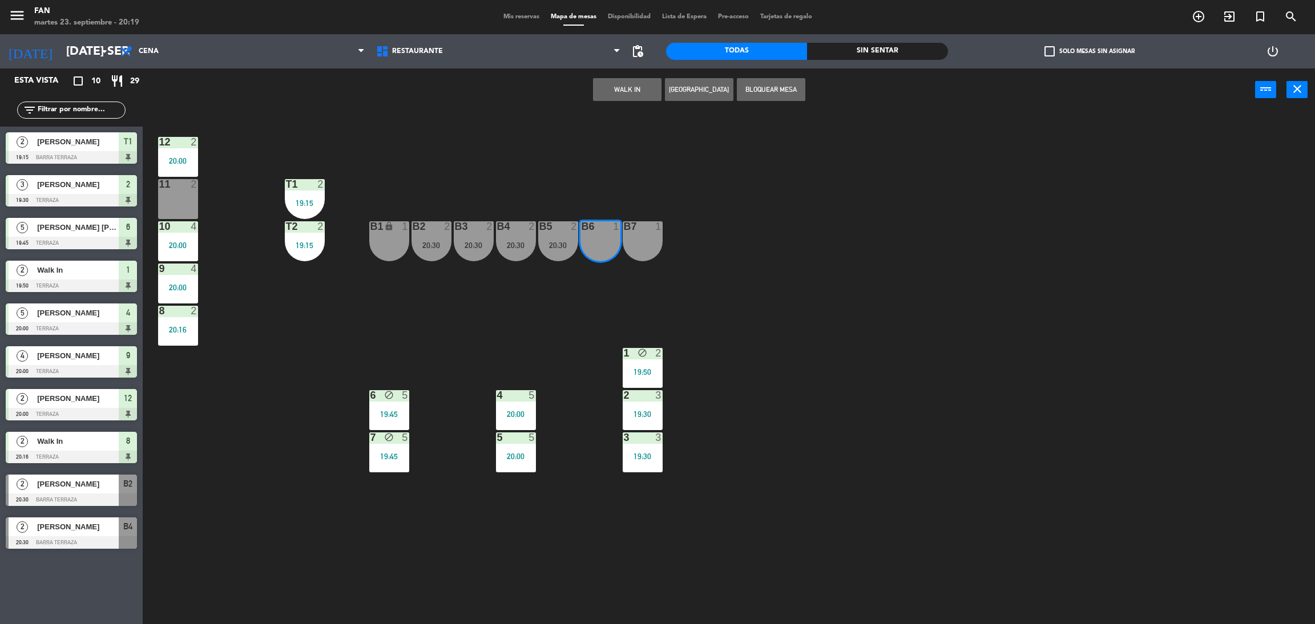
click at [647, 239] on div "B7 1" at bounding box center [643, 241] width 40 height 40
click at [775, 90] on button "Bloquear Mesa" at bounding box center [771, 89] width 68 height 23
click at [776, 203] on div "12 2 20:00 11 2 T1 2 19:15 10 4 20:00 T2 2 19:15 B1 lock 1 B2 2 20:30 B3 2 20:3…" at bounding box center [735, 372] width 1159 height 513
click at [508, 175] on div "12 2 20:00 11 2 T1 2 19:15 10 4 20:00 T2 2 19:15 B1 lock 1 B2 2 20:30 B3 2 20:3…" at bounding box center [735, 372] width 1159 height 513
click at [297, 235] on div "T2 2 19:15" at bounding box center [305, 241] width 40 height 40
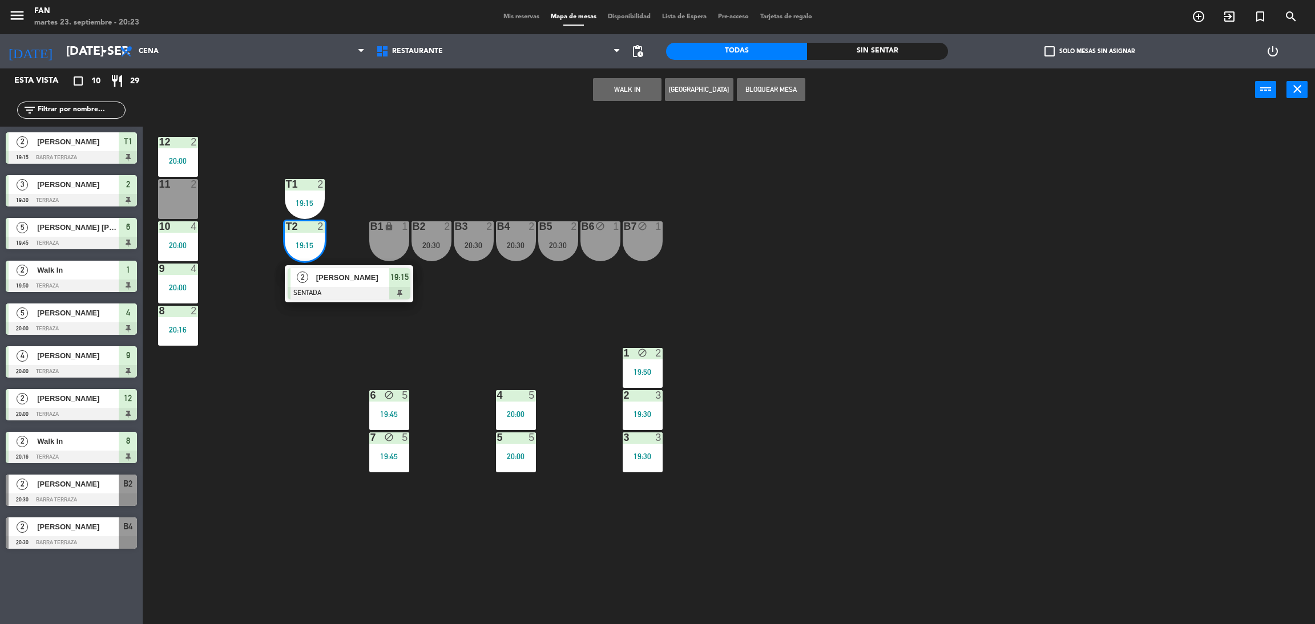
click at [580, 348] on div "12 2 20:00 11 2 T1 2 19:15 10 4 20:00 T2 2 19:15 2 [PERSON_NAME] SENTADA 19:15 …" at bounding box center [735, 372] width 1159 height 513
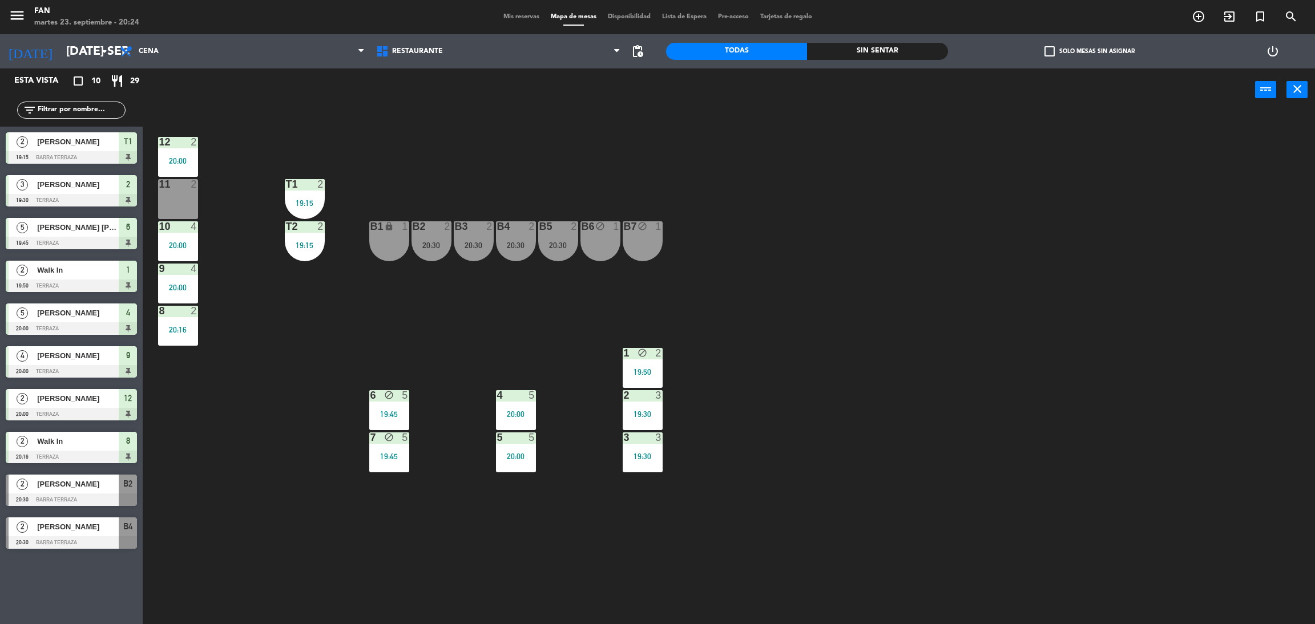
click at [180, 196] on div "11 2" at bounding box center [178, 199] width 40 height 40
click at [757, 92] on button "Bloquear Mesa" at bounding box center [771, 89] width 68 height 23
click at [507, 230] on div at bounding box center [515, 226] width 19 height 10
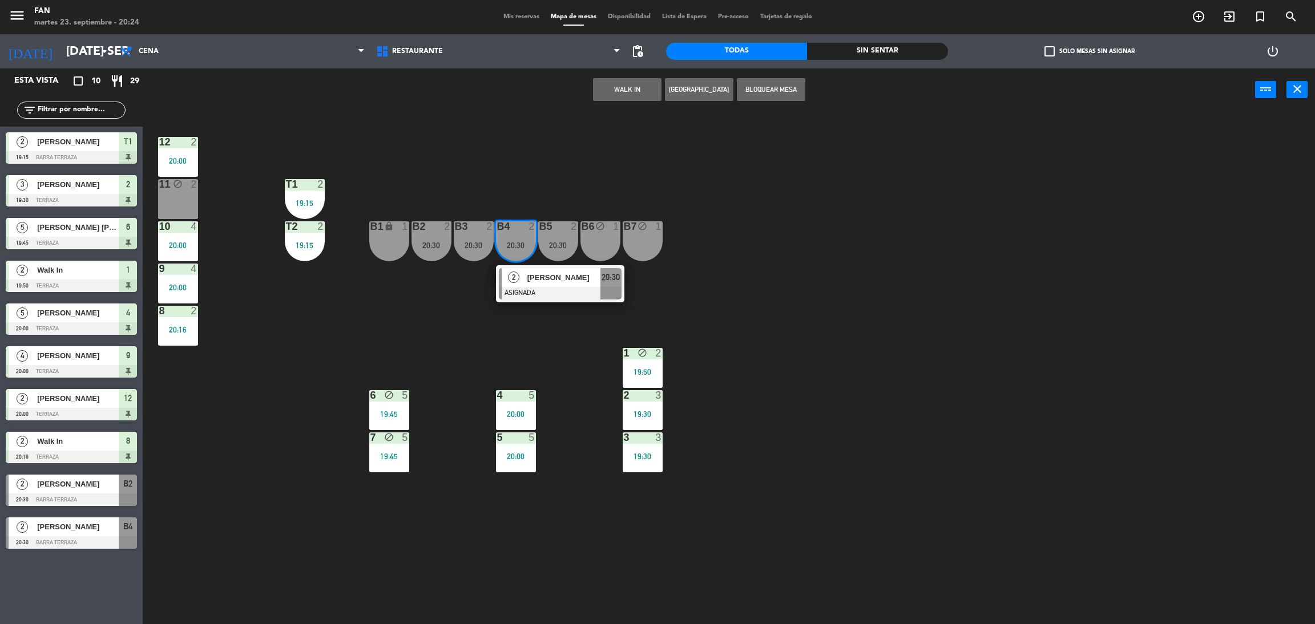
click at [529, 273] on span "[PERSON_NAME]" at bounding box center [563, 278] width 73 height 12
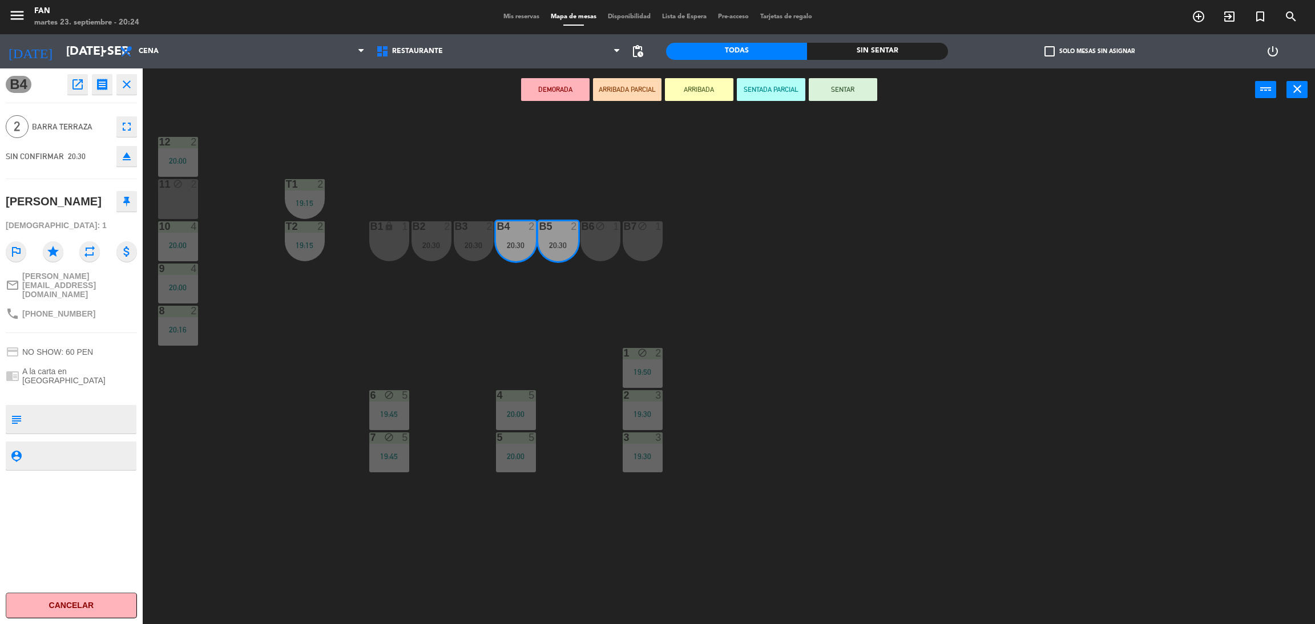
click at [840, 96] on button "SENTAR" at bounding box center [843, 89] width 68 height 23
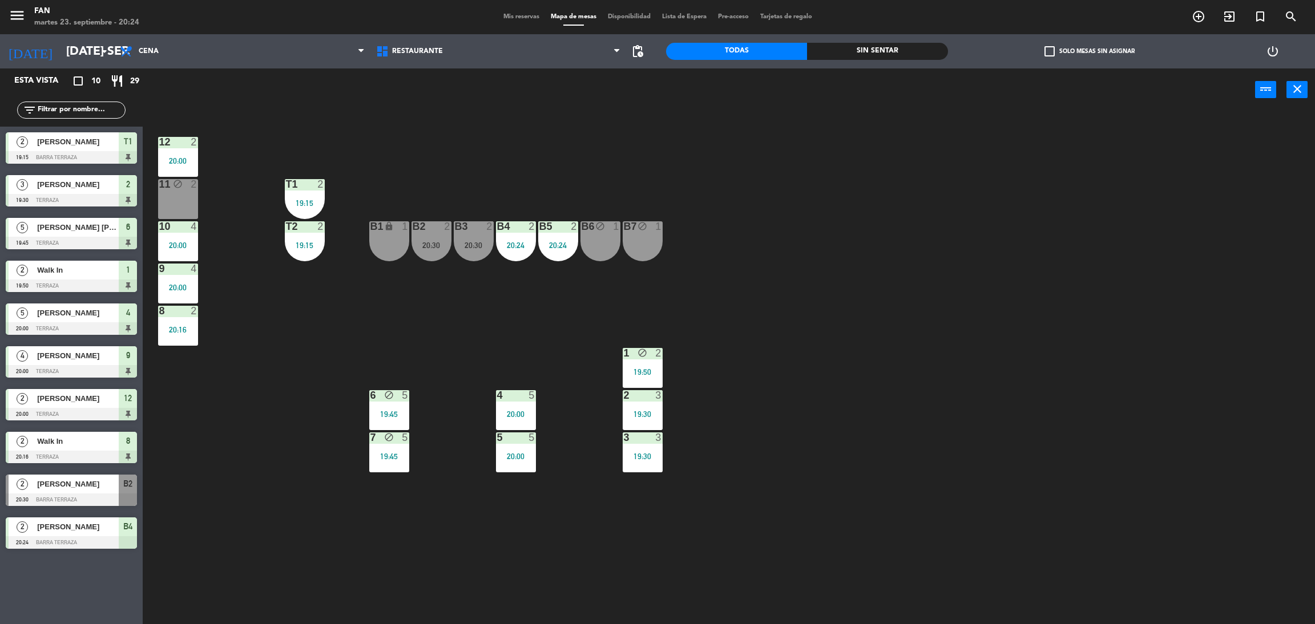
click at [483, 248] on div "20:30" at bounding box center [474, 245] width 40 height 8
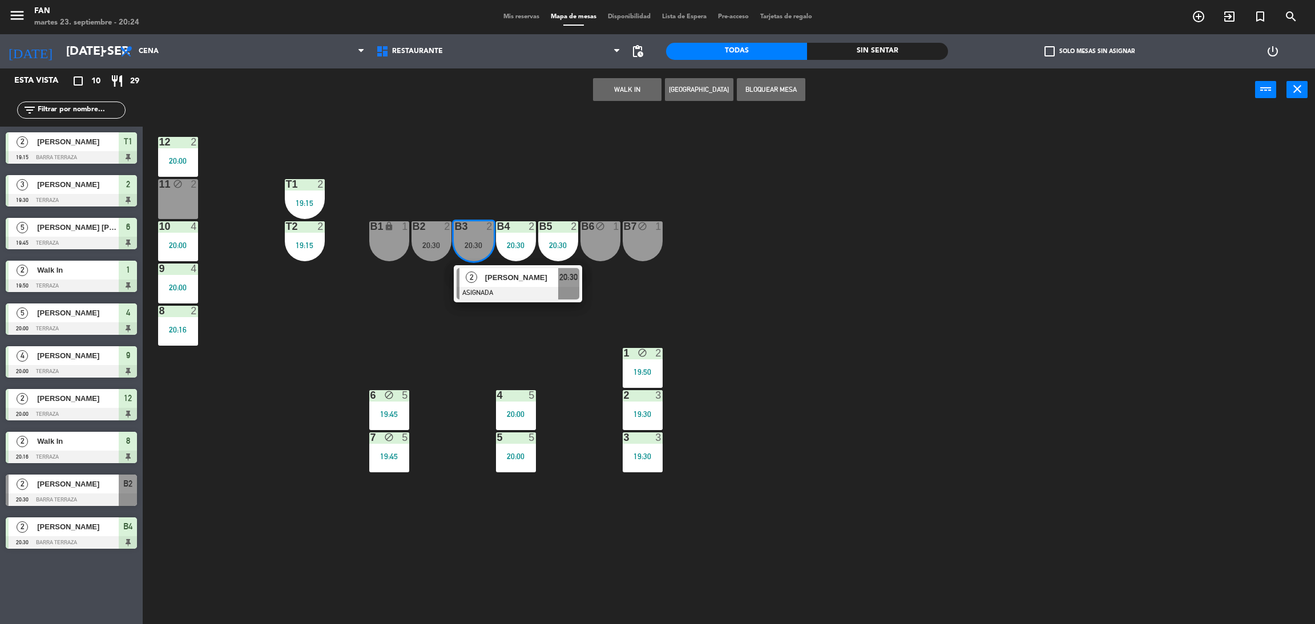
click at [644, 231] on div "block" at bounding box center [642, 226] width 19 height 11
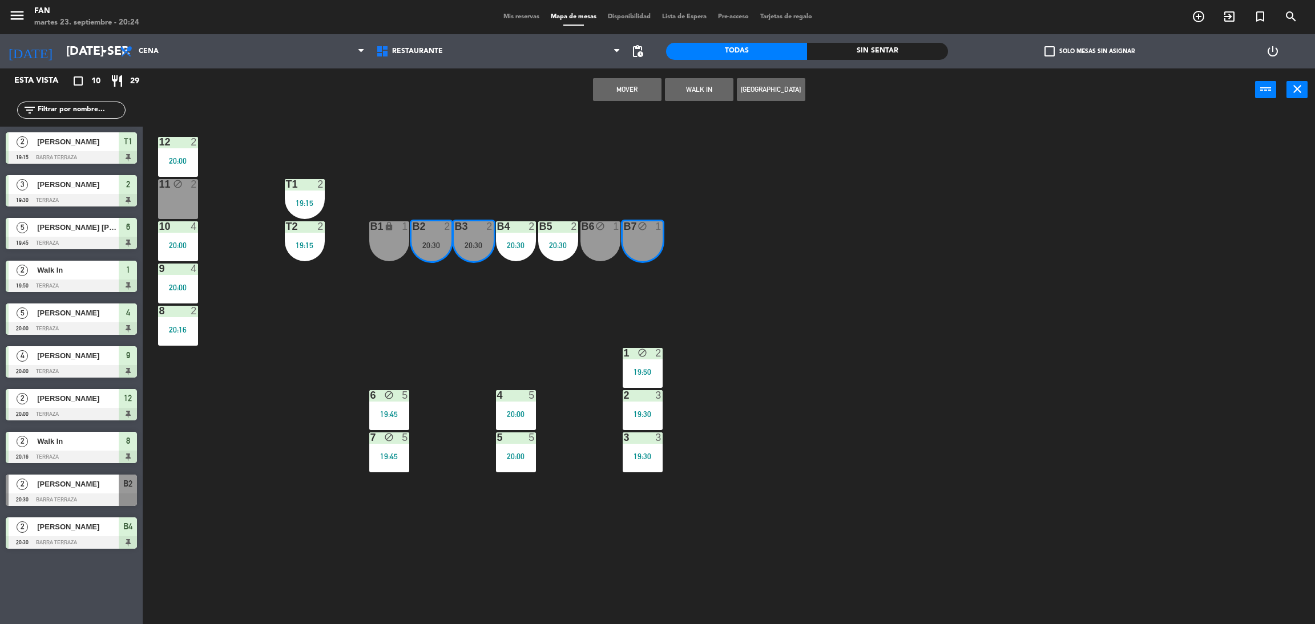
click at [717, 235] on div "12 2 20:00 11 block 2 T1 2 19:15 10 4 20:00 T2 2 19:15 B1 lock 1 B2 2 20:30 B3 …" at bounding box center [735, 372] width 1159 height 513
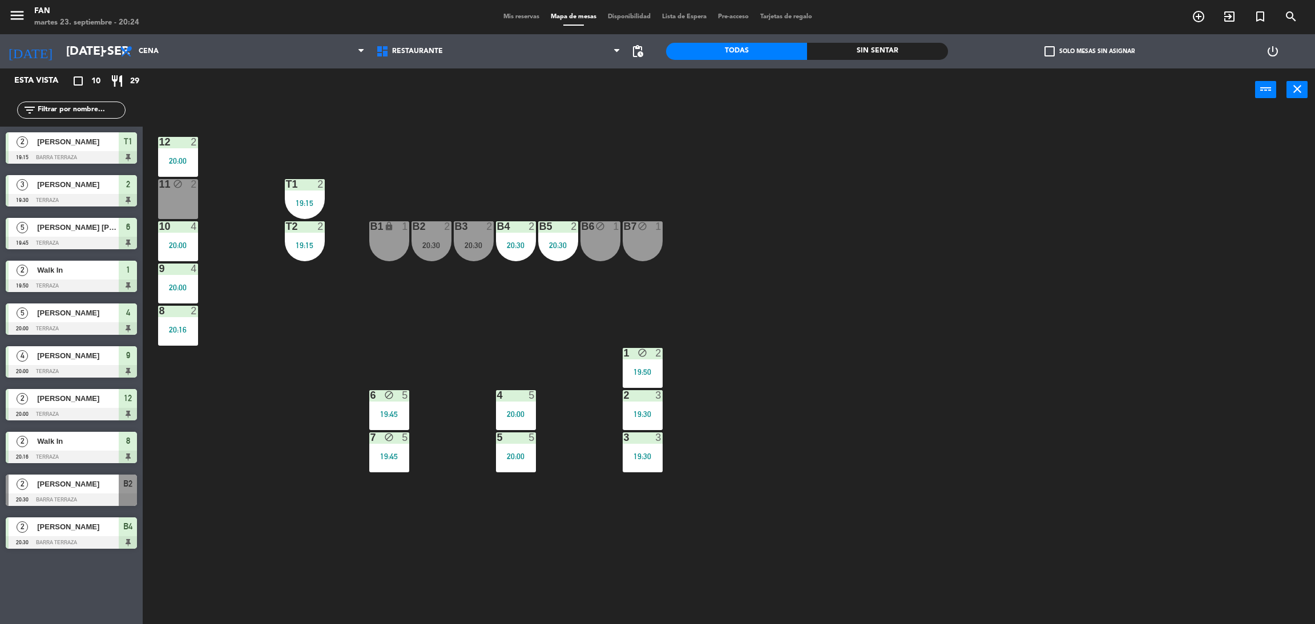
click at [598, 232] on div "B6 block 1" at bounding box center [600, 226] width 40 height 11
click at [632, 233] on div "B7 block 1" at bounding box center [643, 241] width 40 height 40
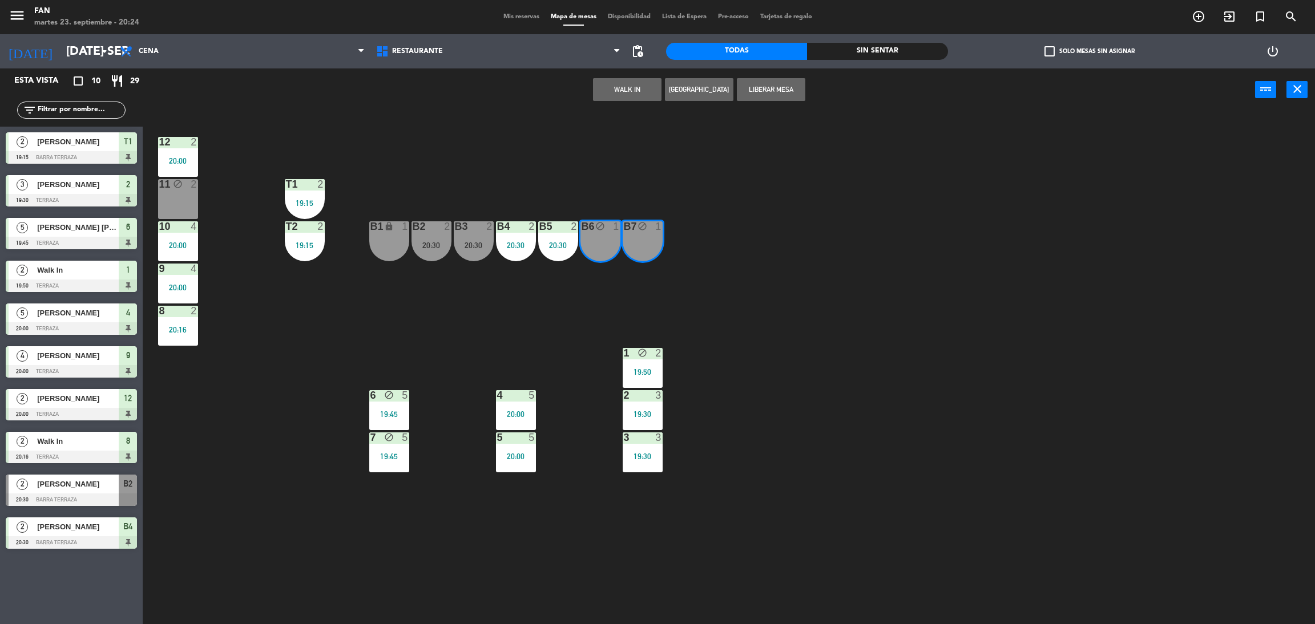
click at [489, 233] on div "B3 2 20:30" at bounding box center [474, 241] width 40 height 40
click at [556, 181] on div "12 2 20:00 11 block 2 T1 2 19:15 10 4 20:00 T2 2 19:15 B1 lock 1 B2 2 20:30 B3 …" at bounding box center [735, 372] width 1159 height 513
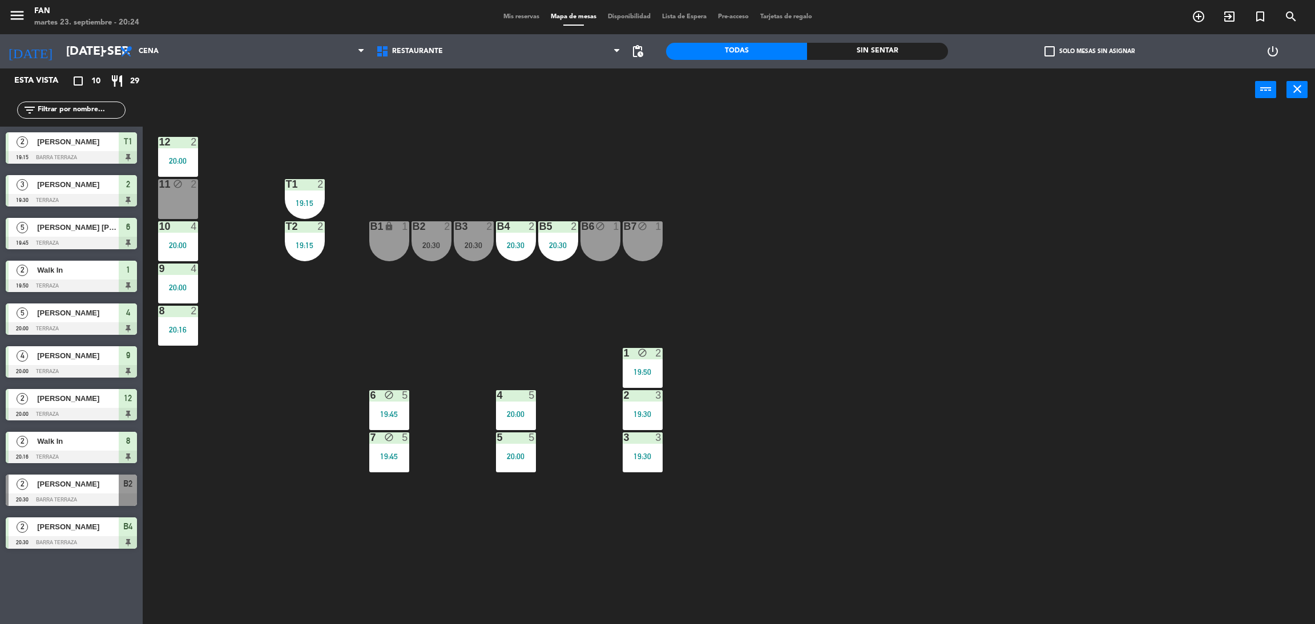
click at [472, 235] on div "B3 2 20:30" at bounding box center [474, 241] width 40 height 40
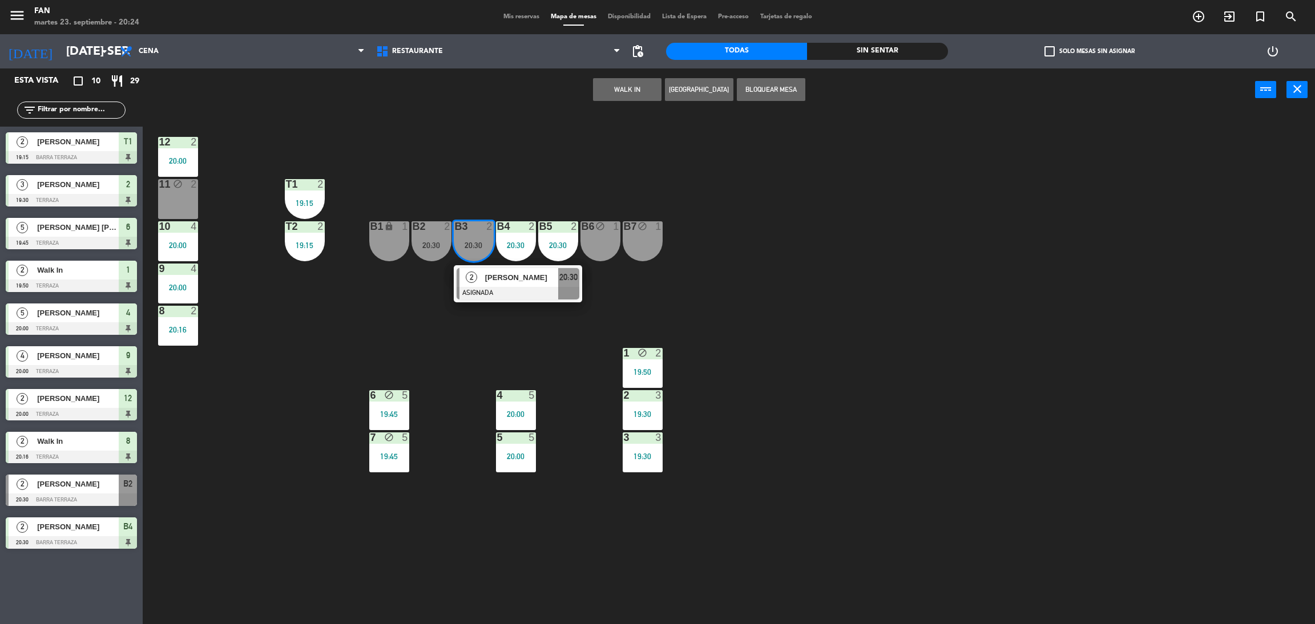
click at [604, 234] on div "B6 block 1" at bounding box center [600, 241] width 40 height 40
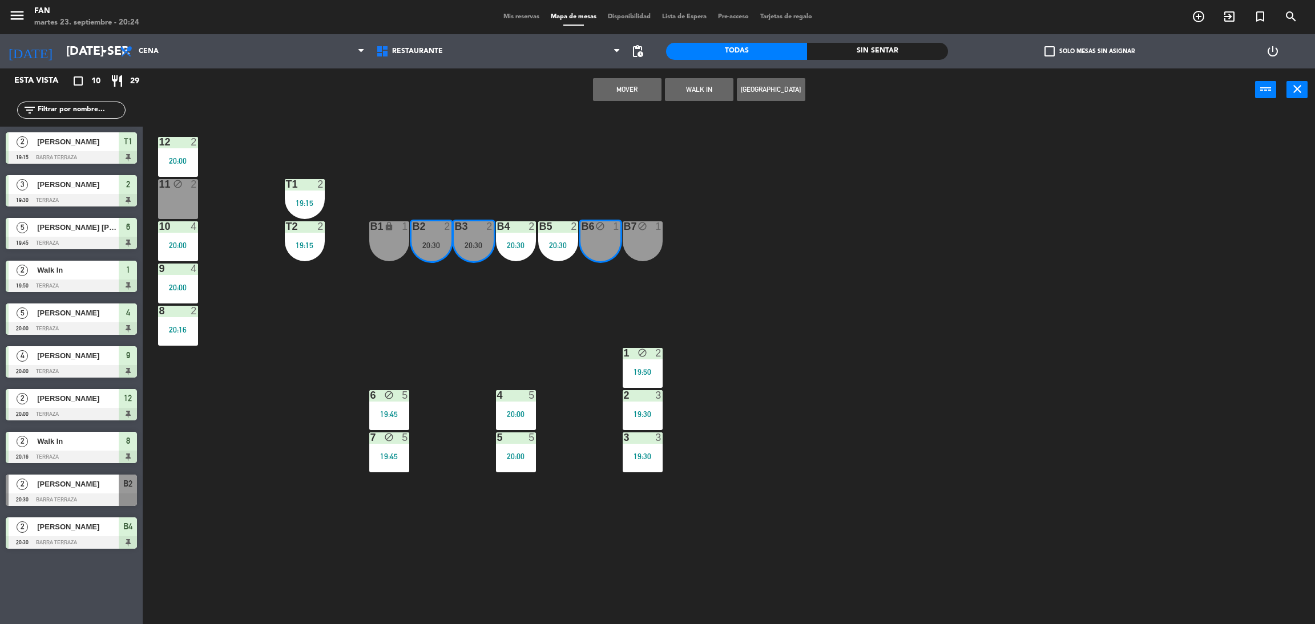
click at [633, 90] on button "Mover" at bounding box center [627, 89] width 68 height 23
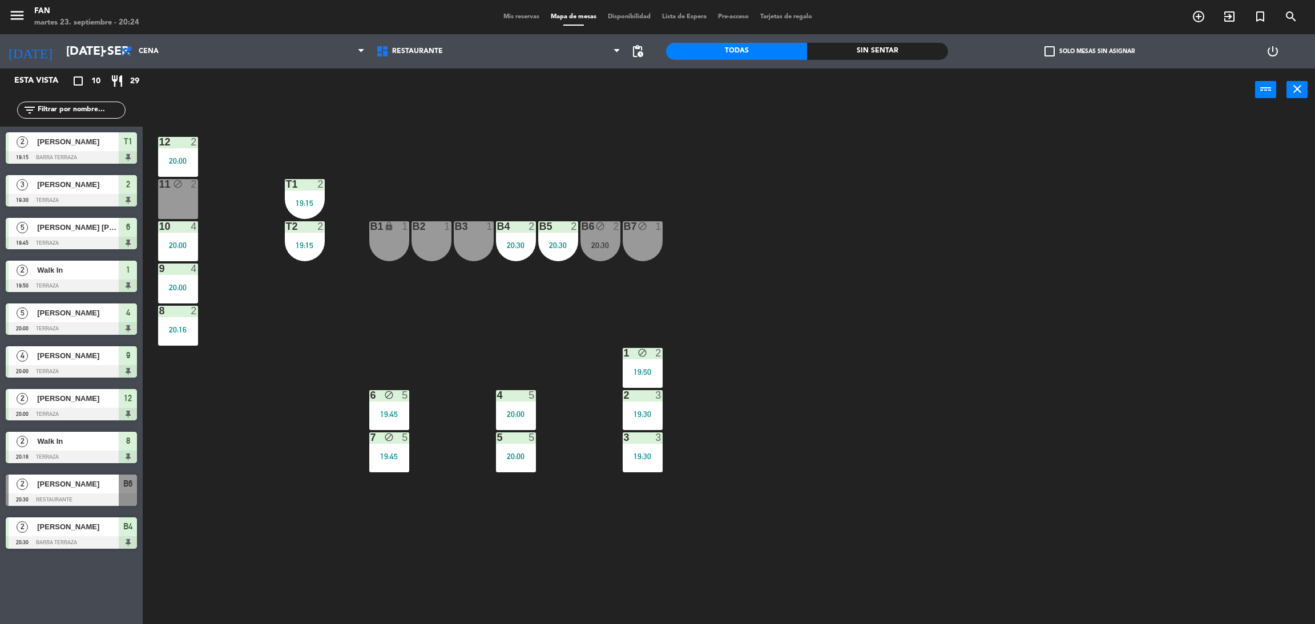
click at [434, 236] on div "B2 1" at bounding box center [432, 241] width 40 height 40
click at [473, 247] on div "B3 1" at bounding box center [474, 241] width 40 height 40
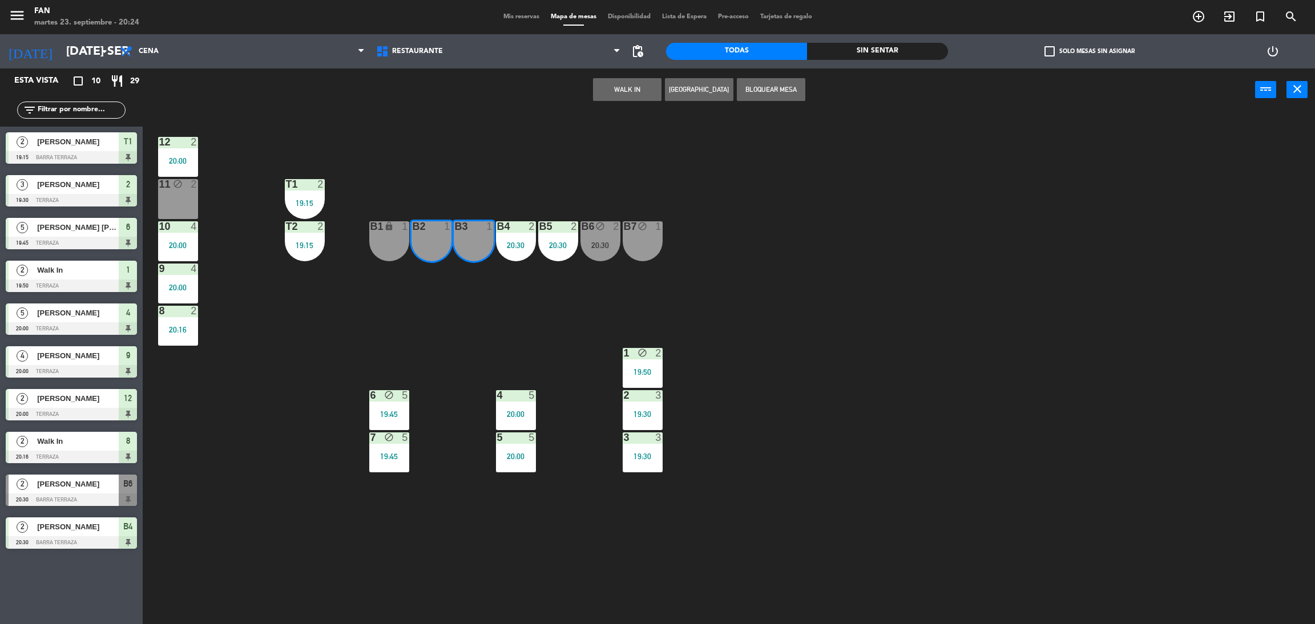
click at [640, 91] on button "WALK IN" at bounding box center [627, 89] width 68 height 23
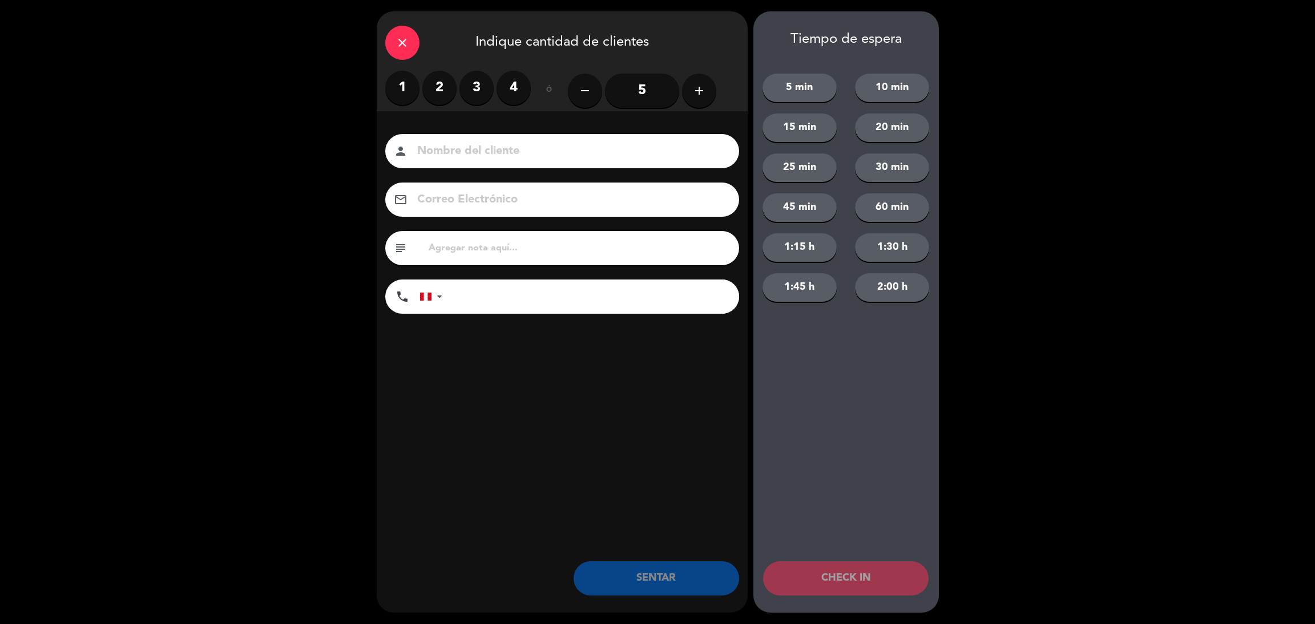
click at [430, 99] on label "2" at bounding box center [439, 88] width 34 height 34
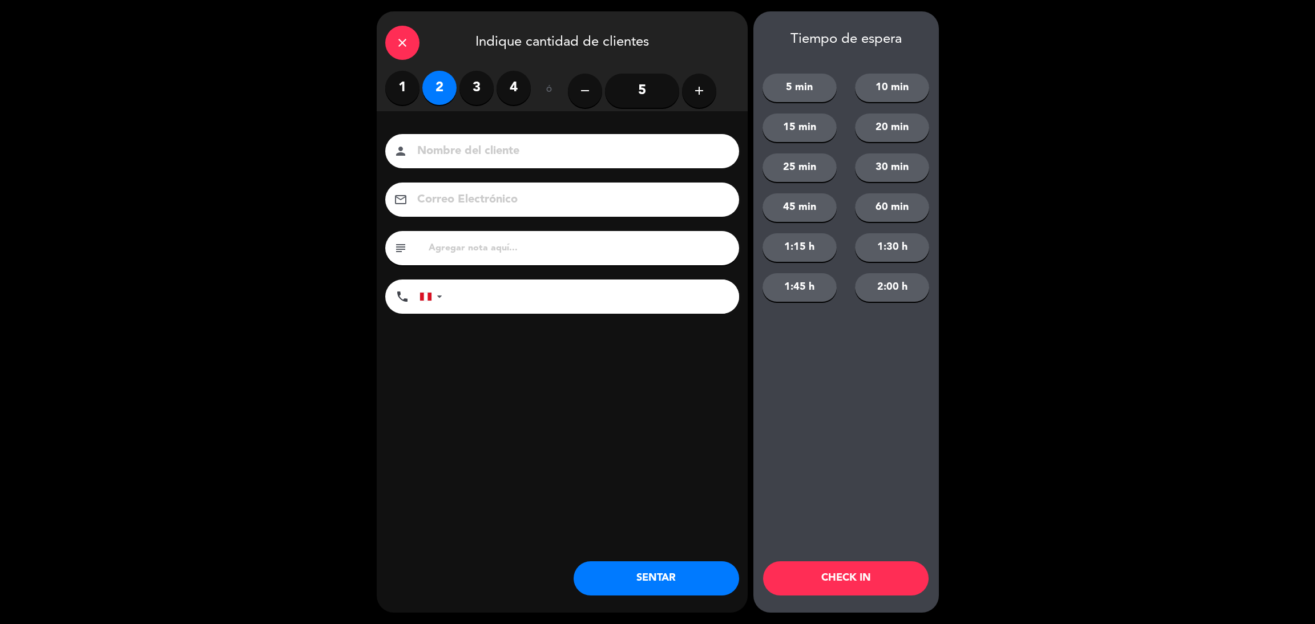
click at [642, 569] on button "SENTAR" at bounding box center [657, 579] width 166 height 34
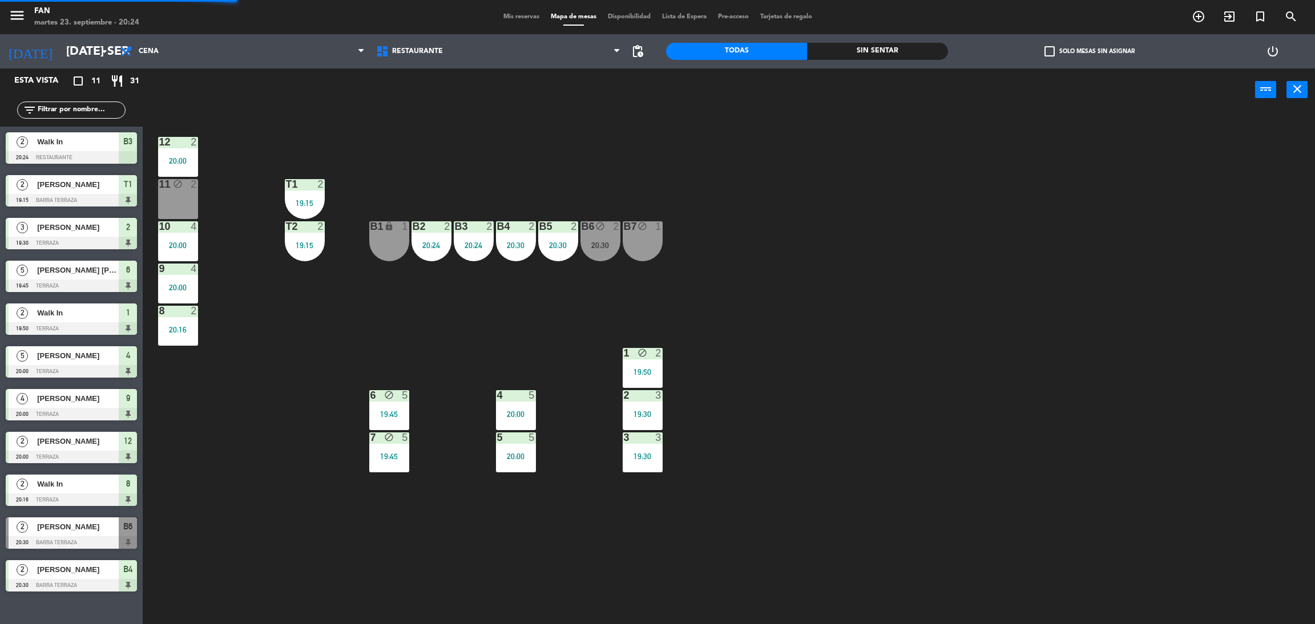
click at [304, 237] on div "T2 2 19:15" at bounding box center [305, 241] width 40 height 40
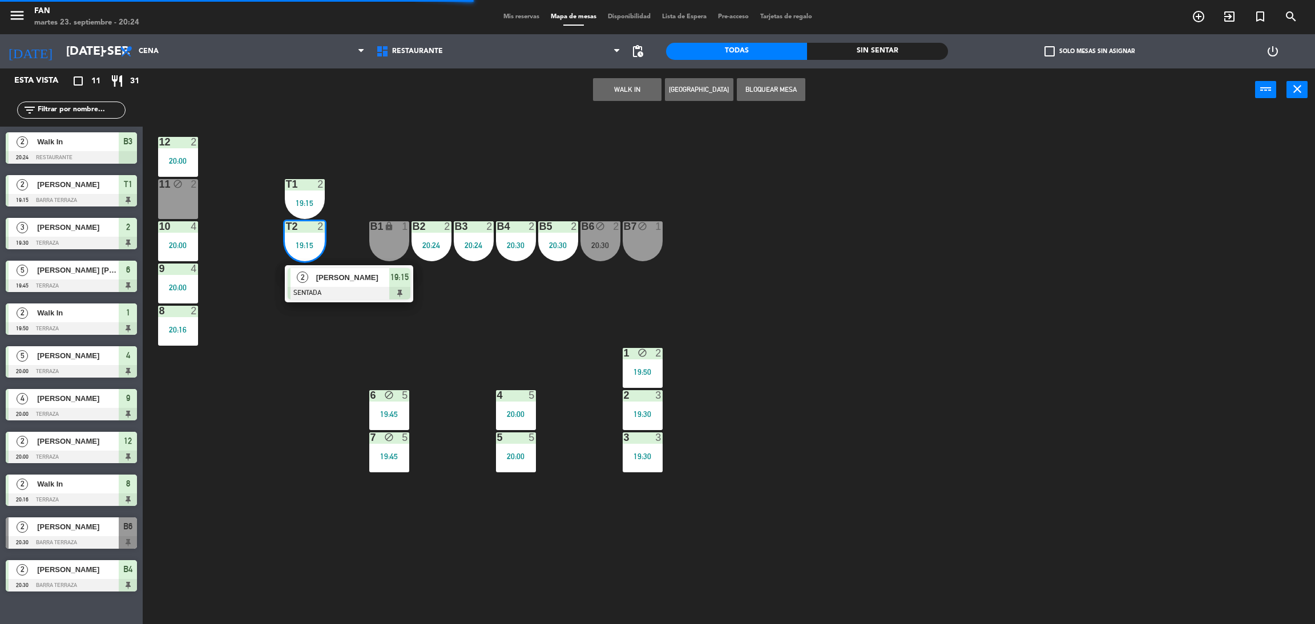
click at [326, 300] on div "2 [PERSON_NAME] SENTADA 19:15" at bounding box center [349, 283] width 128 height 37
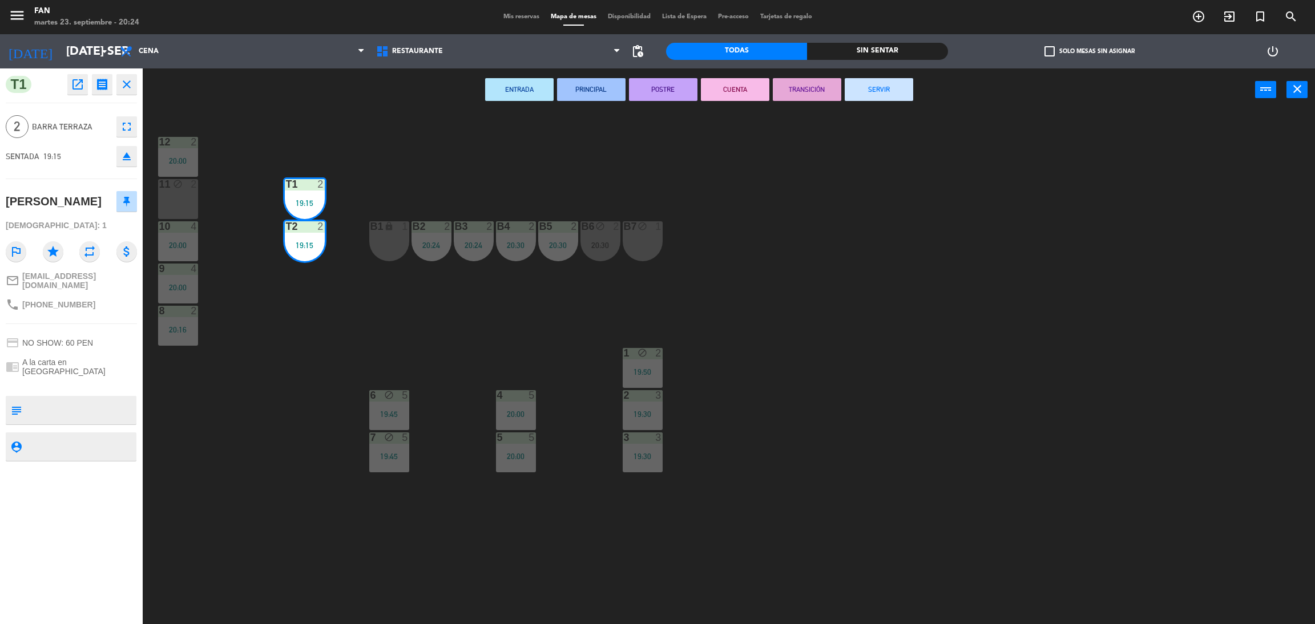
click at [895, 87] on button "SERVIR" at bounding box center [879, 89] width 68 height 23
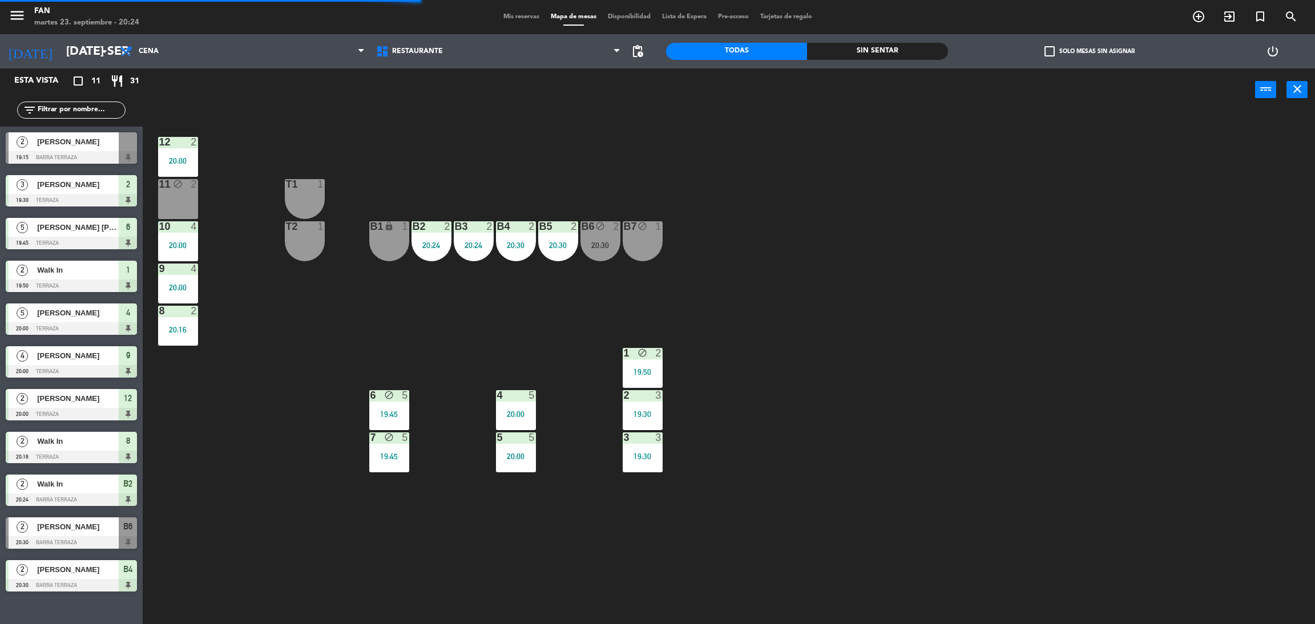
click at [596, 235] on div "B6 block 2 20:30" at bounding box center [600, 241] width 40 height 40
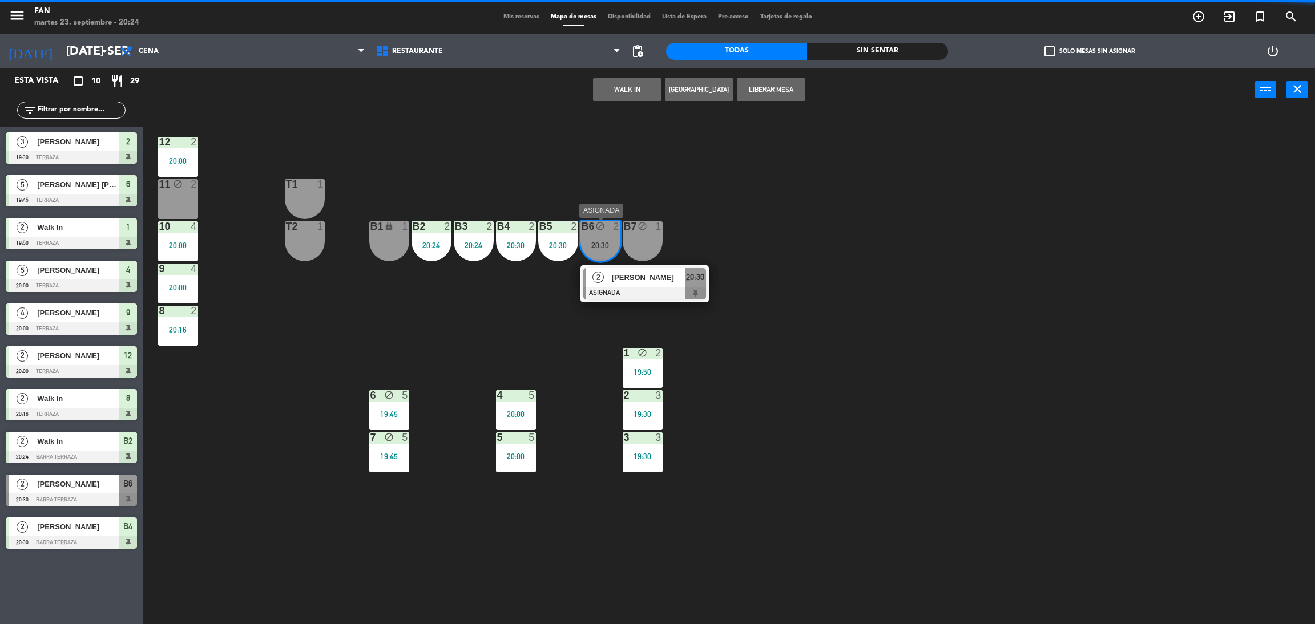
click at [604, 274] on div "2" at bounding box center [598, 277] width 25 height 19
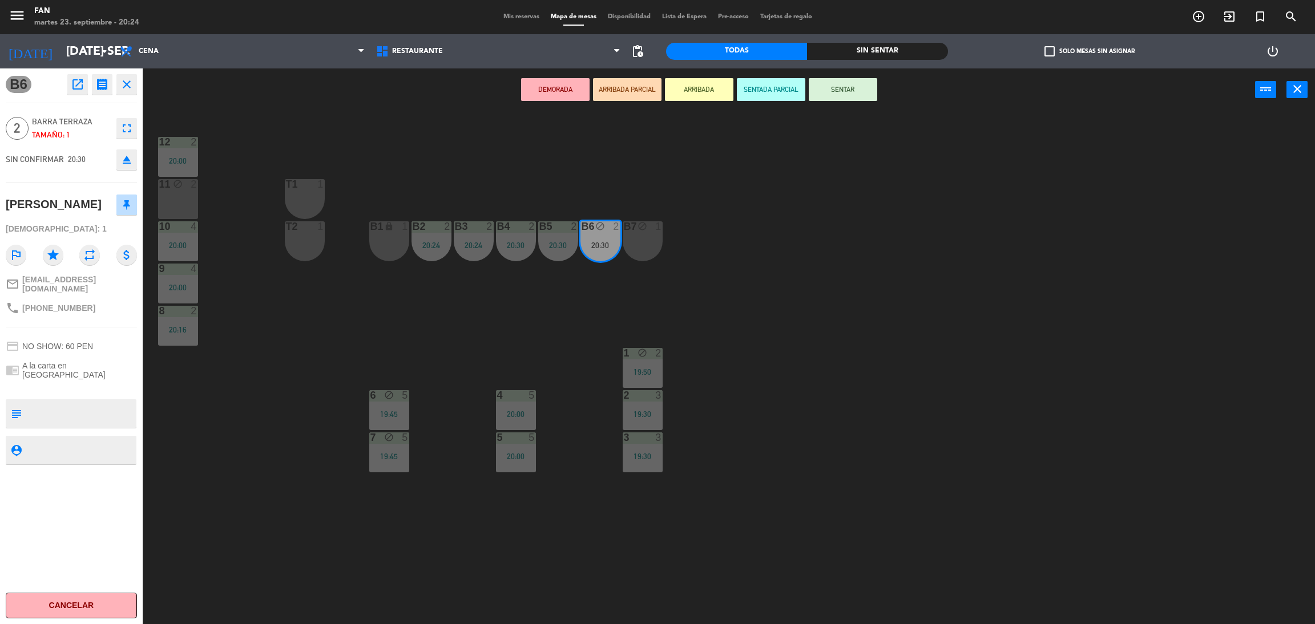
click at [295, 195] on div "T1 1" at bounding box center [305, 199] width 40 height 40
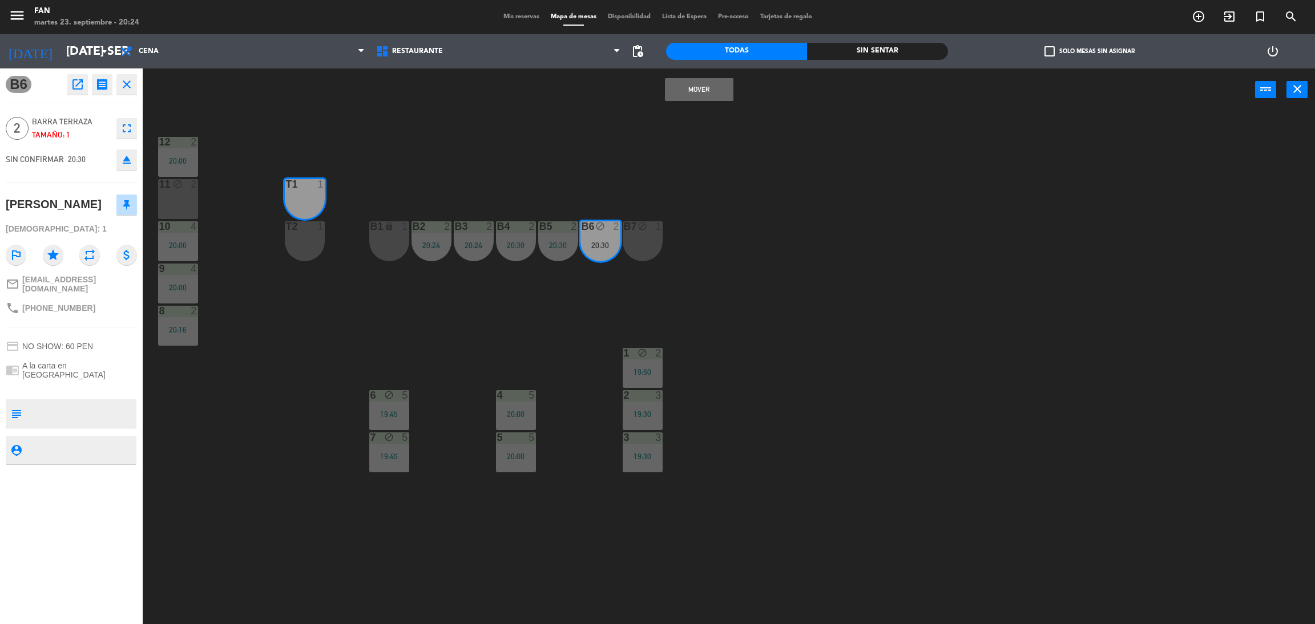
click at [307, 239] on div "T2 1" at bounding box center [305, 241] width 40 height 40
click at [687, 99] on button "Mover y Unir" at bounding box center [699, 89] width 68 height 23
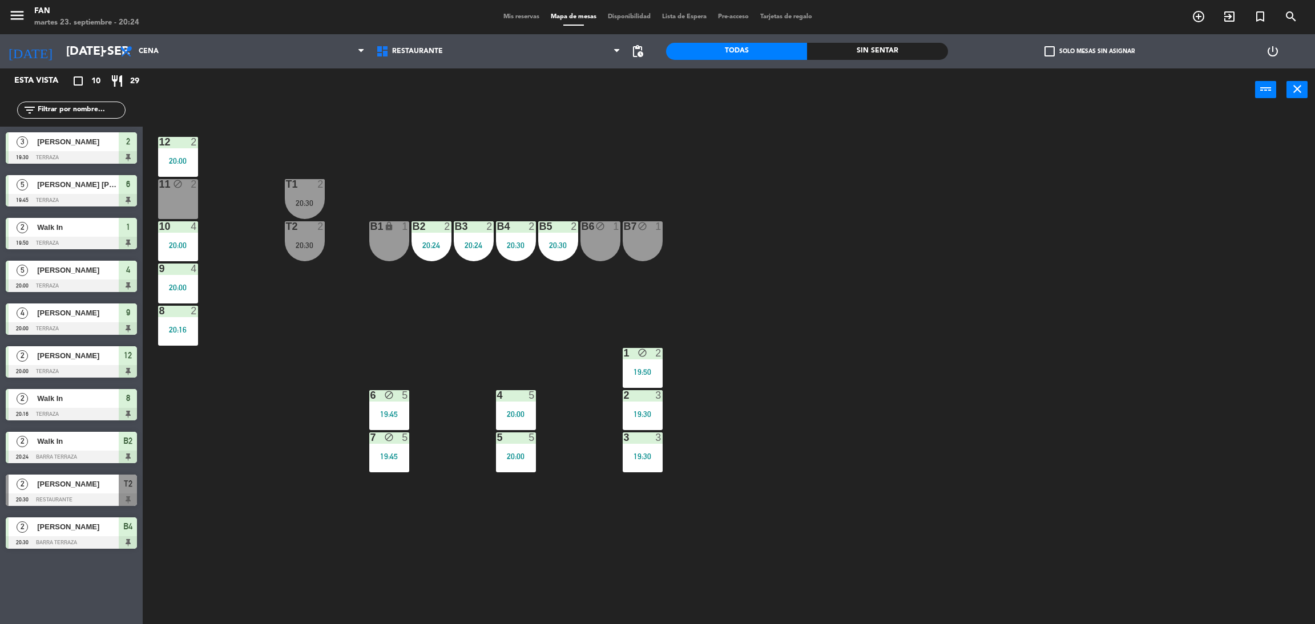
click at [608, 236] on div "B6 block 1" at bounding box center [600, 241] width 40 height 40
click at [650, 237] on div "B7 block 1" at bounding box center [643, 241] width 40 height 40
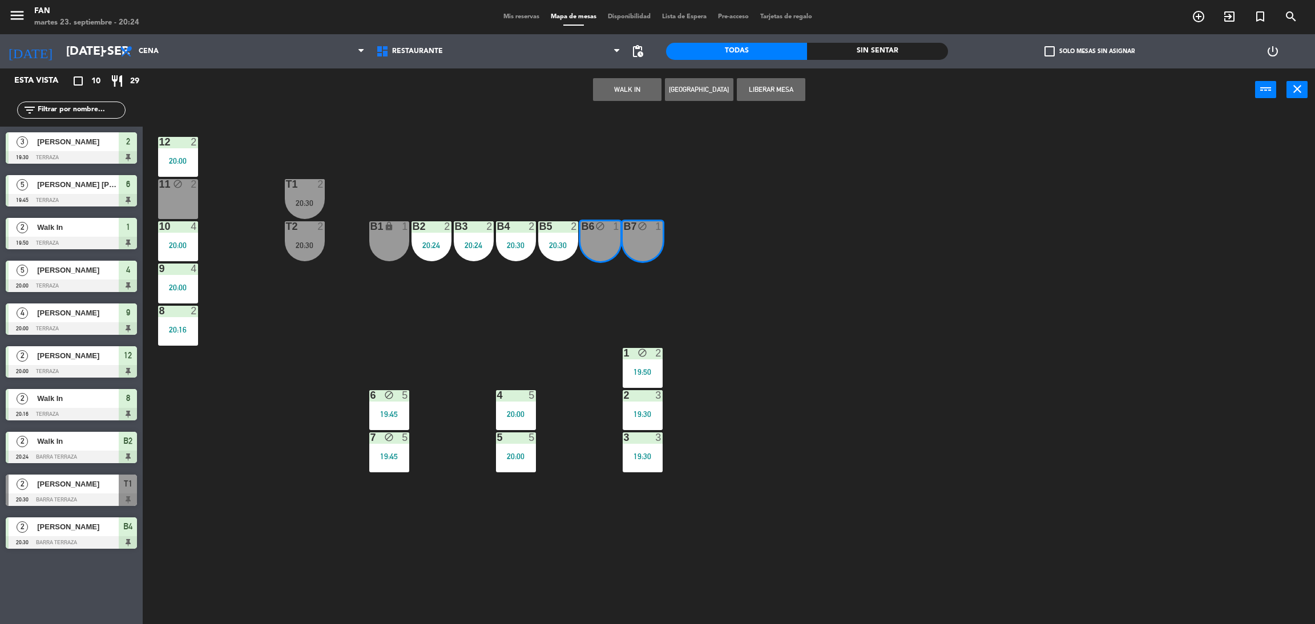
click at [787, 80] on button "Liberar Mesa" at bounding box center [771, 89] width 68 height 23
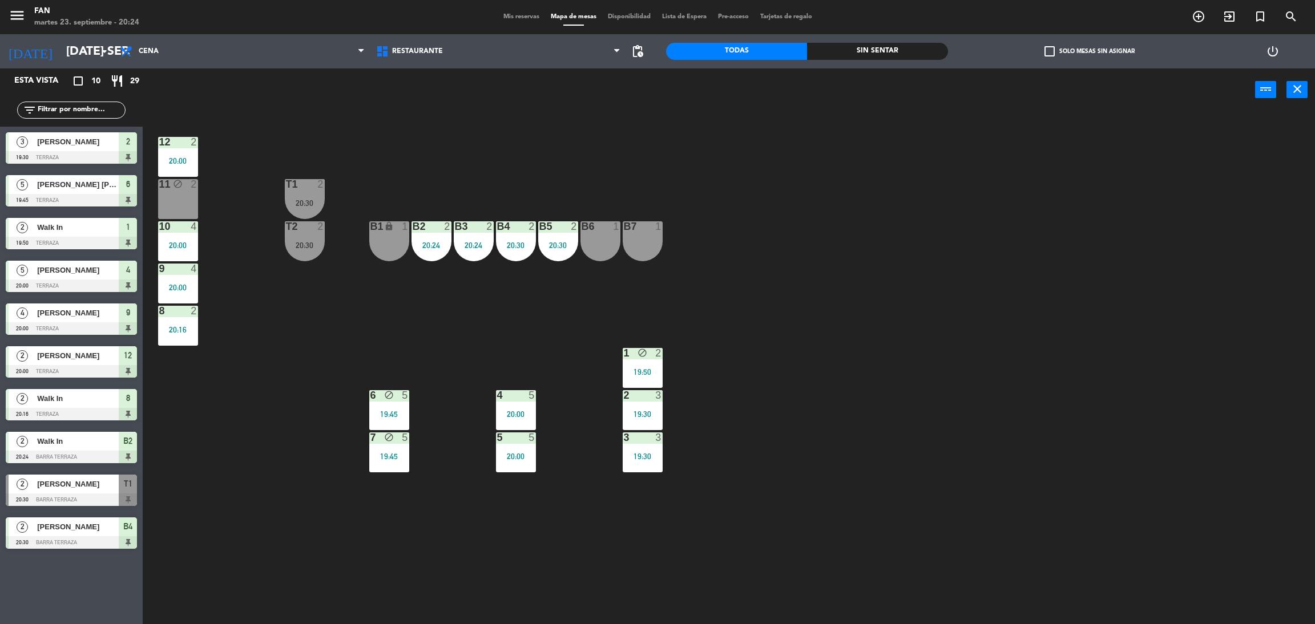
click at [743, 138] on div "12 2 20:00 11 block 2 T1 2 20:30 10 4 20:00 T2 2 20:30 B1 lock 1 B2 2 20:24 B3 …" at bounding box center [735, 372] width 1159 height 513
click at [614, 250] on div "B6 1" at bounding box center [600, 241] width 40 height 40
click at [643, 252] on div "B7 1" at bounding box center [643, 241] width 40 height 40
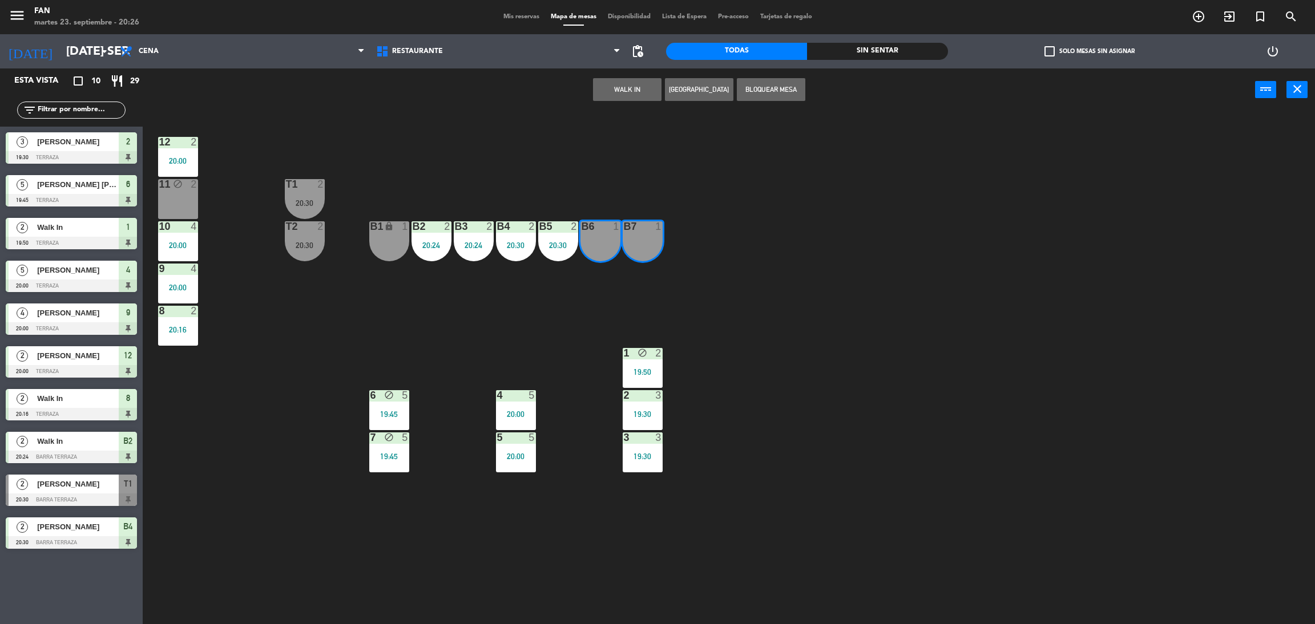
click at [779, 86] on button "Bloquear Mesa" at bounding box center [771, 89] width 68 height 23
click at [800, 166] on div "12 2 20:00 11 block 2 T1 2 20:30 10 4 20:00 T2 2 20:30 B1 lock 1 B2 2 20:24 B3 …" at bounding box center [735, 372] width 1159 height 513
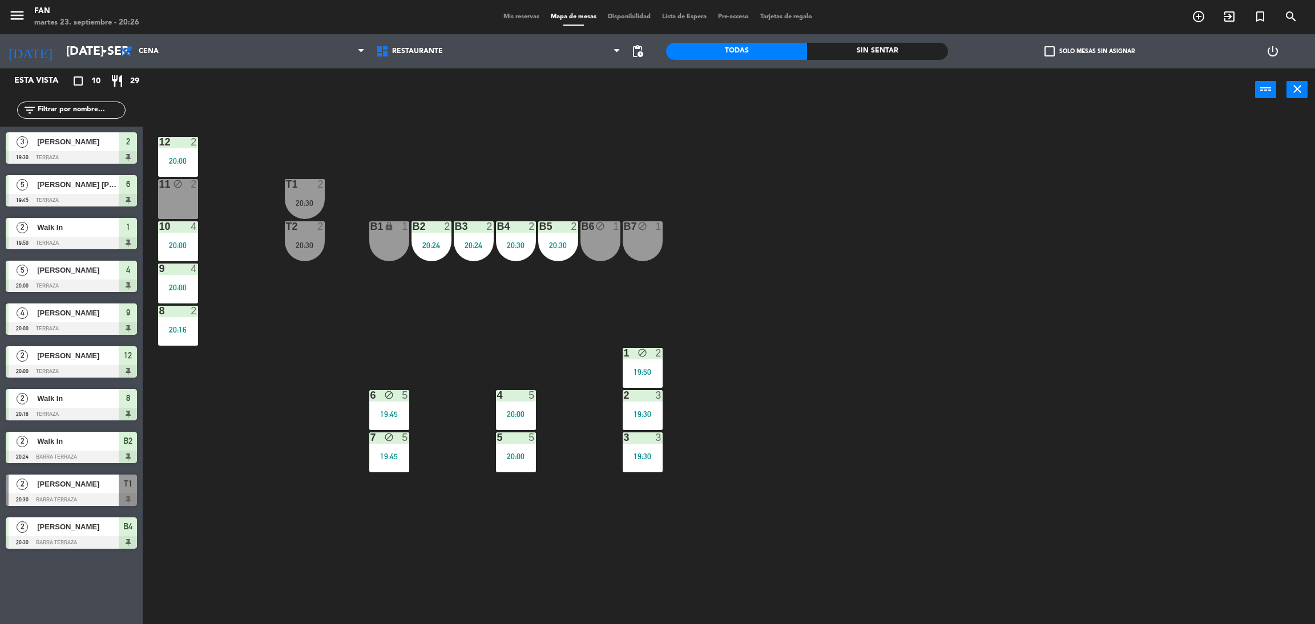
click at [436, 166] on div "12 2 20:00 11 block 2 T1 2 20:30 10 4 20:00 T2 2 20:30 B1 lock 1 B2 2 20:24 B3 …" at bounding box center [735, 372] width 1159 height 513
click at [470, 176] on div "12 2 20:00 11 block 2 T1 2 20:30 10 4 20:00 T2 2 20:30 B1 lock 1 B2 2 20:24 B3 …" at bounding box center [735, 372] width 1159 height 513
click at [610, 253] on div "B6 block 1" at bounding box center [600, 241] width 40 height 40
click at [631, 253] on div "B7 block 1" at bounding box center [643, 241] width 40 height 40
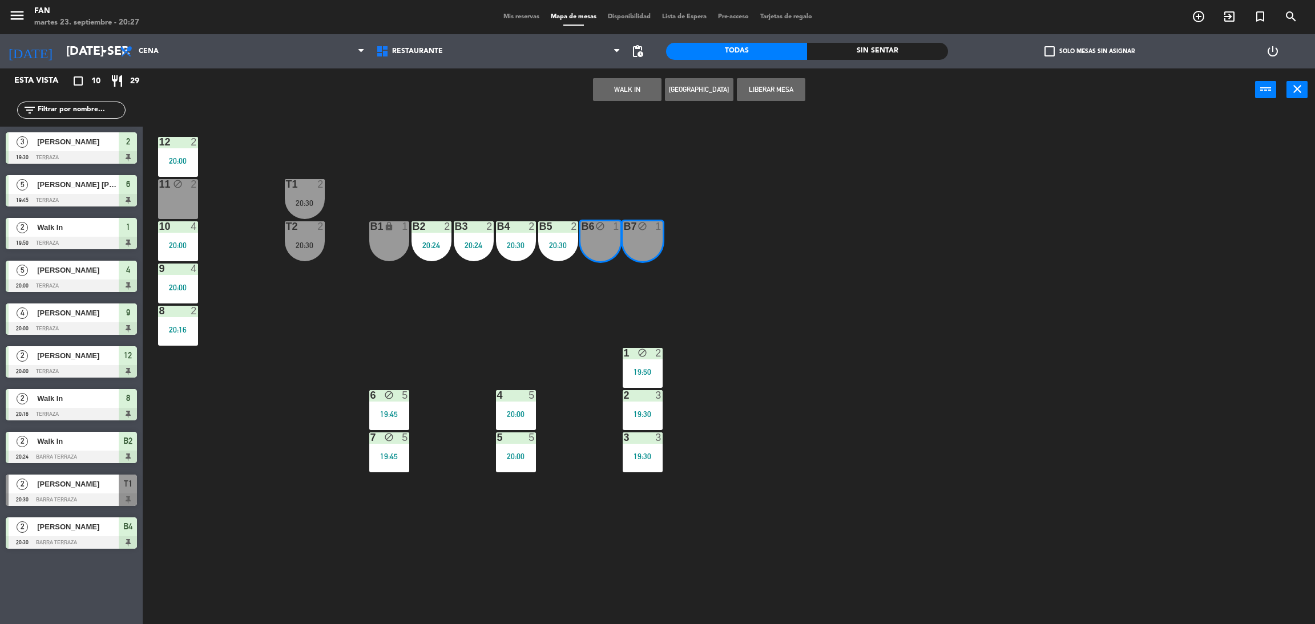
click at [646, 82] on button "WALK IN" at bounding box center [627, 89] width 68 height 23
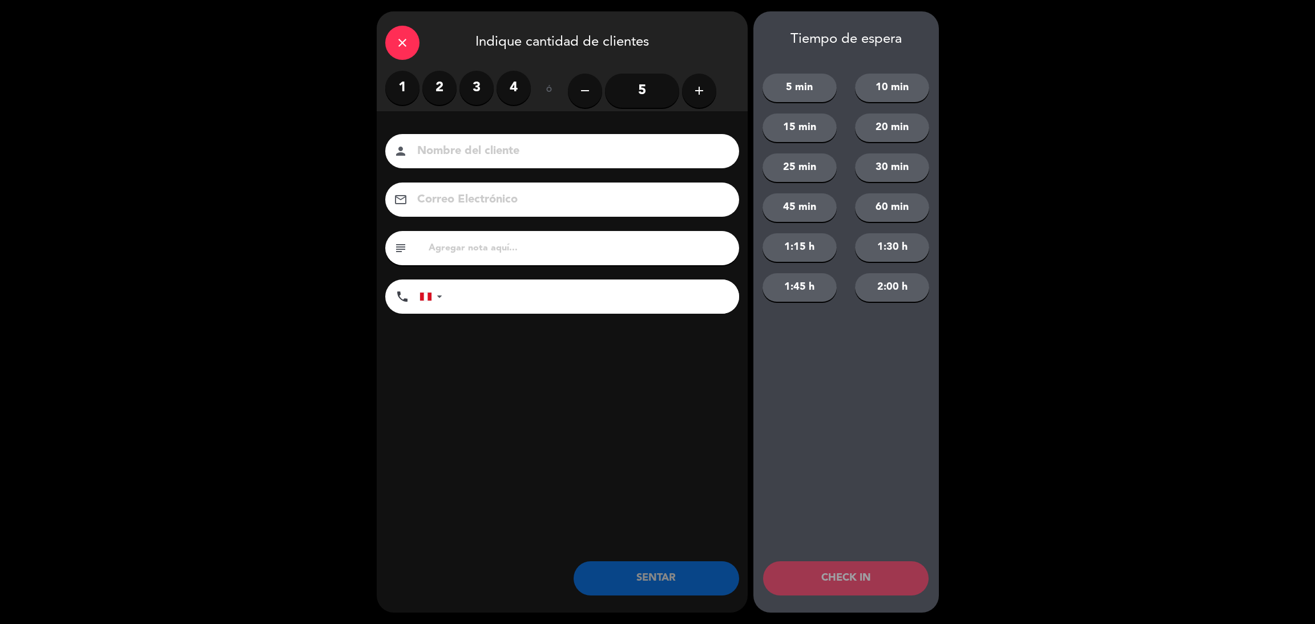
click at [451, 95] on label "2" at bounding box center [439, 88] width 34 height 34
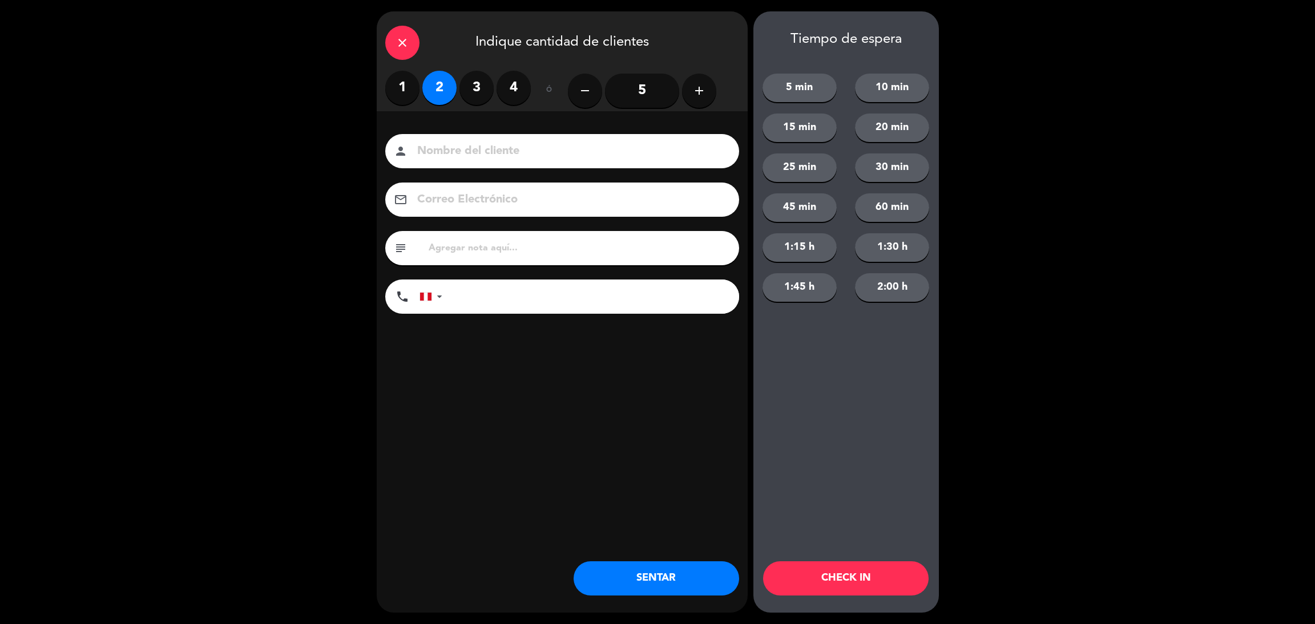
click at [599, 566] on button "SENTAR" at bounding box center [657, 579] width 166 height 34
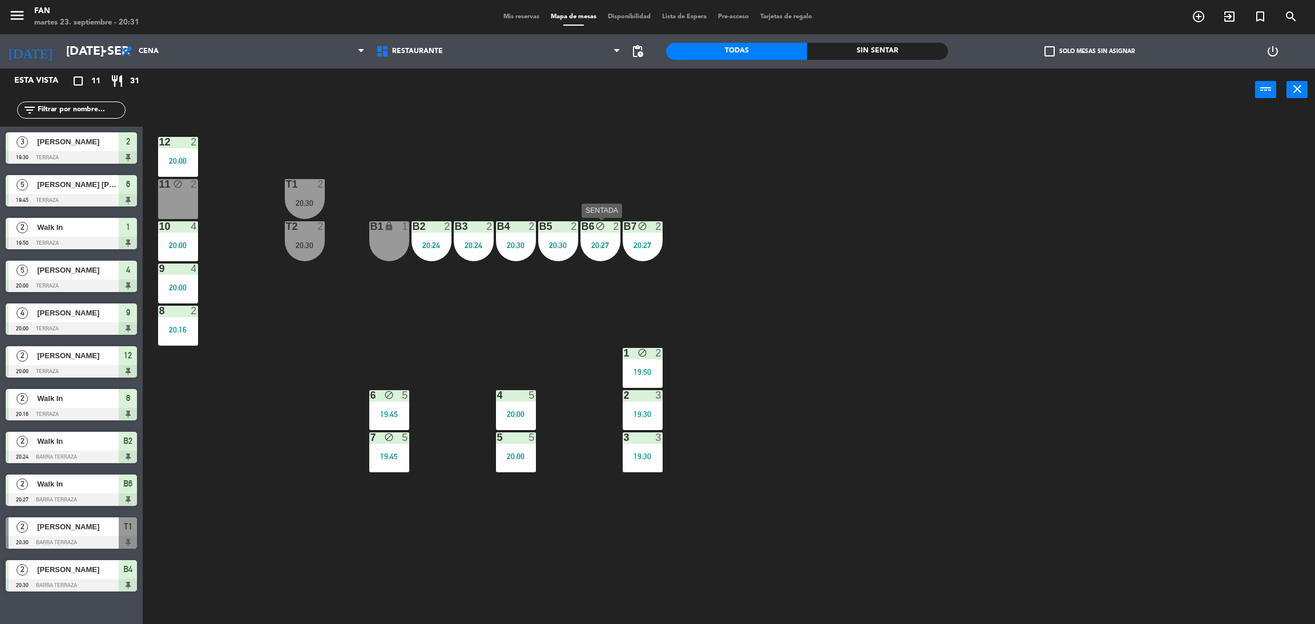
click at [607, 244] on div "20:27" at bounding box center [600, 245] width 40 height 8
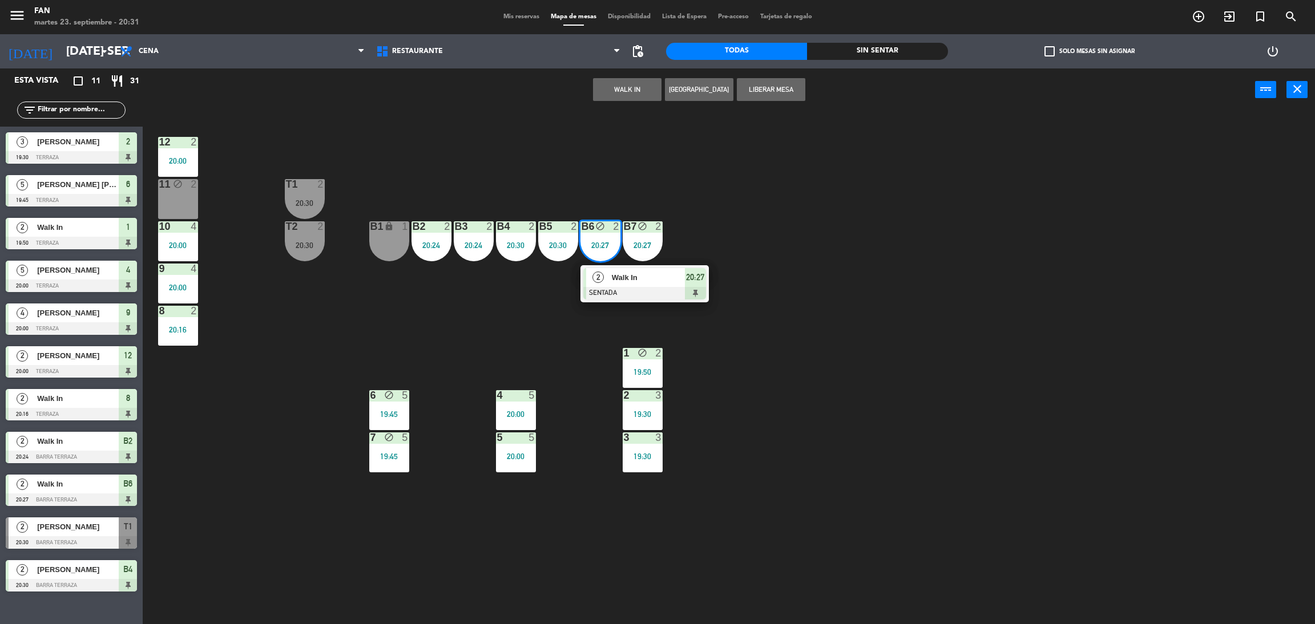
click at [620, 277] on span "Walk In" at bounding box center [648, 278] width 73 height 12
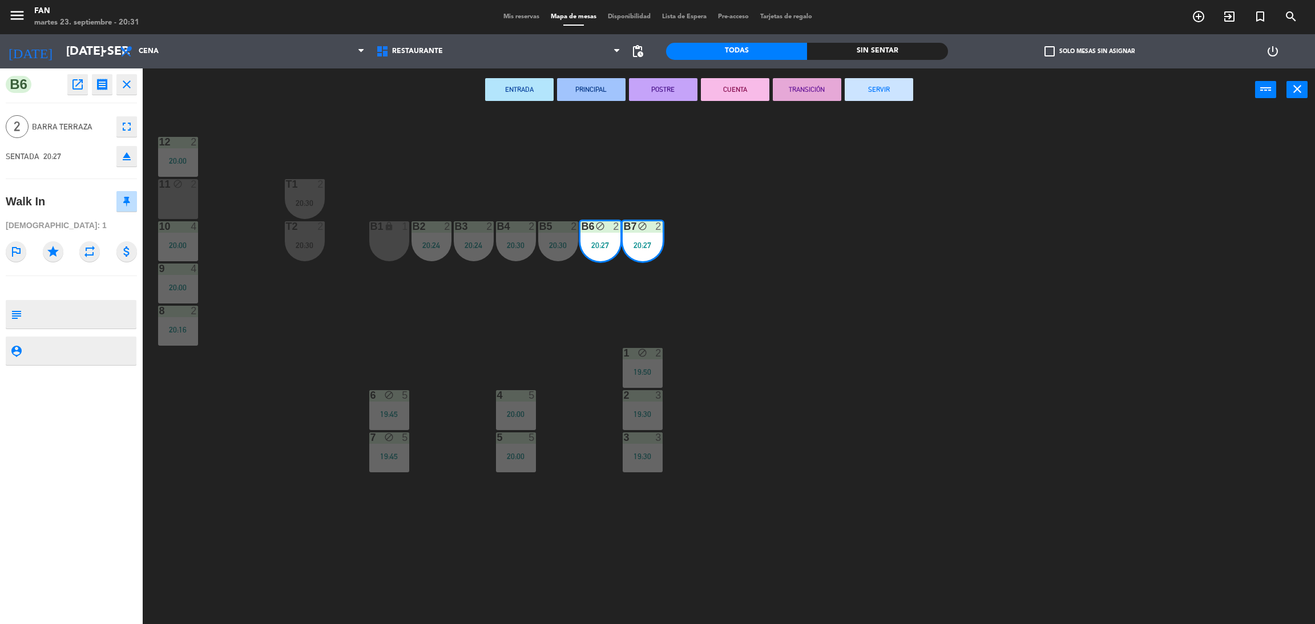
click at [172, 196] on div "11 block 2" at bounding box center [178, 199] width 40 height 40
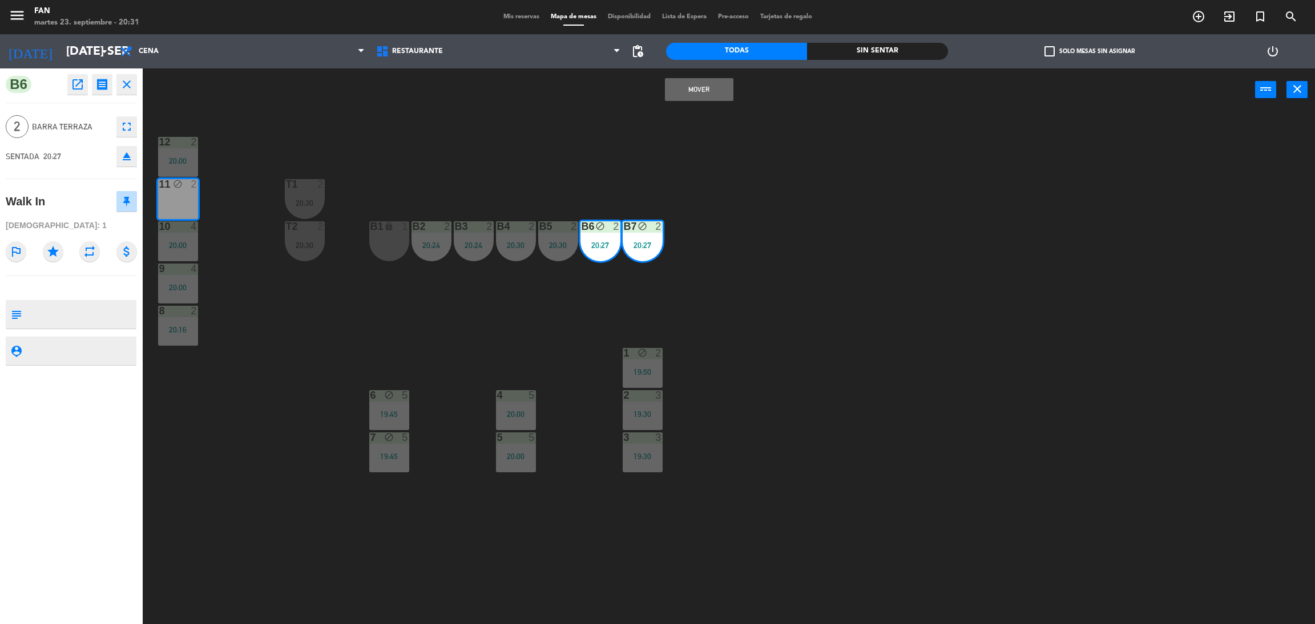
click at [723, 89] on button "Mover" at bounding box center [699, 89] width 68 height 23
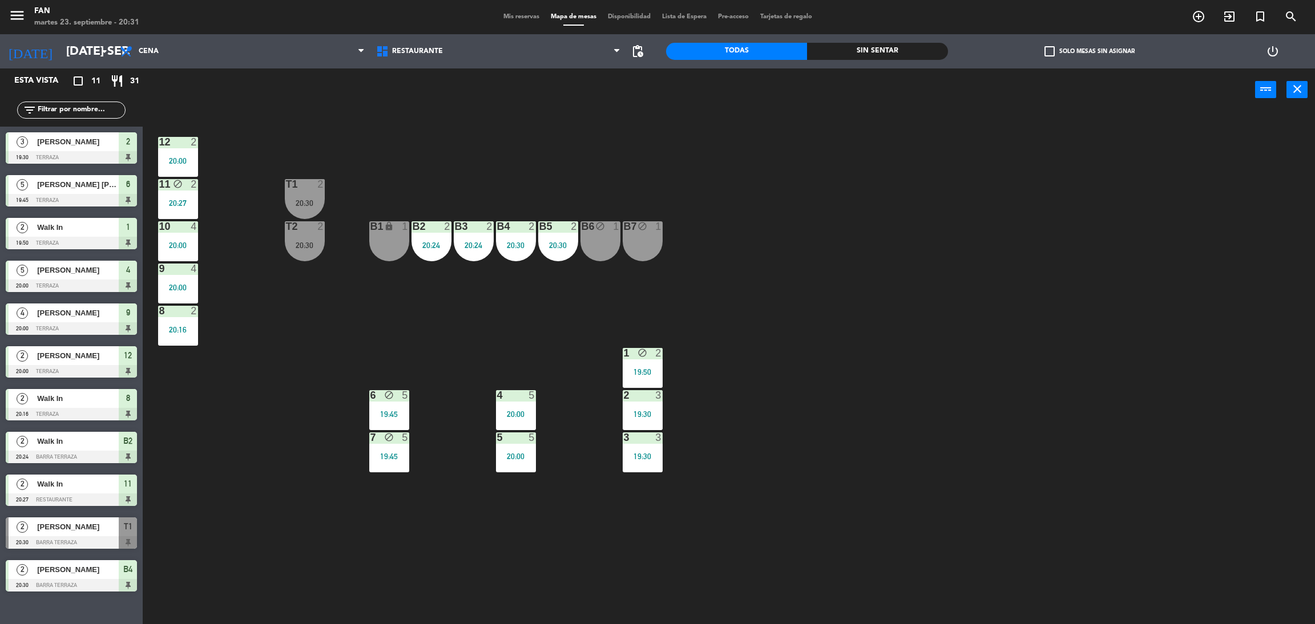
click at [477, 111] on div "power_input close" at bounding box center [699, 89] width 1112 height 43
click at [309, 193] on div "T1 2 20:30" at bounding box center [305, 199] width 40 height 40
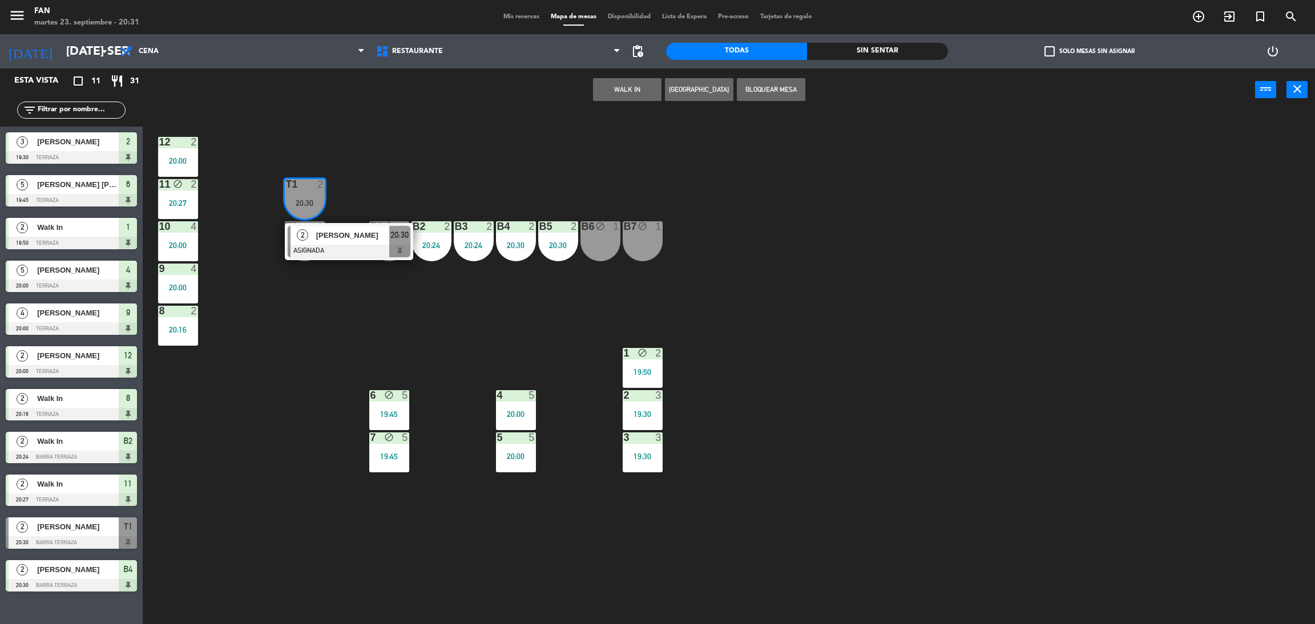
click at [459, 182] on div "12 2 20:00 11 block 2 20:27 T1 2 20:30 2 [PERSON_NAME] ASIGNADA 20:30 10 4 20:0…" at bounding box center [735, 372] width 1159 height 513
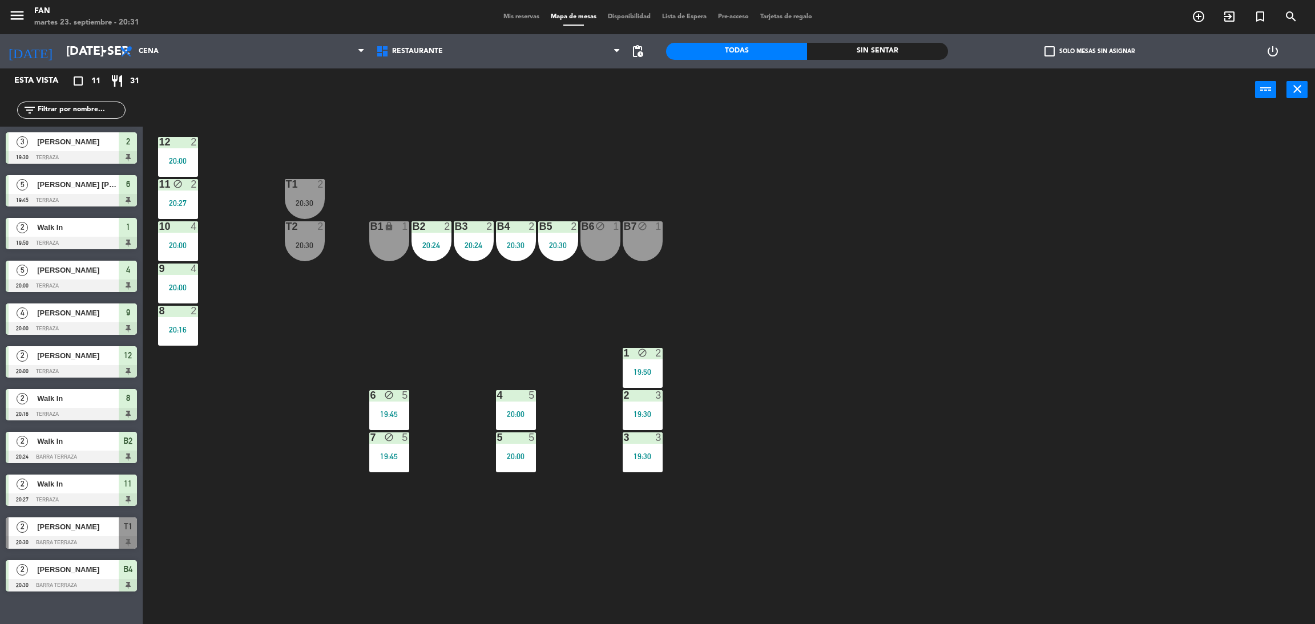
click at [181, 196] on div "11 block 2 20:27" at bounding box center [178, 199] width 40 height 40
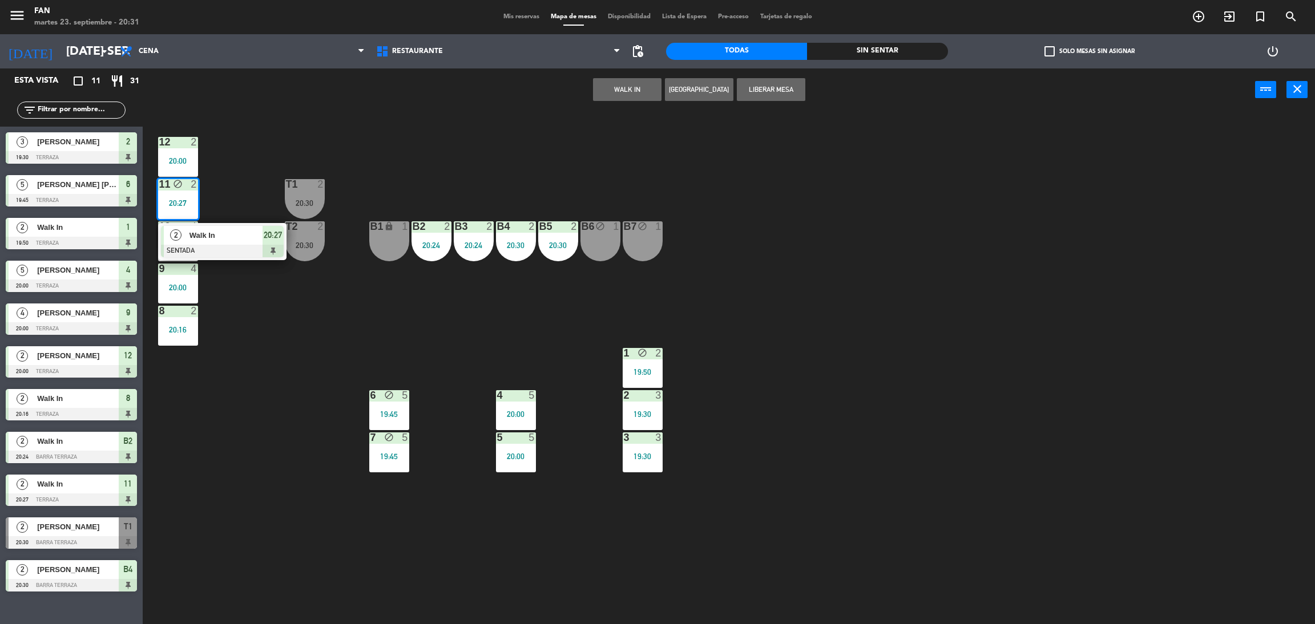
click at [775, 96] on button "Liberar Mesa" at bounding box center [771, 89] width 68 height 23
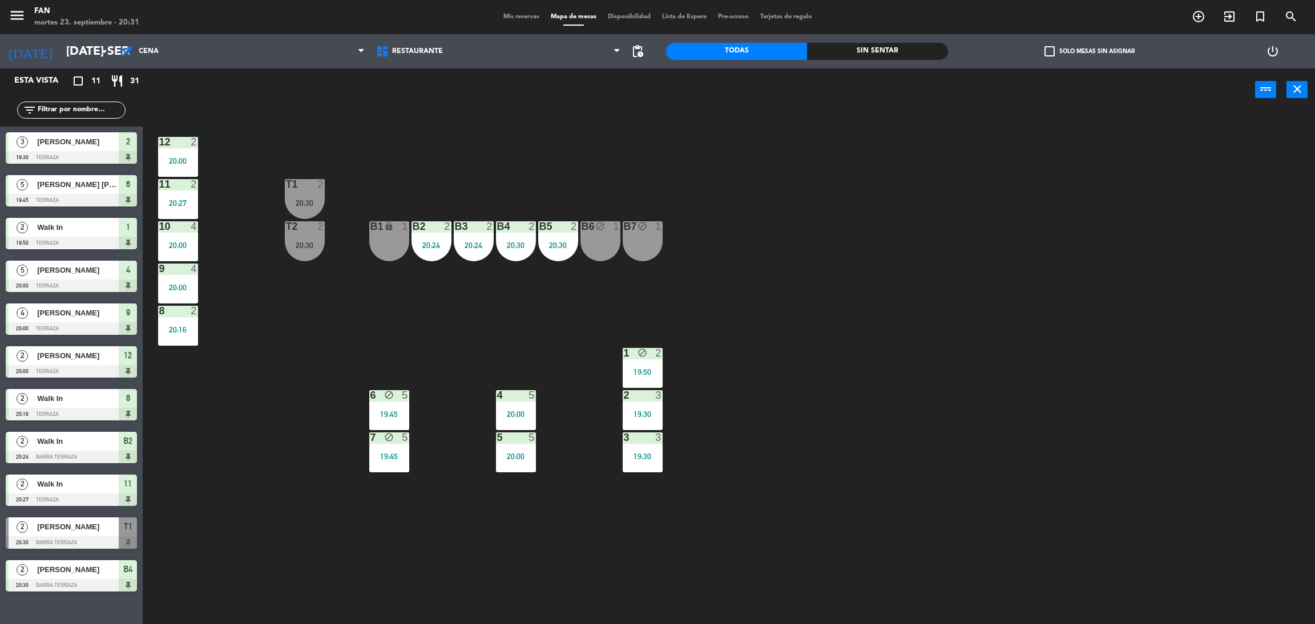
click at [663, 176] on div "12 2 20:00 11 2 20:27 T1 2 20:30 10 4 20:00 T2 2 20:30 B1 lock 1 B2 2 20:24 B3 …" at bounding box center [735, 372] width 1159 height 513
click at [296, 238] on div "T2 2 20:30" at bounding box center [305, 241] width 40 height 40
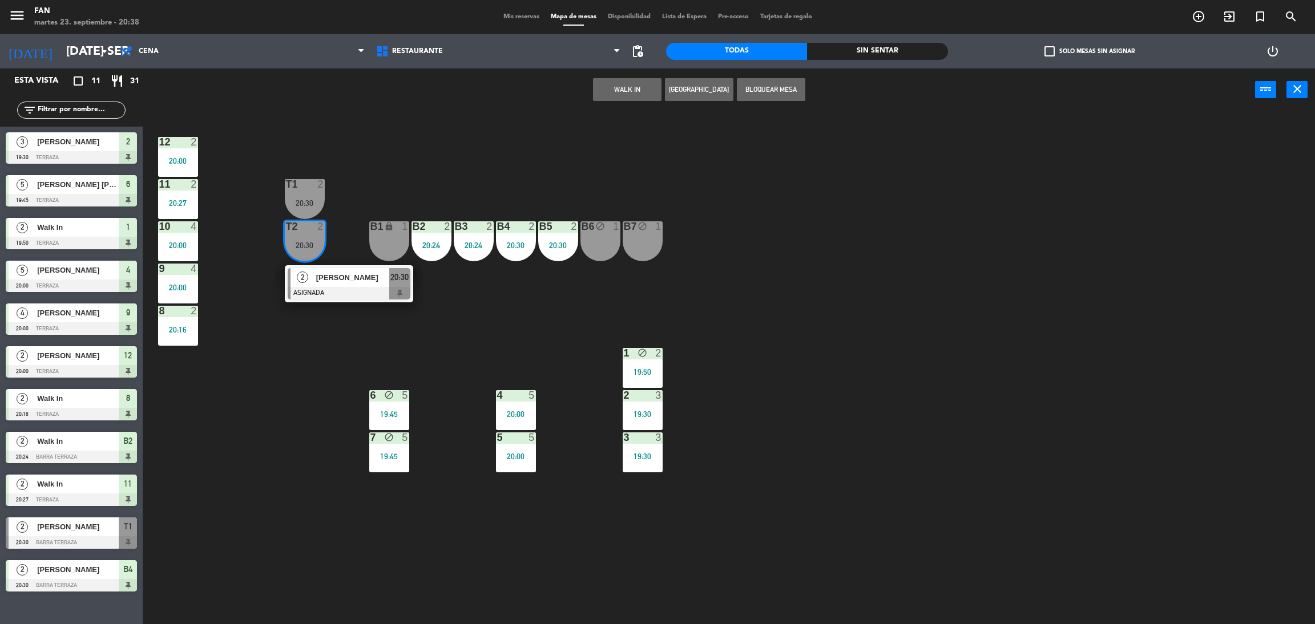
click at [456, 546] on div "12 2 20:00 11 2 20:27 T1 2 20:30 10 4 20:00 T2 2 20:30 2 [PERSON_NAME] ASIGNADA…" at bounding box center [735, 372] width 1159 height 513
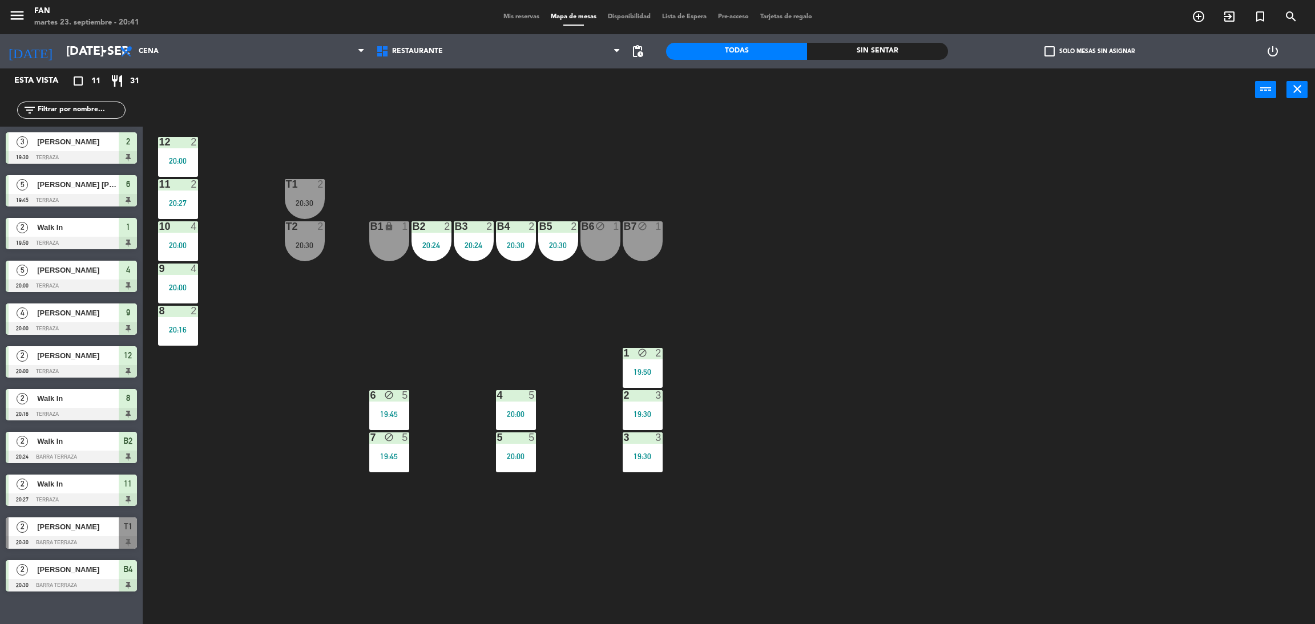
click at [604, 225] on icon "block" at bounding box center [600, 226] width 10 height 10
click at [647, 237] on div "B7 block 1" at bounding box center [643, 241] width 40 height 40
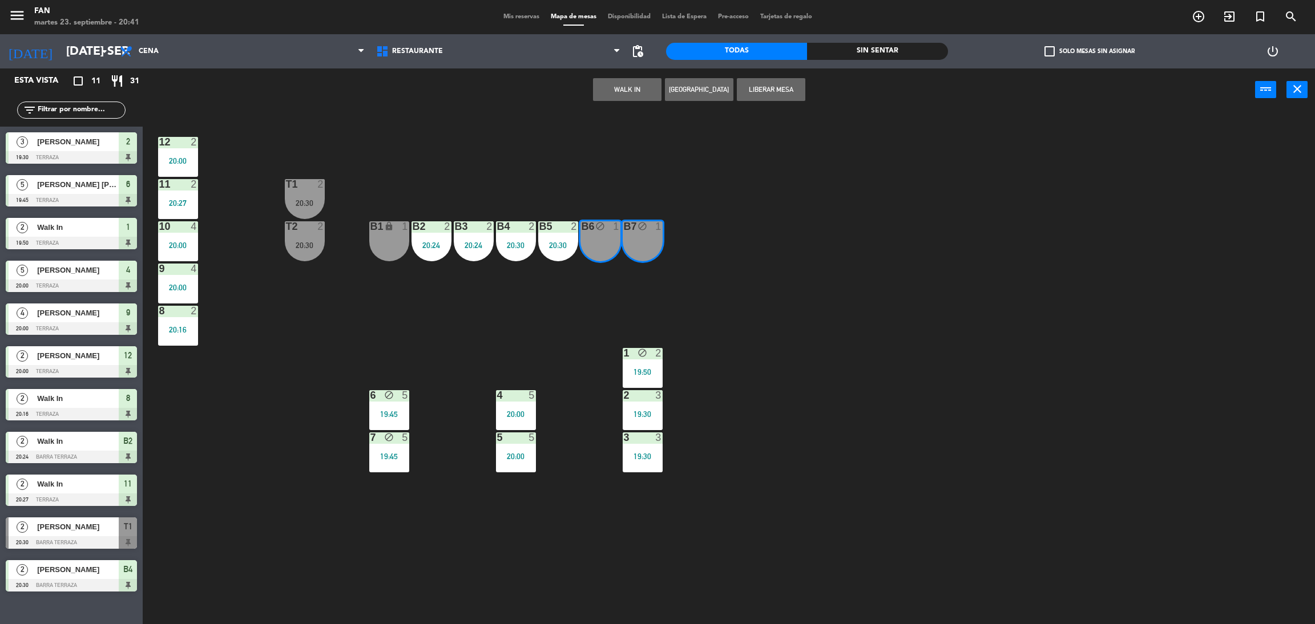
click at [628, 96] on button "WALK IN" at bounding box center [627, 89] width 68 height 23
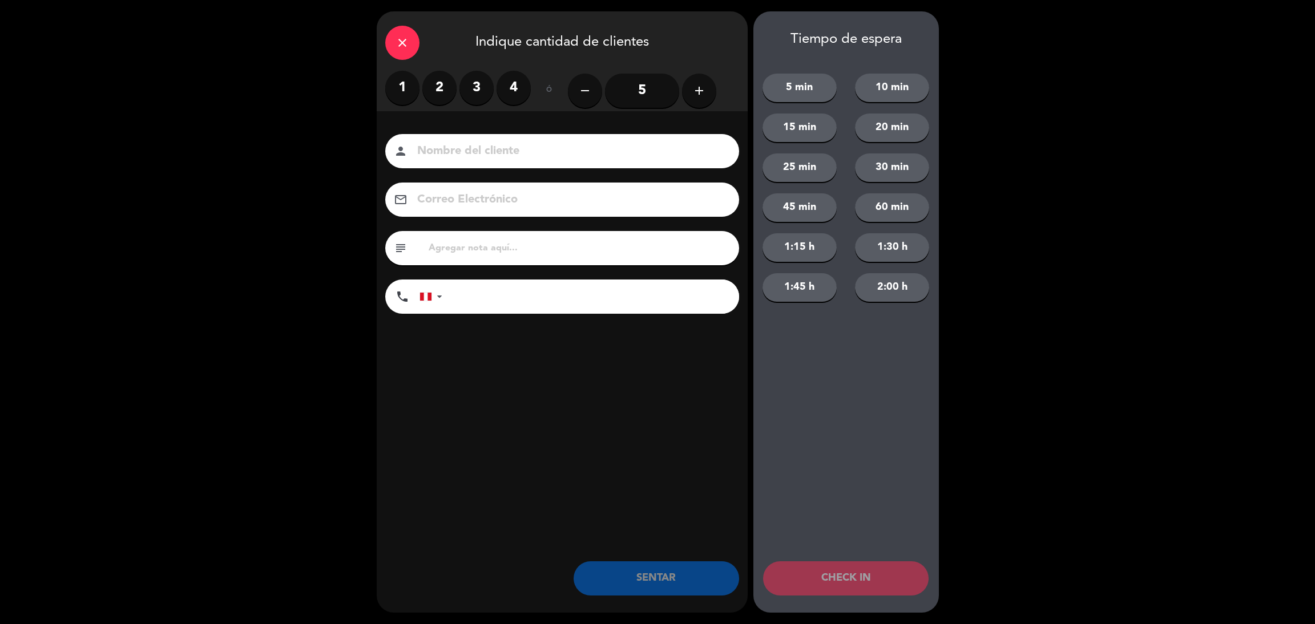
click at [437, 80] on label "2" at bounding box center [439, 88] width 34 height 34
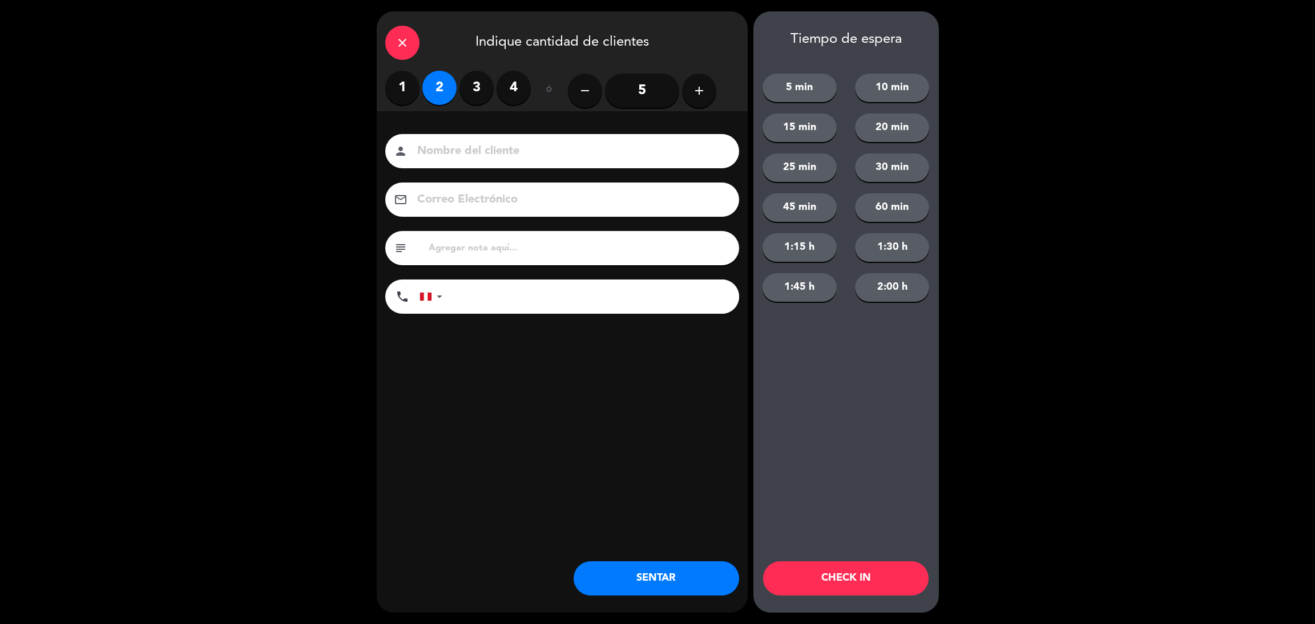
click at [654, 563] on button "SENTAR" at bounding box center [657, 579] width 166 height 34
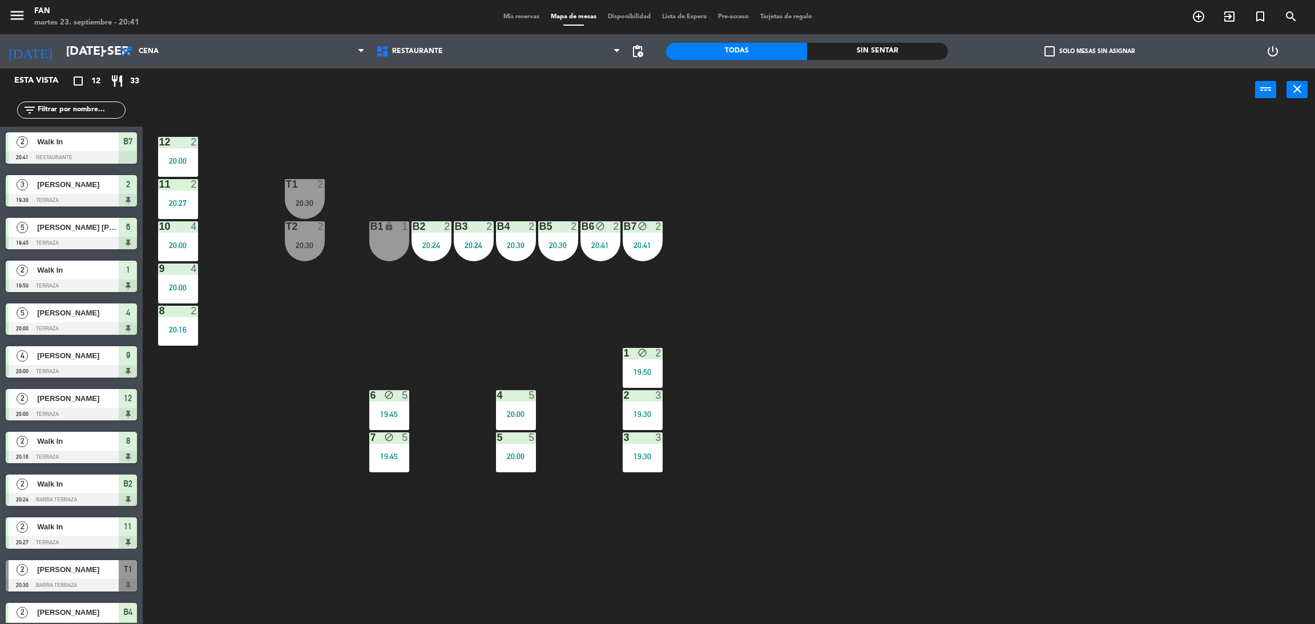
click at [306, 229] on div at bounding box center [304, 226] width 19 height 10
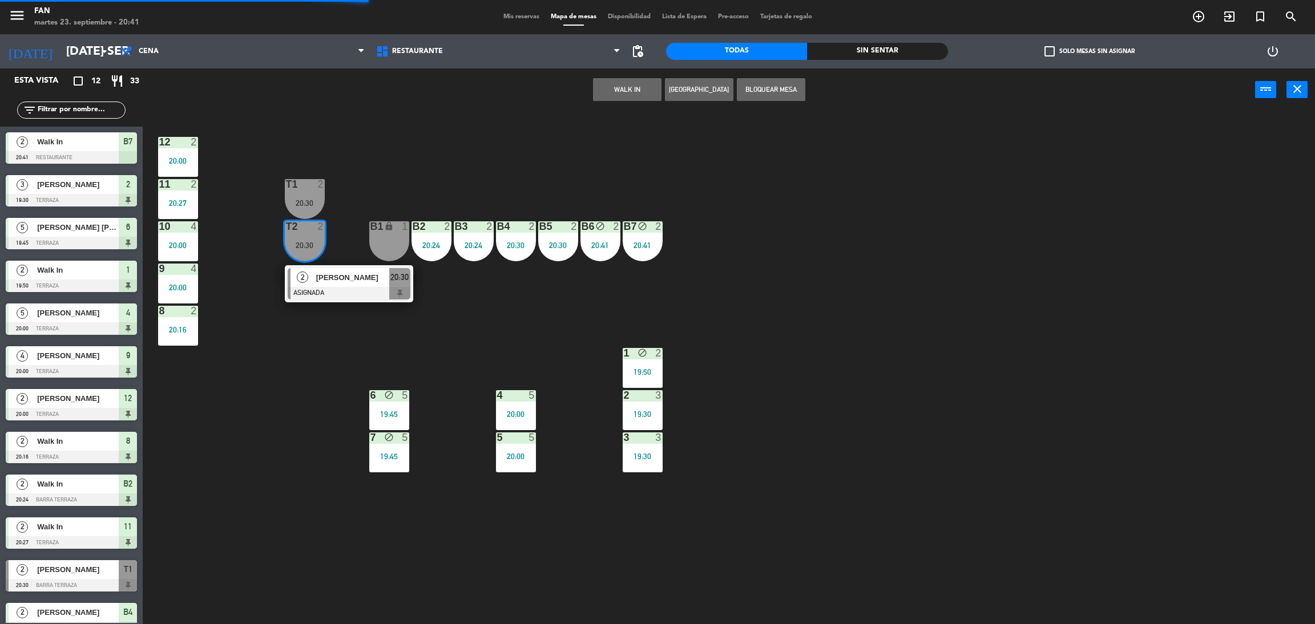
click at [338, 280] on span "[PERSON_NAME]" at bounding box center [352, 278] width 73 height 12
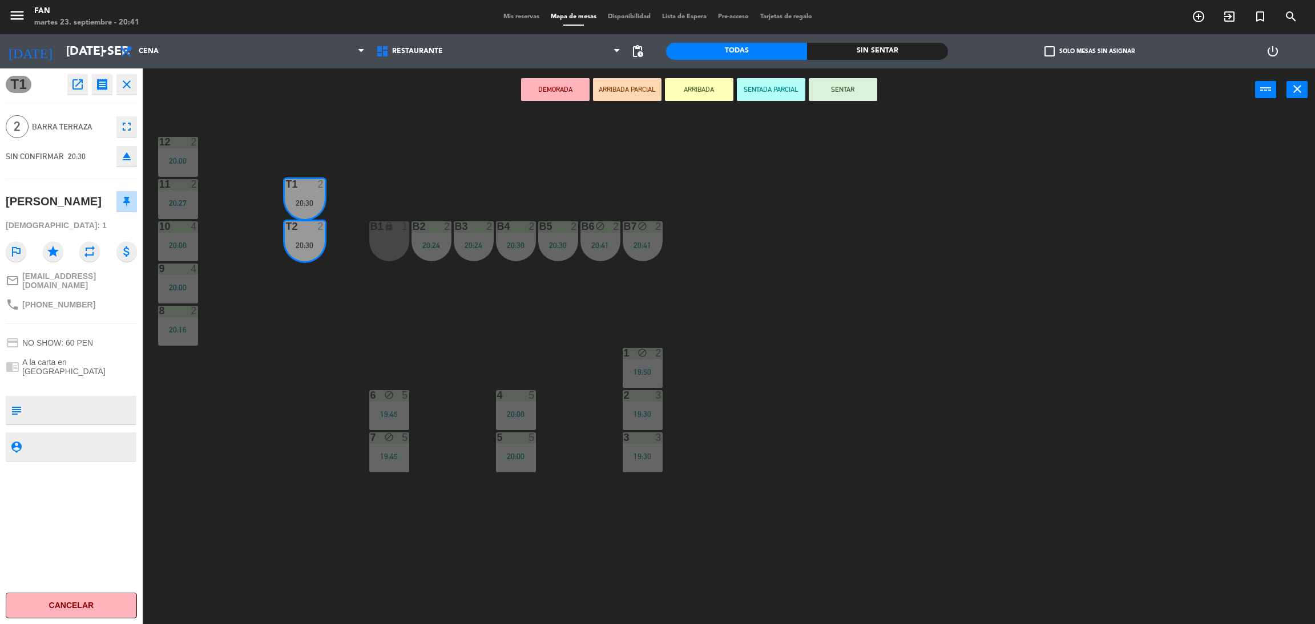
click at [864, 85] on button "SENTAR" at bounding box center [843, 89] width 68 height 23
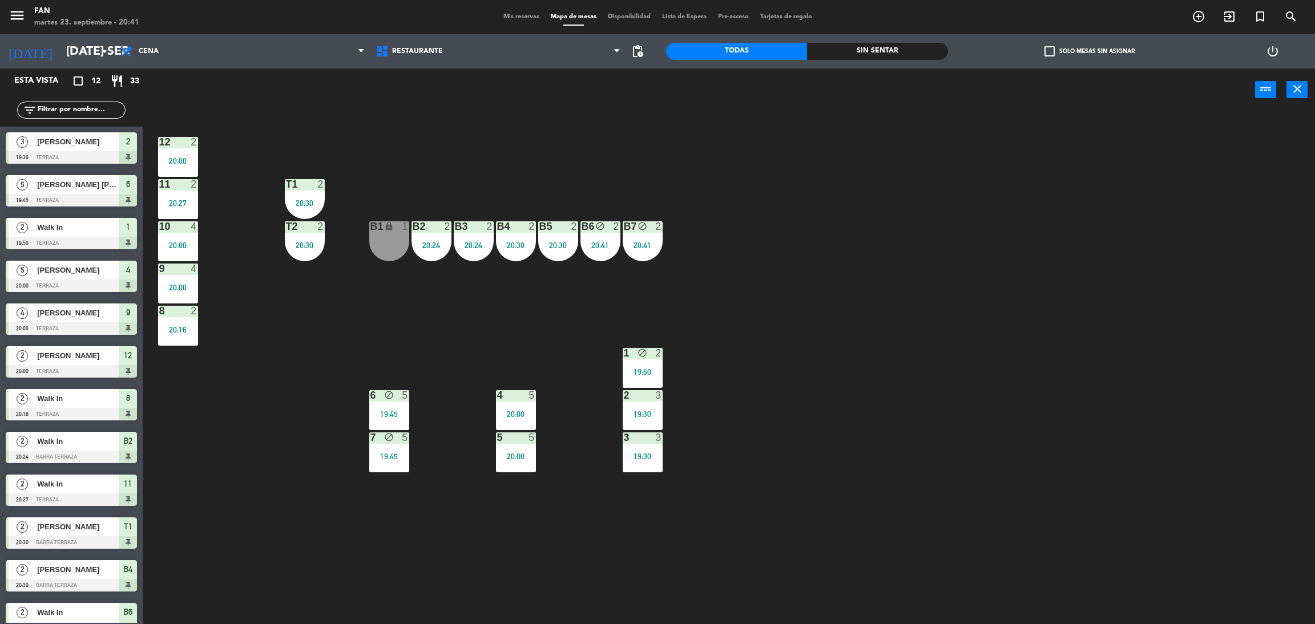
scroll to position [17, 0]
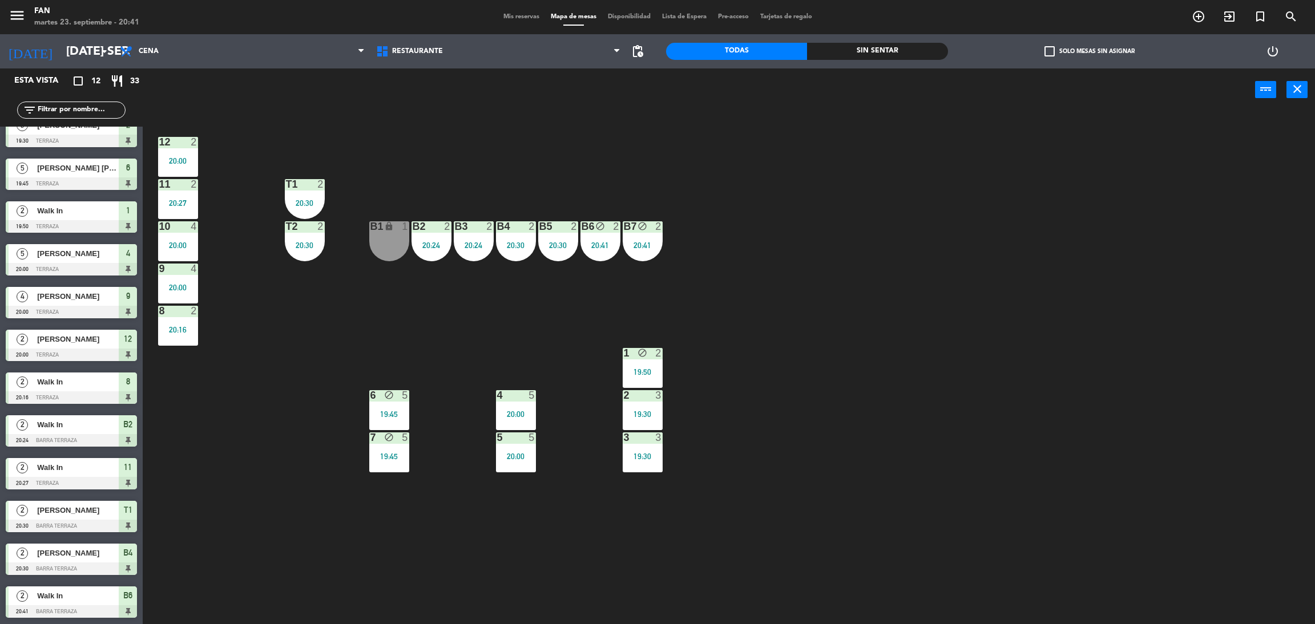
click at [668, 299] on div "12 2 20:00 11 2 20:27 T1 2 20:30 10 4 20:00 T2 2 20:30 B1 lock 1 B2 2 20:24 B3 …" at bounding box center [735, 372] width 1159 height 513
click at [660, 402] on div "2 3 19:30" at bounding box center [643, 410] width 40 height 40
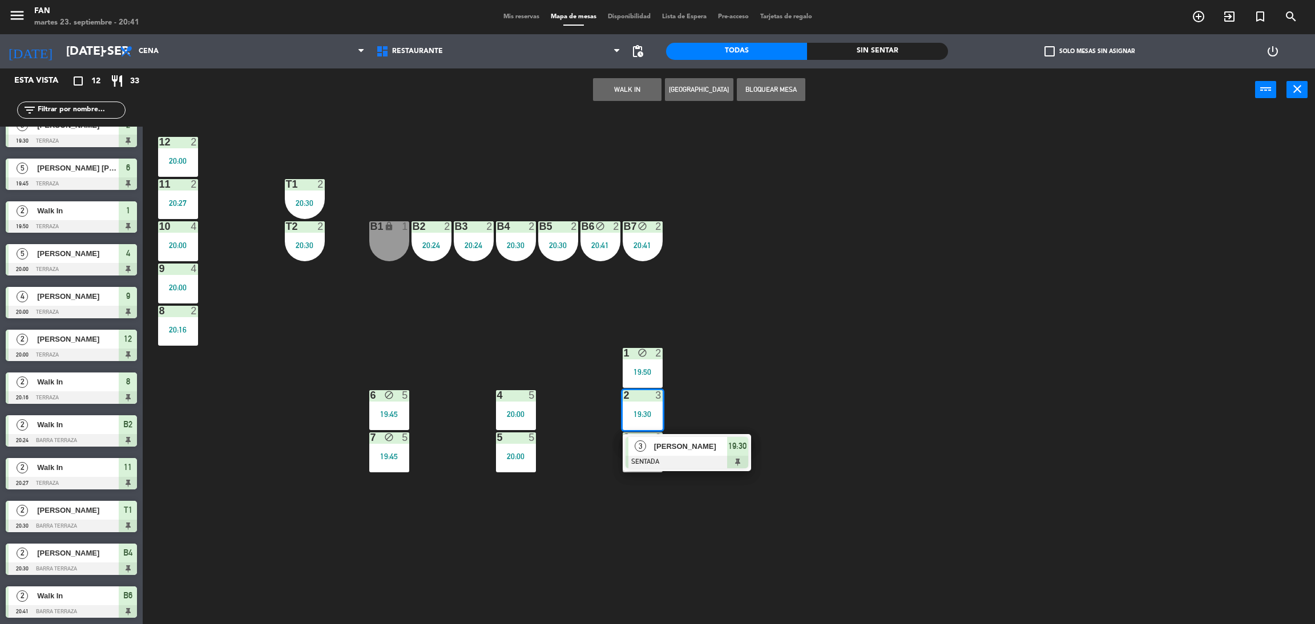
click at [739, 390] on div "12 2 20:00 11 2 20:27 T1 2 20:30 10 4 20:00 T2 2 20:30 B1 lock 1 B2 2 20:24 B3 …" at bounding box center [735, 372] width 1159 height 513
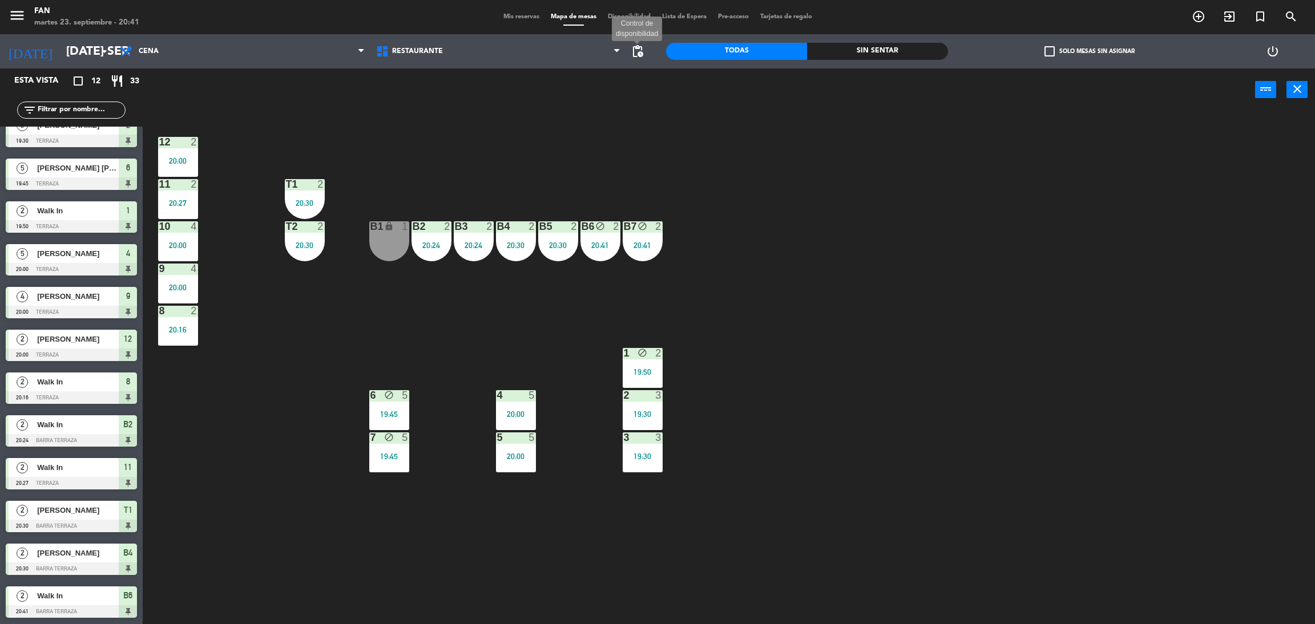
click at [635, 55] on span "pending_actions" at bounding box center [638, 52] width 14 height 14
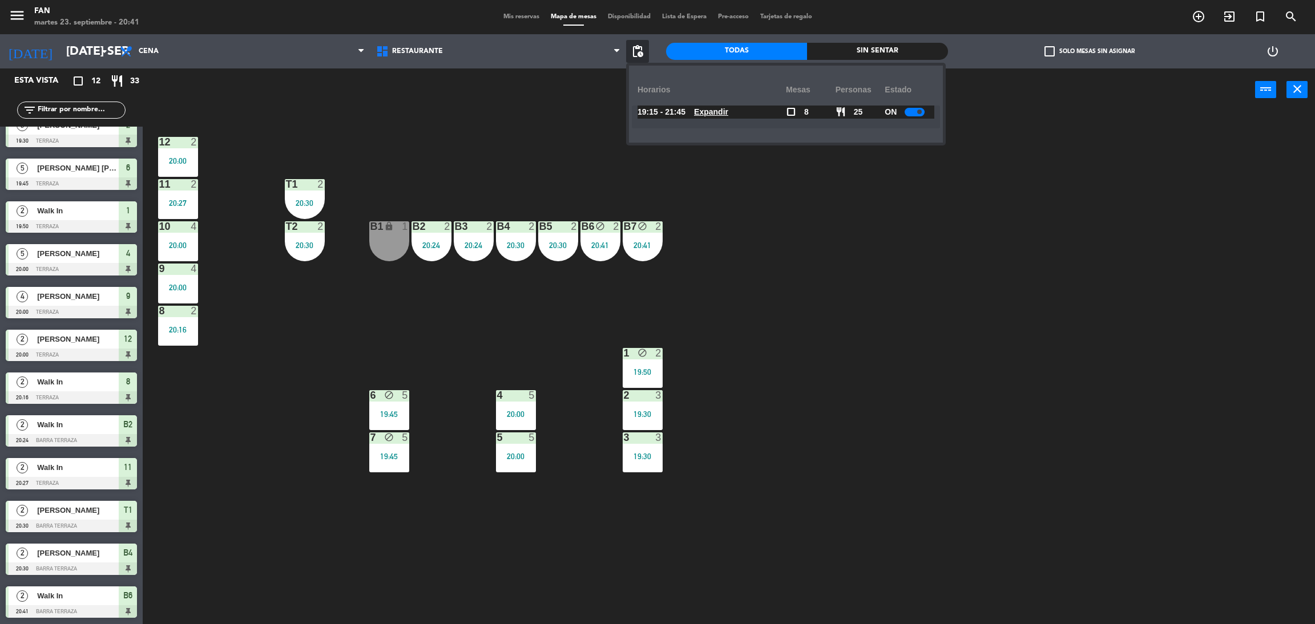
click at [722, 110] on u "Expandir" at bounding box center [711, 111] width 34 height 9
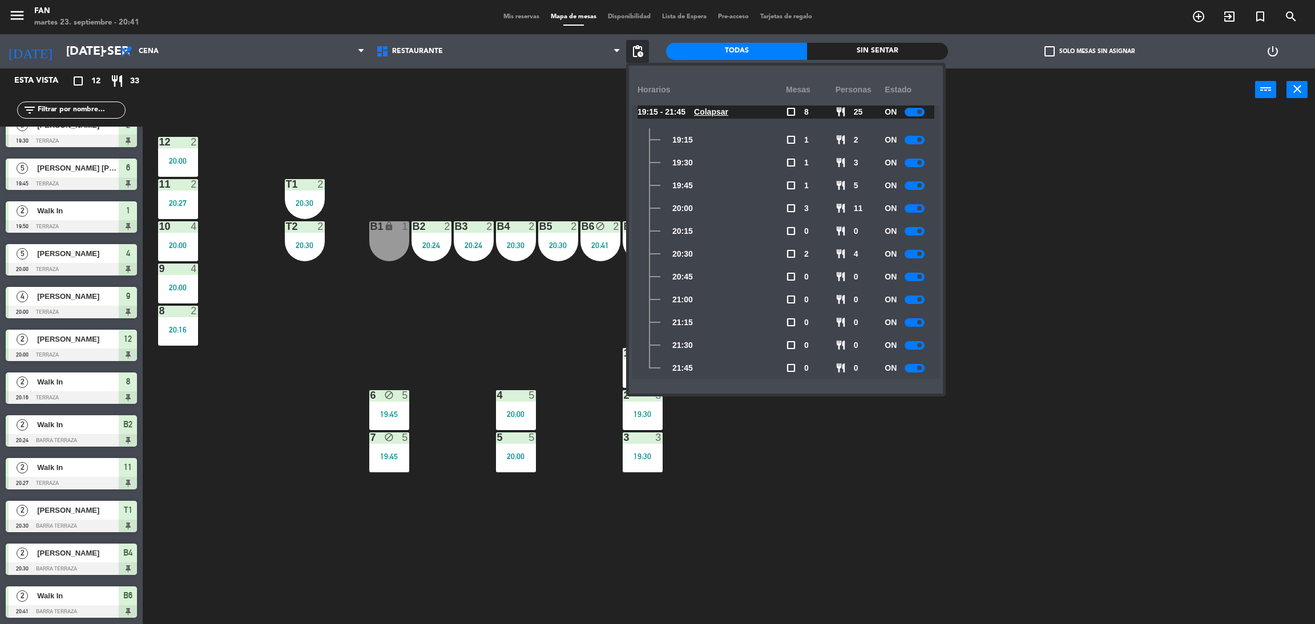
click at [916, 366] on div at bounding box center [915, 368] width 20 height 9
click at [1032, 374] on div "12 2 20:00 11 2 20:27 T1 2 20:30 10 4 20:00 T2 2 20:30 B1 lock 1 B2 2 20:24 B3 …" at bounding box center [735, 372] width 1159 height 513
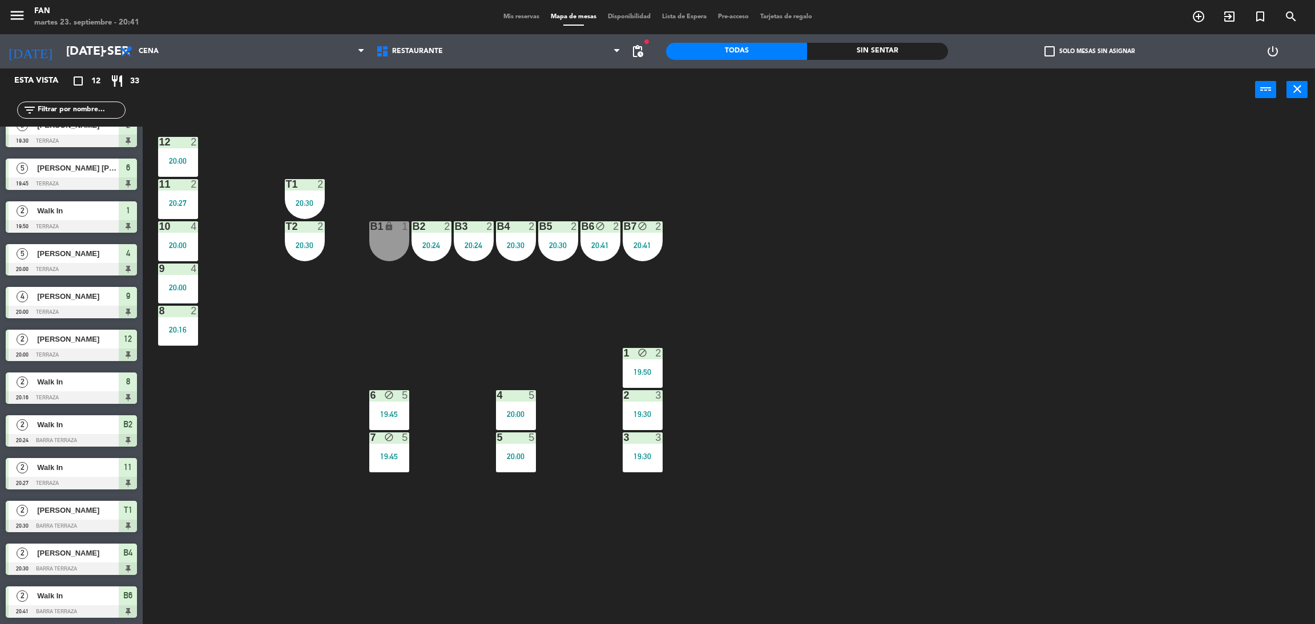
drag, startPoint x: 893, startPoint y: 305, endPoint x: 756, endPoint y: 271, distance: 141.2
click at [756, 271] on div "12 2 20:00 11 2 20:27 T1 2 20:30 10 4 20:00 T2 2 20:30 B1 lock 1 B2 2 20:24 B3 …" at bounding box center [735, 372] width 1159 height 513
